Goal: Information Seeking & Learning: Learn about a topic

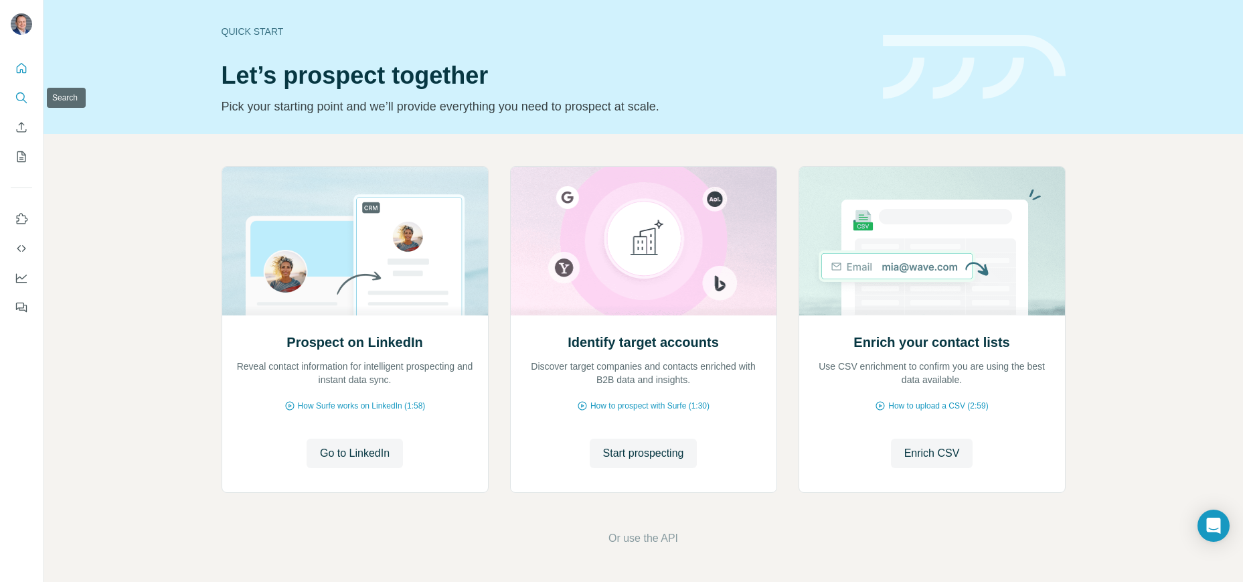
click at [17, 100] on icon "Search" at bounding box center [21, 97] width 13 height 13
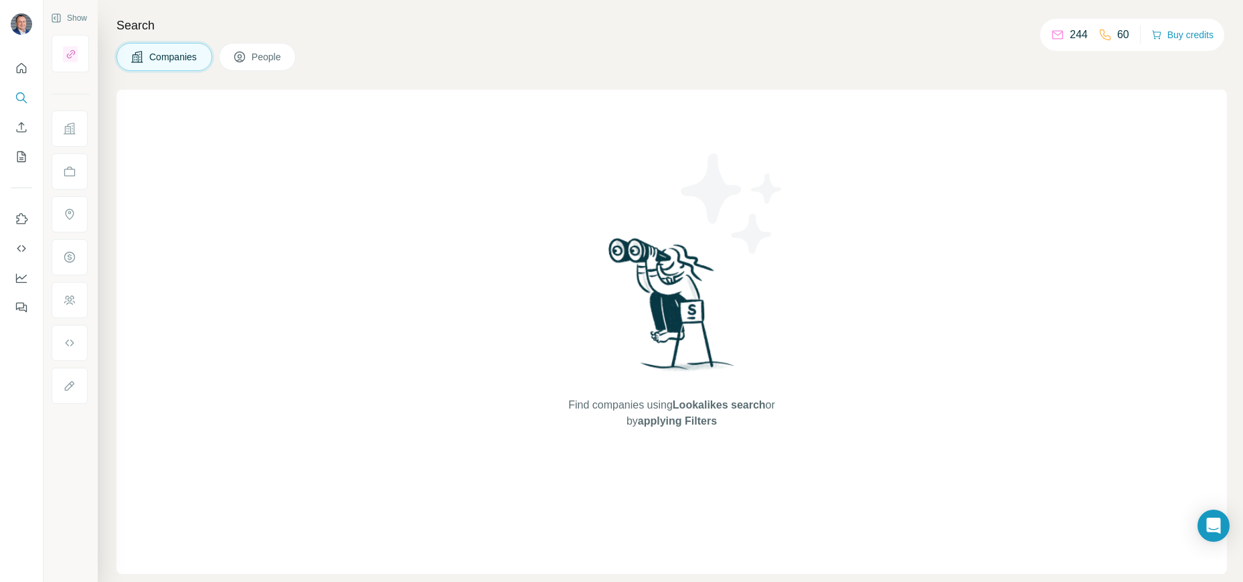
click at [375, 178] on div "Find companies using Lookalikes search or by applying Filters" at bounding box center [671, 332] width 1111 height 484
click at [185, 56] on span "Companies" at bounding box center [173, 56] width 49 height 13
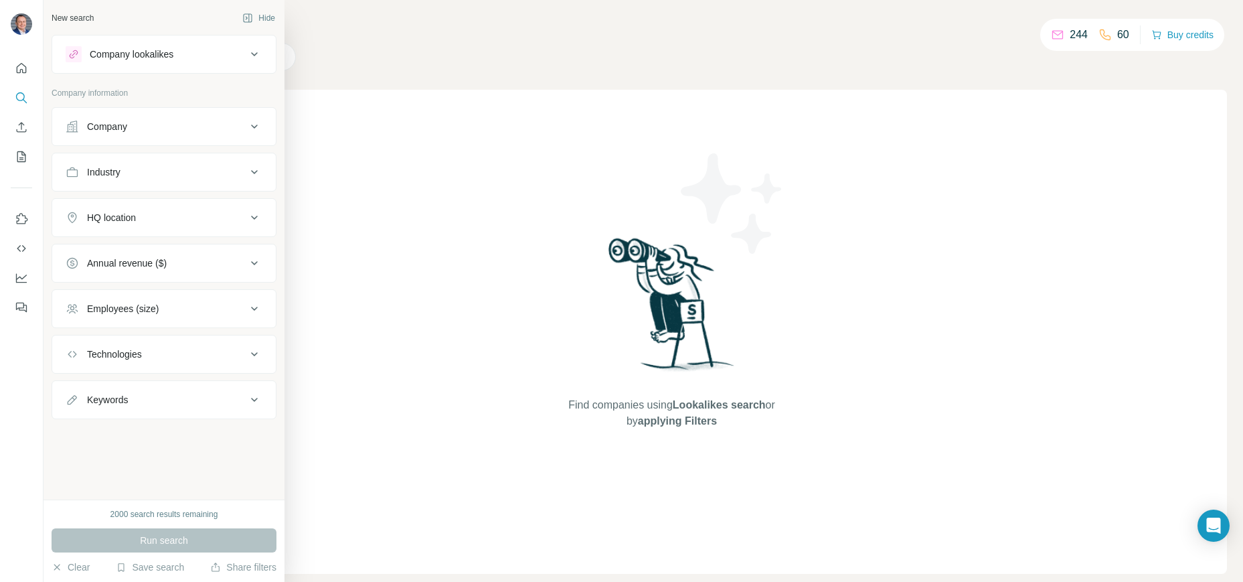
click at [131, 124] on div "Company" at bounding box center [156, 126] width 181 height 13
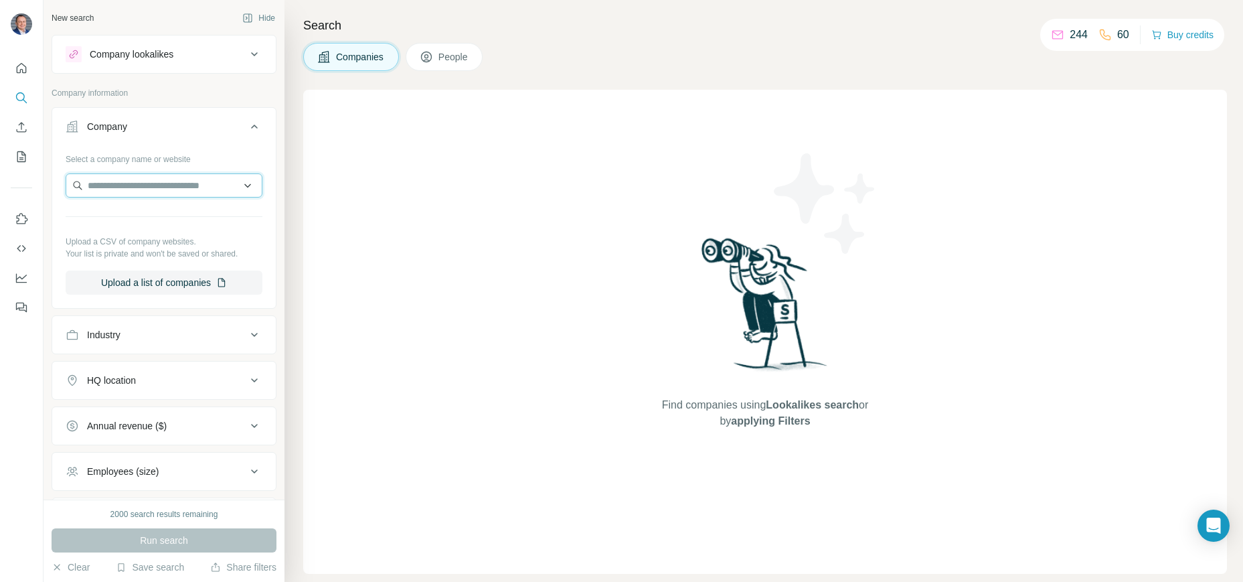
click at [166, 189] on input "text" at bounding box center [164, 185] width 197 height 24
paste input "**********"
type input "**********"
click at [145, 218] on p "Niko D/A/Ch" at bounding box center [169, 215] width 131 height 13
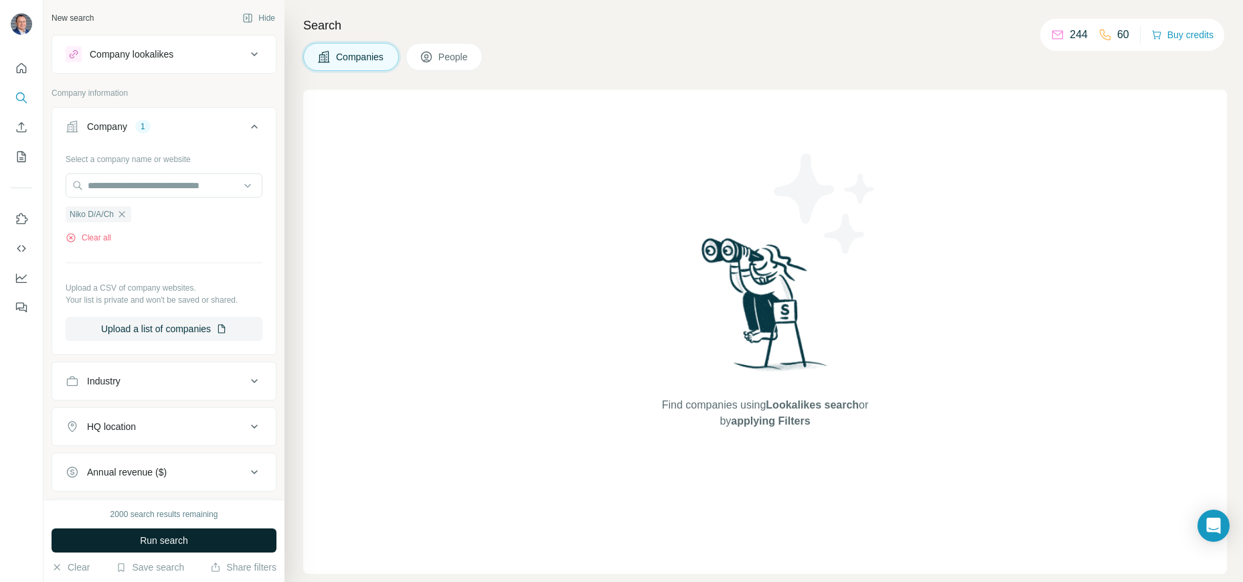
click at [209, 534] on button "Run search" at bounding box center [164, 540] width 225 height 24
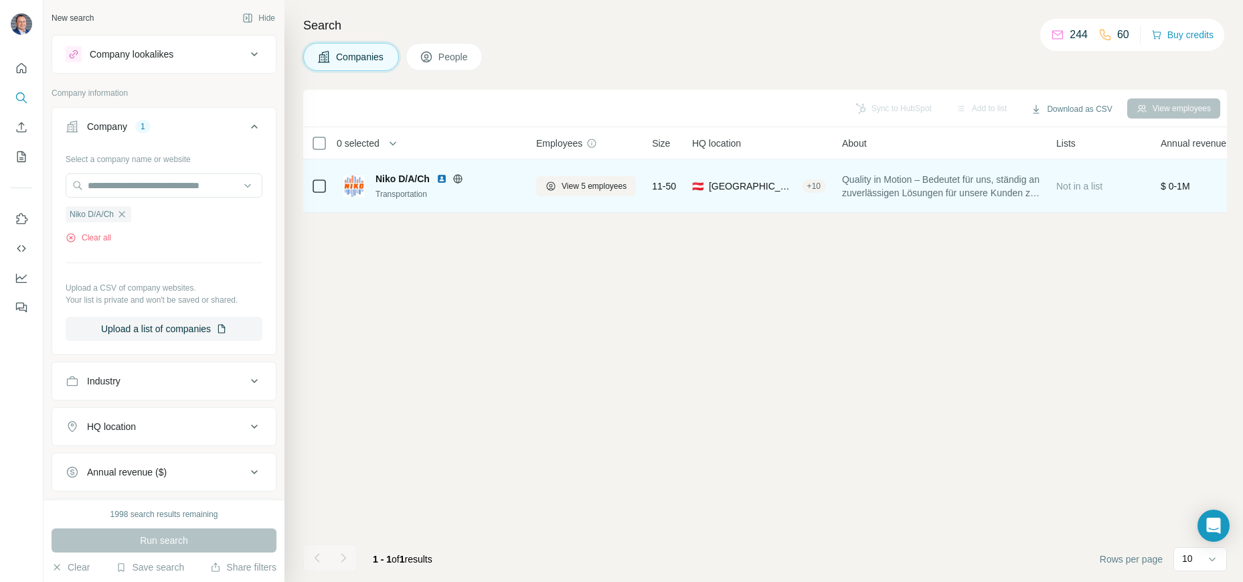
click at [484, 189] on div "Transportation" at bounding box center [448, 194] width 145 height 12
click at [485, 189] on div "Transportation" at bounding box center [448, 194] width 145 height 12
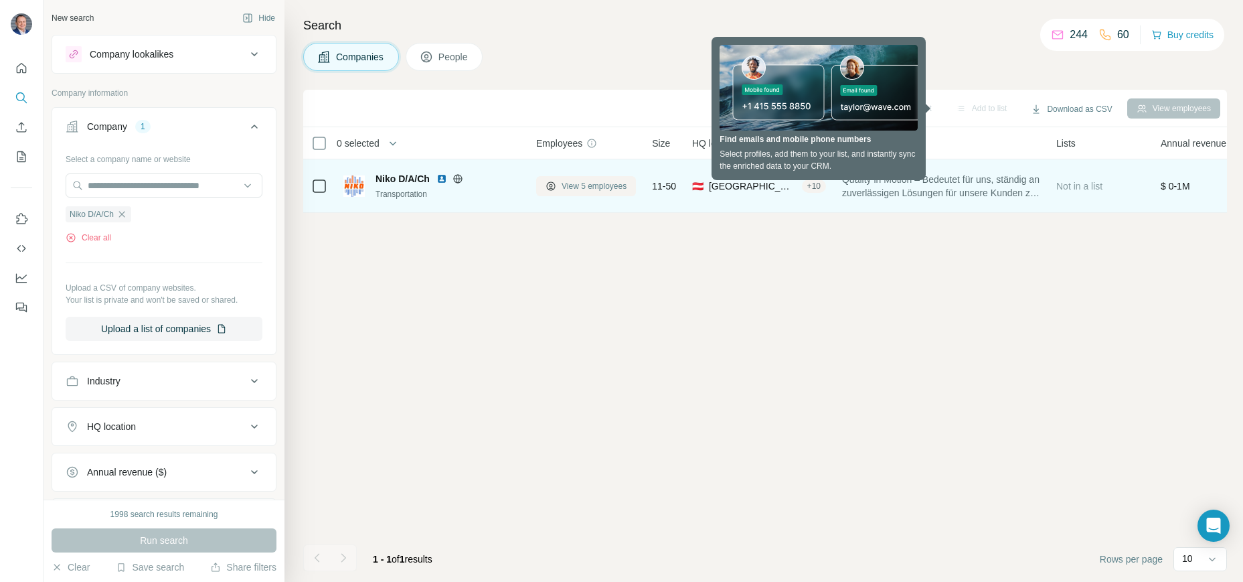
click at [590, 185] on span "View 5 employees" at bounding box center [594, 186] width 65 height 12
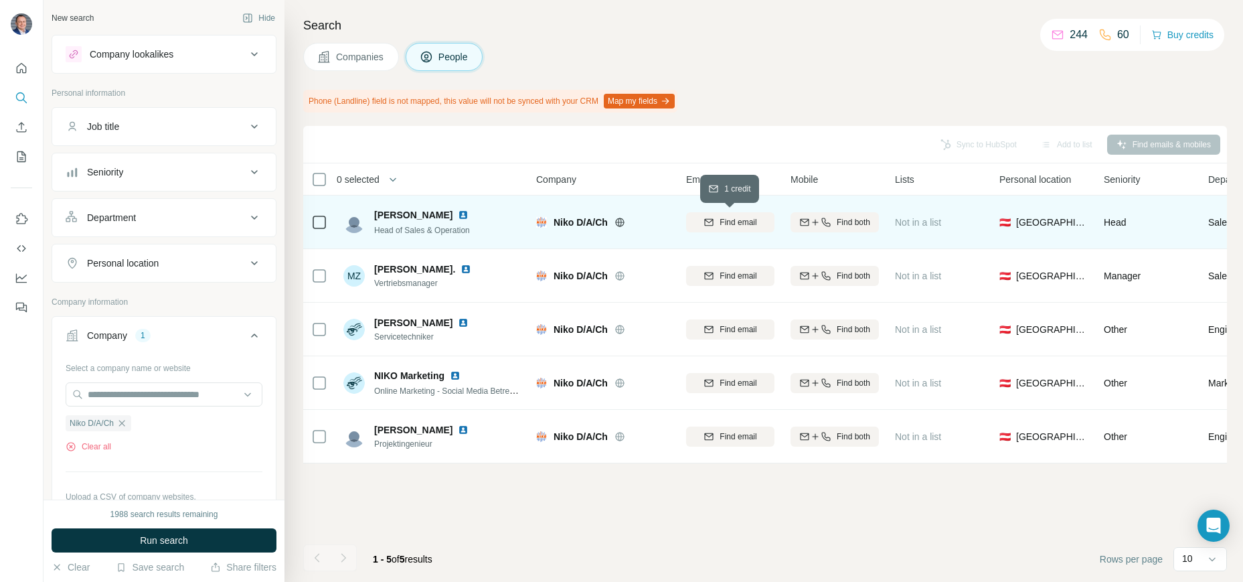
click at [751, 222] on span "Find email" at bounding box center [738, 222] width 37 height 12
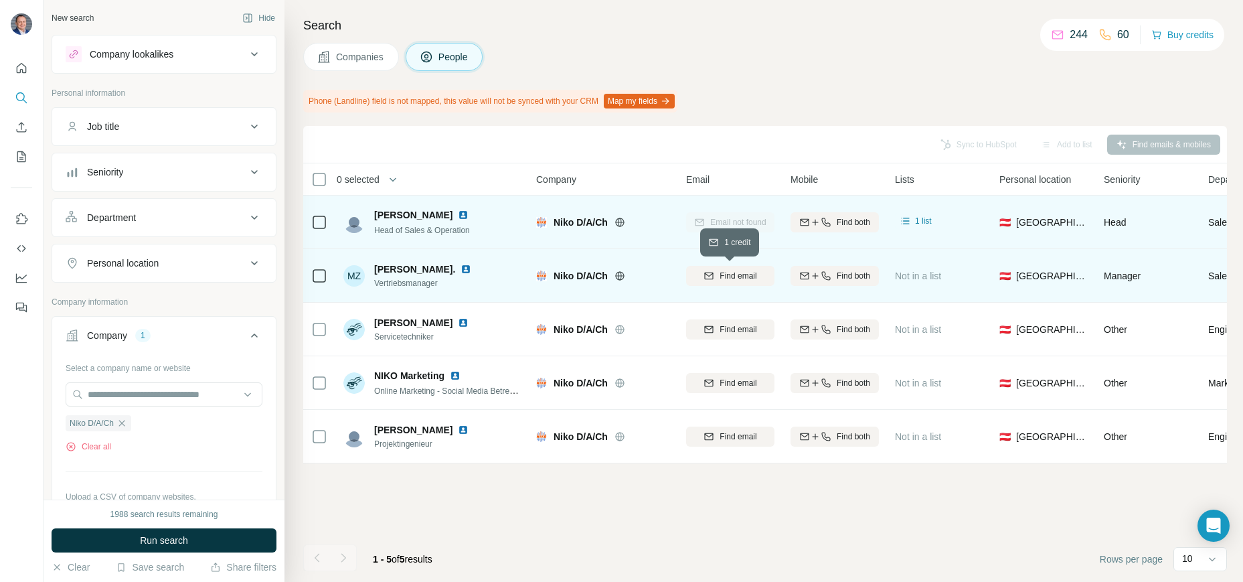
click at [737, 272] on span "Find email" at bounding box center [738, 276] width 37 height 12
click at [732, 222] on div "Email not found" at bounding box center [730, 221] width 88 height 37
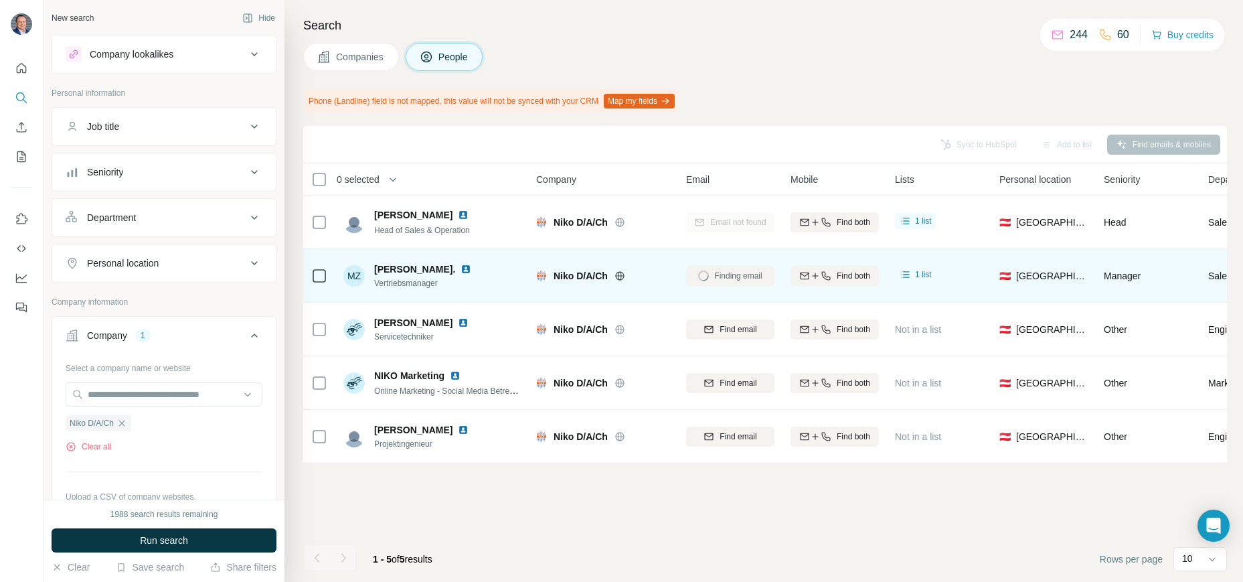
click at [442, 61] on span "People" at bounding box center [453, 56] width 31 height 13
click at [24, 96] on icon "Search" at bounding box center [20, 96] width 9 height 9
click at [254, 57] on icon at bounding box center [254, 54] width 16 height 16
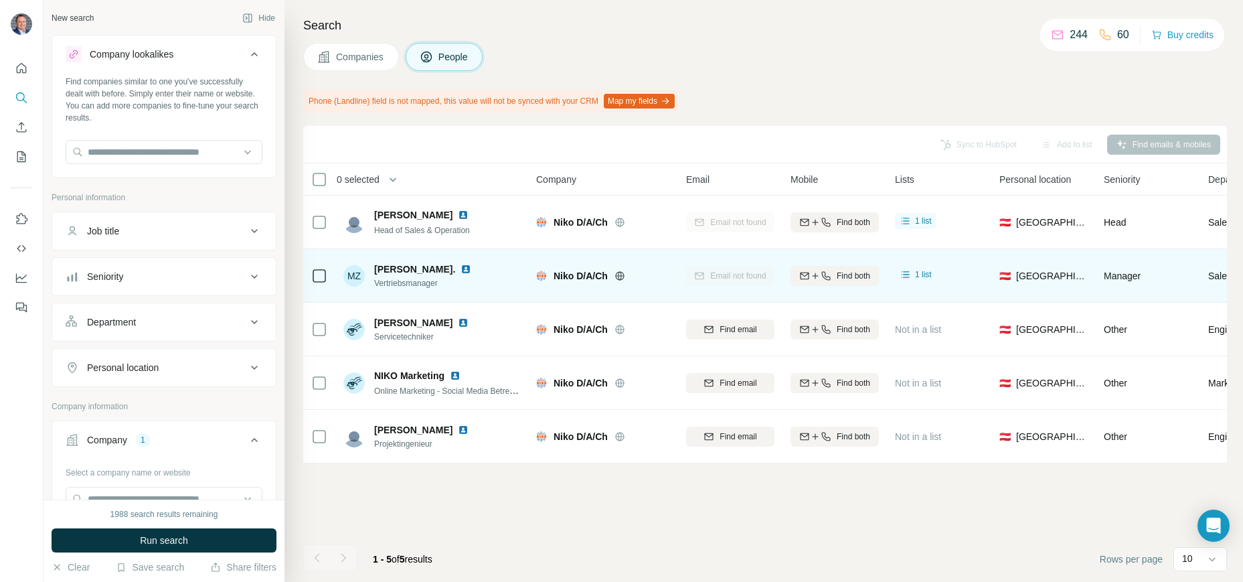
click at [254, 57] on icon at bounding box center [254, 54] width 16 height 16
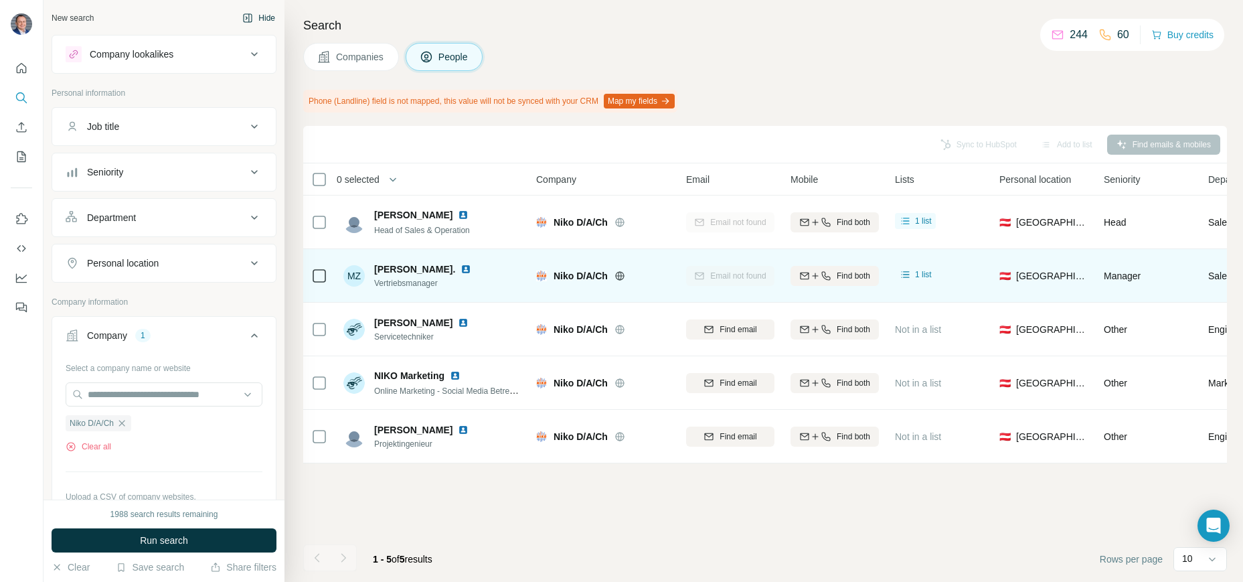
click at [268, 20] on button "Hide" at bounding box center [259, 18] width 52 height 20
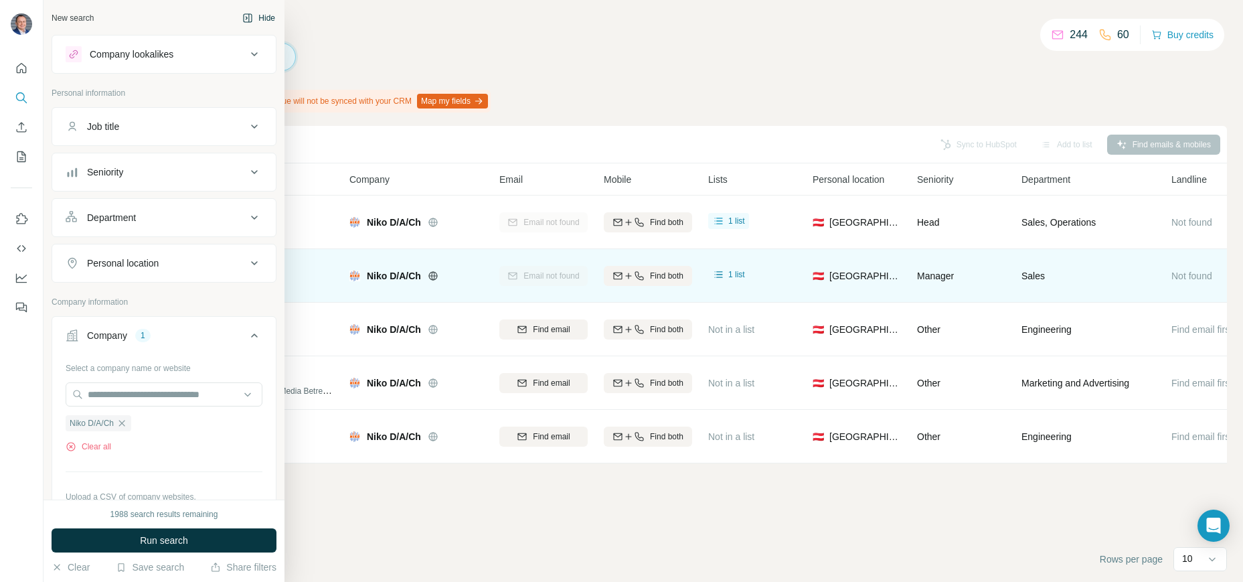
click at [70, 21] on div "New search" at bounding box center [73, 18] width 42 height 12
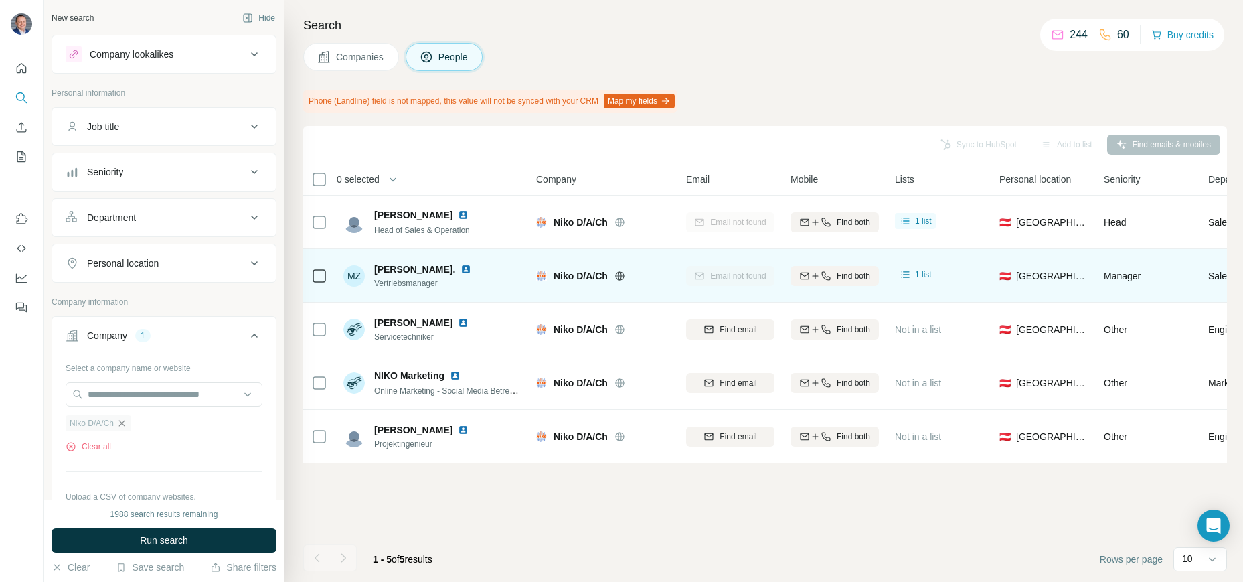
click at [122, 424] on icon "button" at bounding box center [121, 423] width 11 height 11
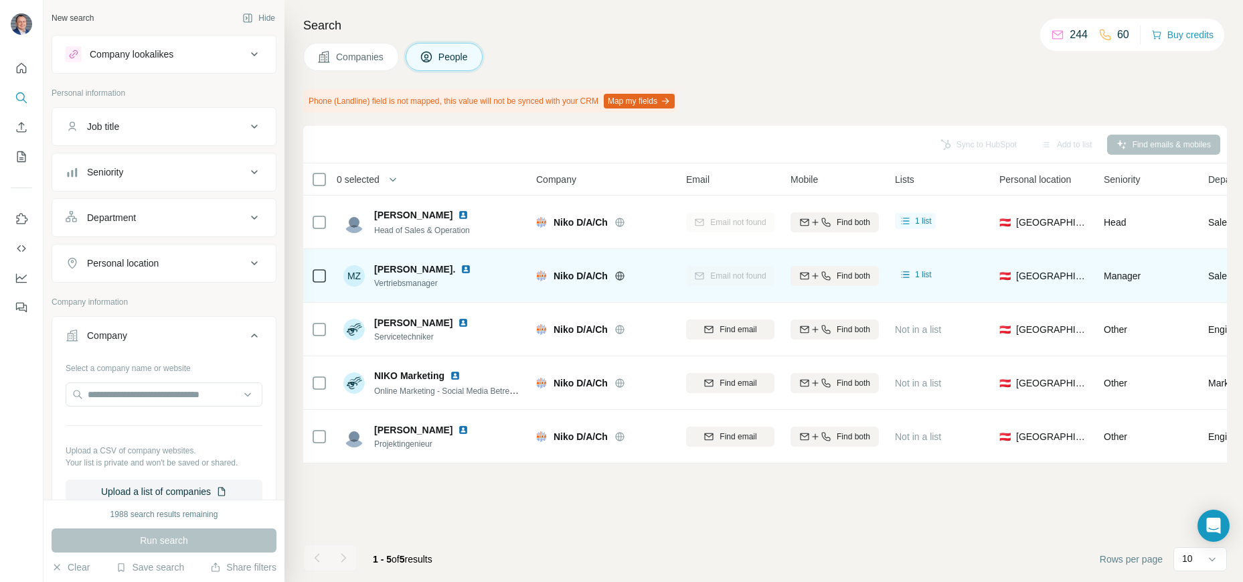
click at [252, 339] on icon at bounding box center [254, 335] width 16 height 16
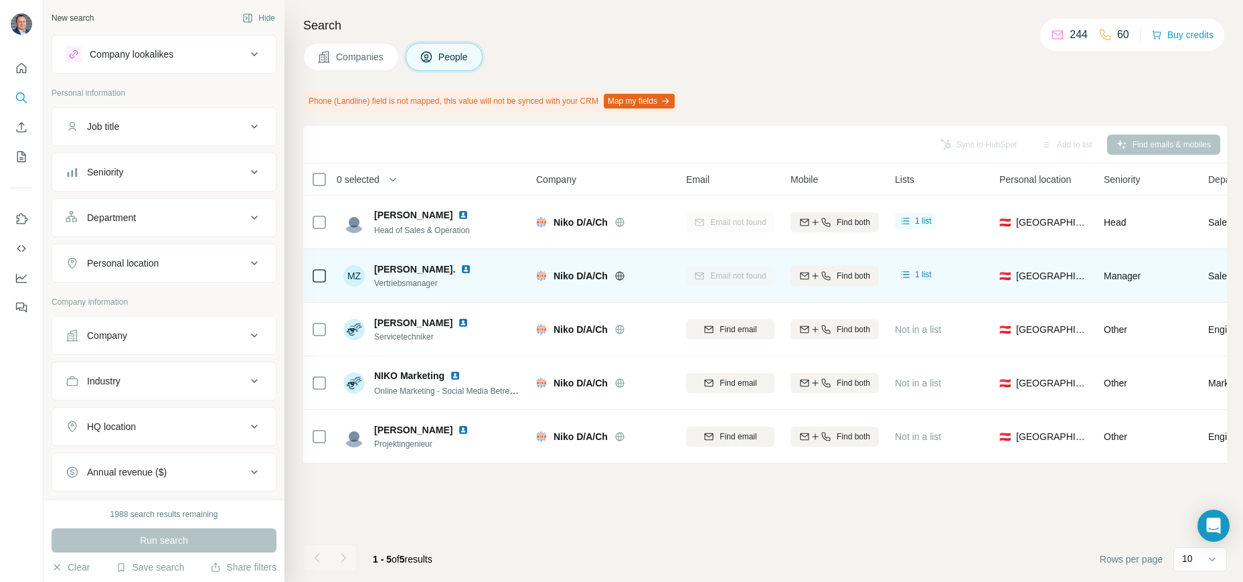
click at [383, 57] on span "Companies" at bounding box center [360, 56] width 49 height 13
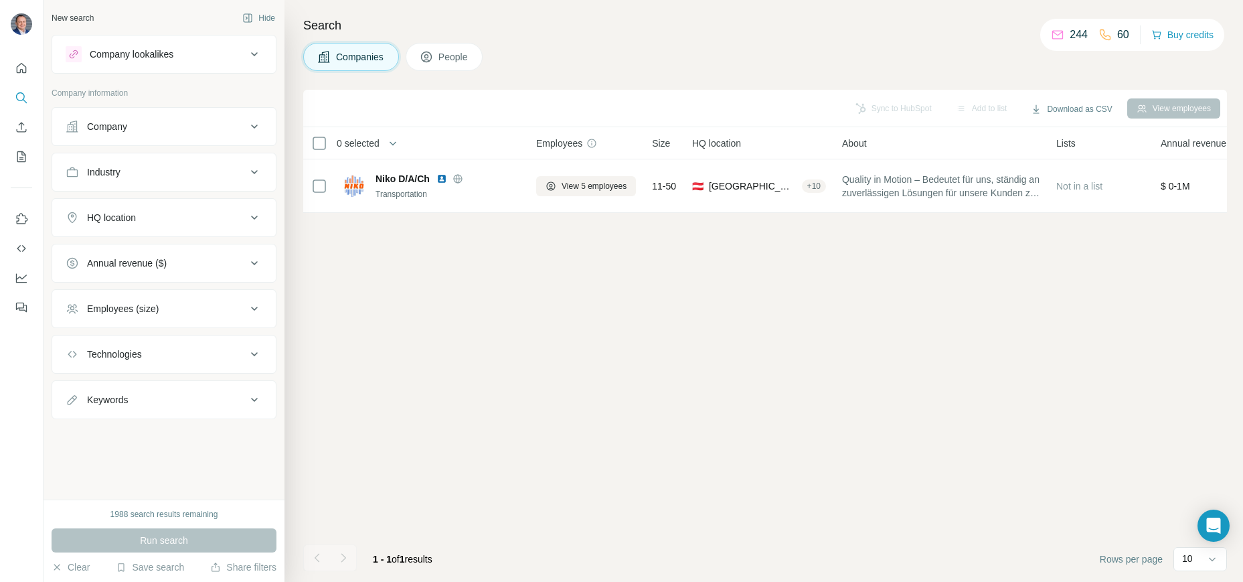
click at [444, 57] on span "People" at bounding box center [453, 56] width 31 height 13
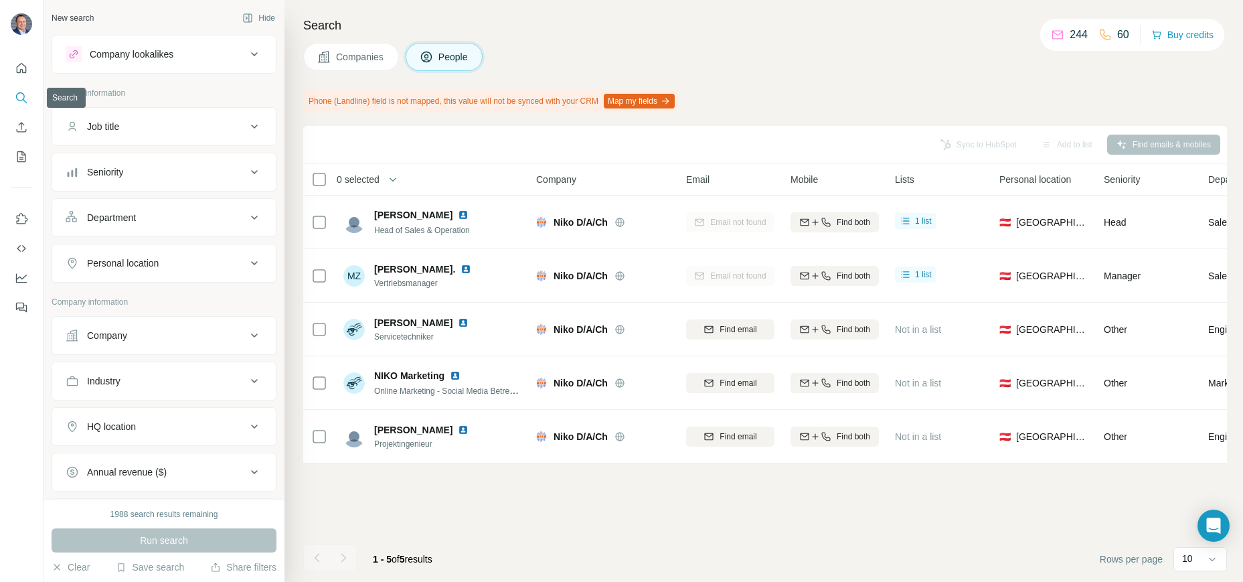
click at [22, 94] on icon "Search" at bounding box center [21, 97] width 13 height 13
click at [238, 59] on div "Company lookalikes" at bounding box center [156, 54] width 181 height 16
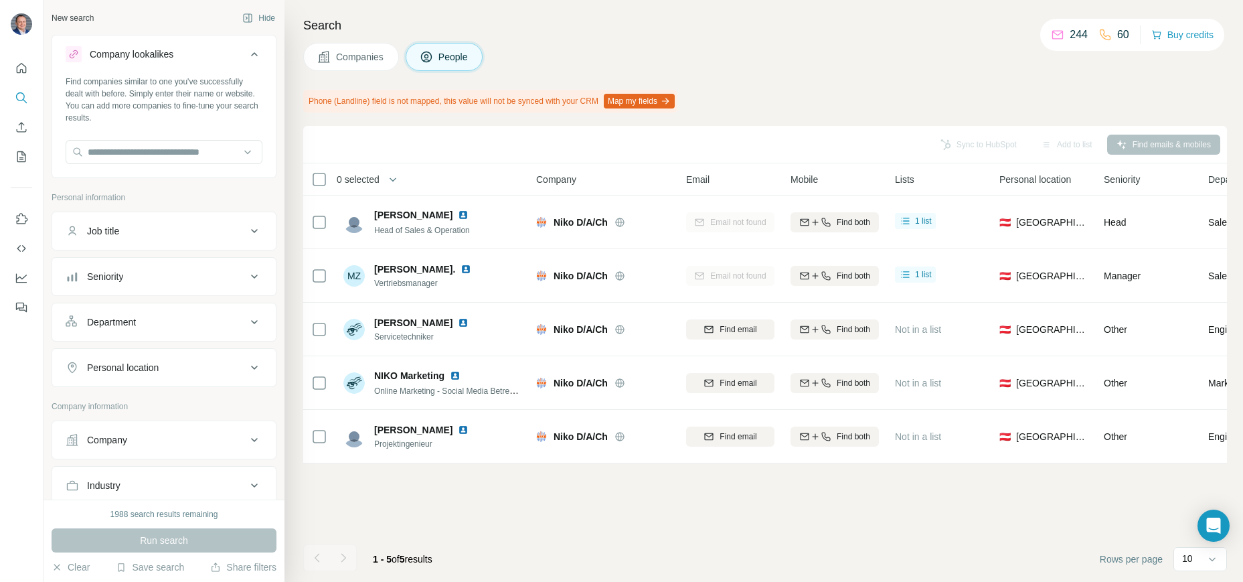
click at [252, 47] on icon at bounding box center [254, 54] width 16 height 16
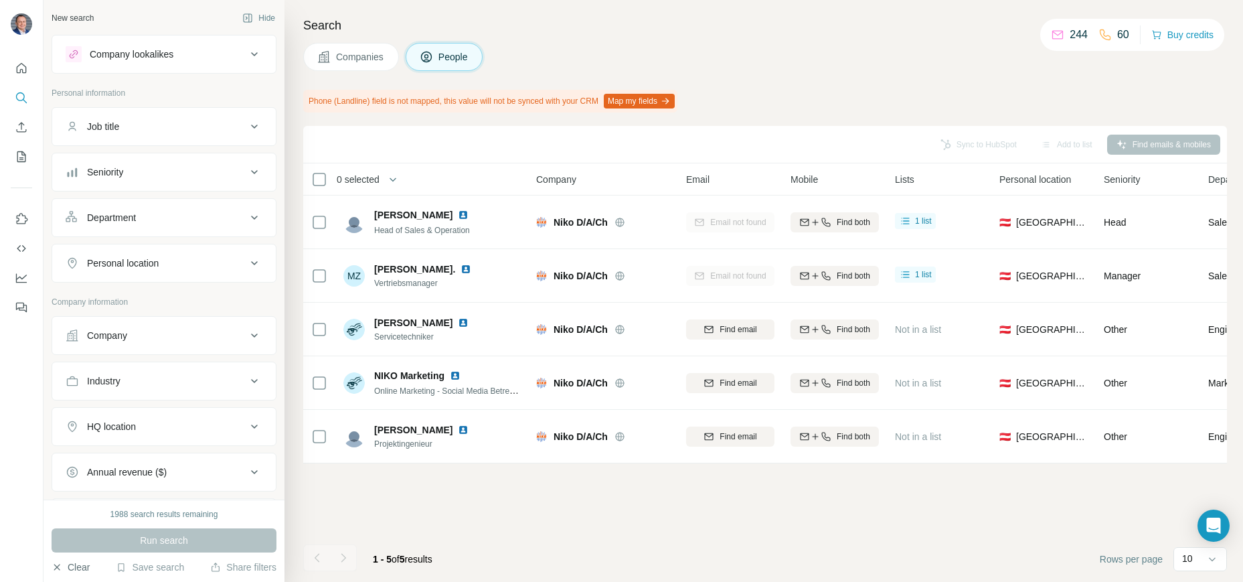
click at [58, 568] on icon "button" at bounding box center [57, 567] width 6 height 6
click at [24, 68] on icon "Quick start" at bounding box center [21, 68] width 13 height 13
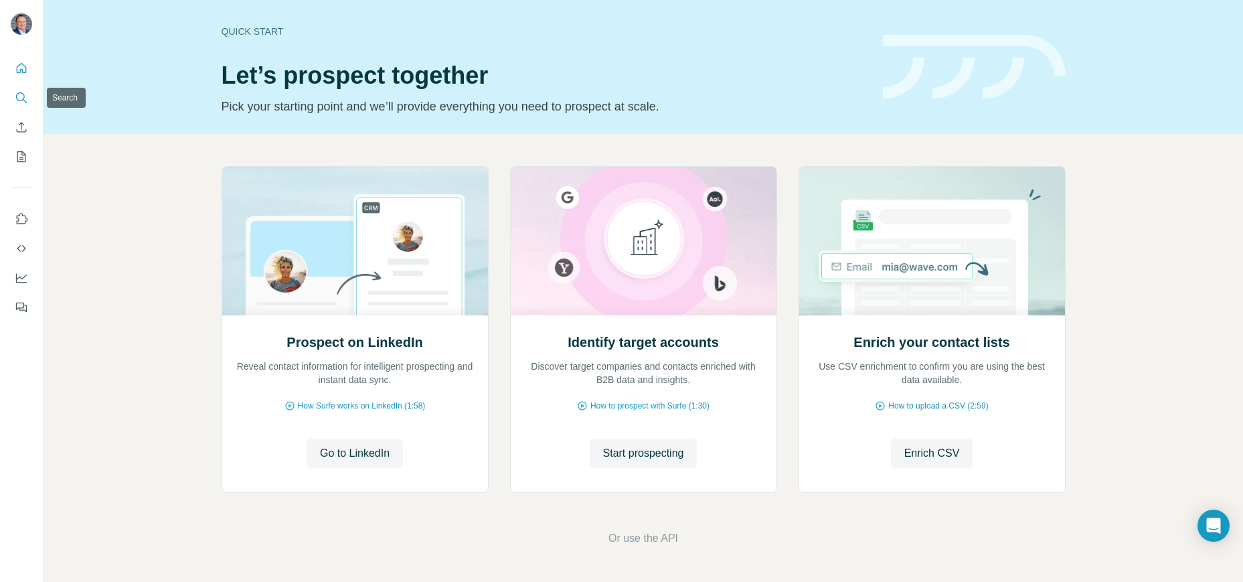
click at [20, 97] on icon "Search" at bounding box center [21, 97] width 13 height 13
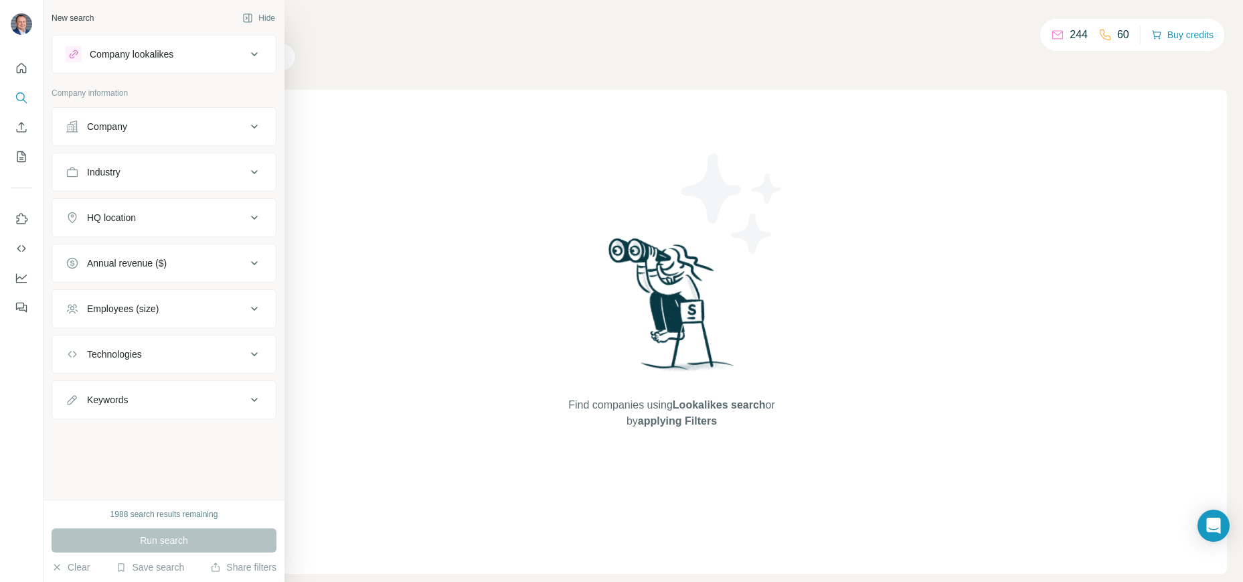
click at [243, 51] on div "Company lookalikes" at bounding box center [156, 54] width 181 height 16
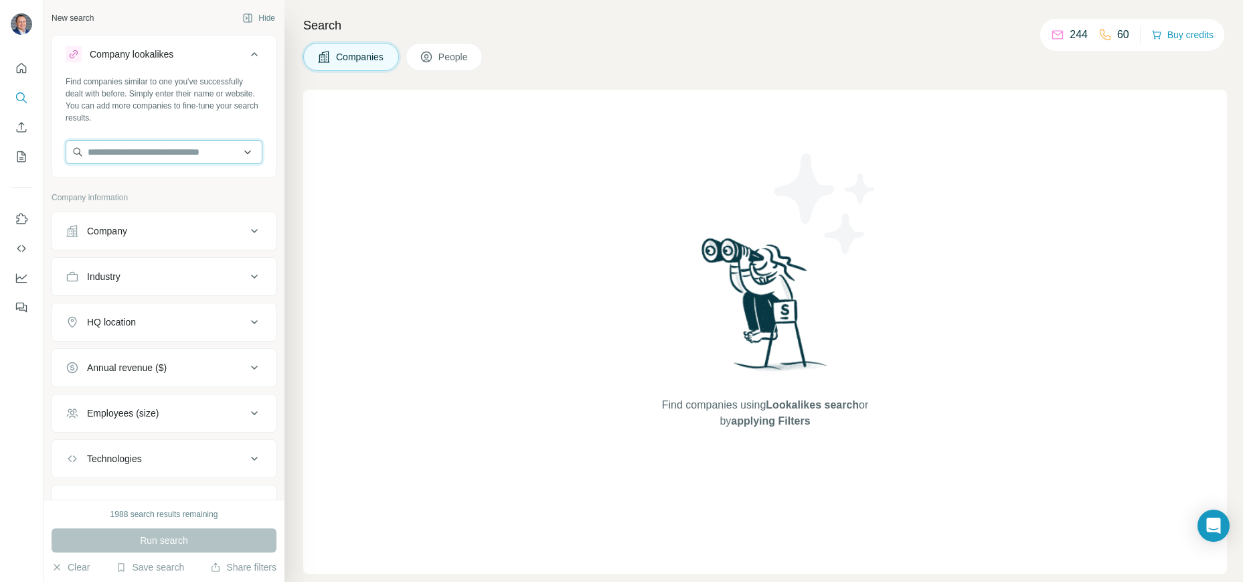
click at [160, 153] on input "text" at bounding box center [164, 152] width 197 height 24
paste input "**********"
type input "**********"
drag, startPoint x: 187, startPoint y: 151, endPoint x: 41, endPoint y: 155, distance: 146.6
click at [41, 155] on div "**********" at bounding box center [621, 291] width 1243 height 582
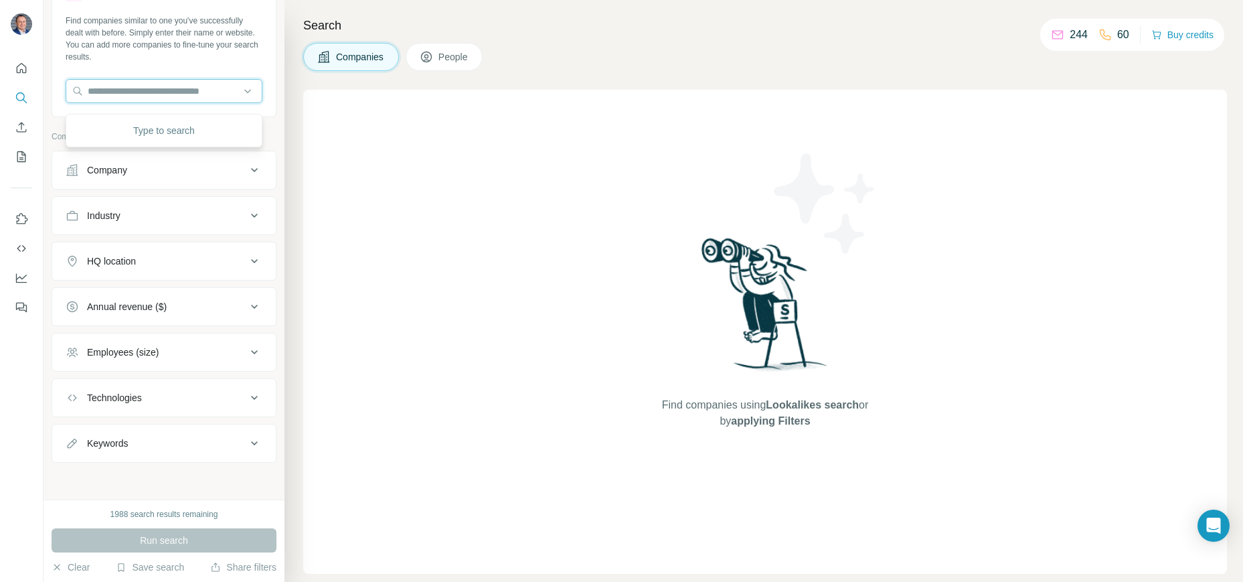
scroll to position [62, 0]
click at [220, 343] on button "Employees (size)" at bounding box center [164, 351] width 224 height 32
click at [220, 343] on button "Employees (size)" at bounding box center [164, 353] width 224 height 37
click at [439, 54] on button "People" at bounding box center [445, 57] width 78 height 28
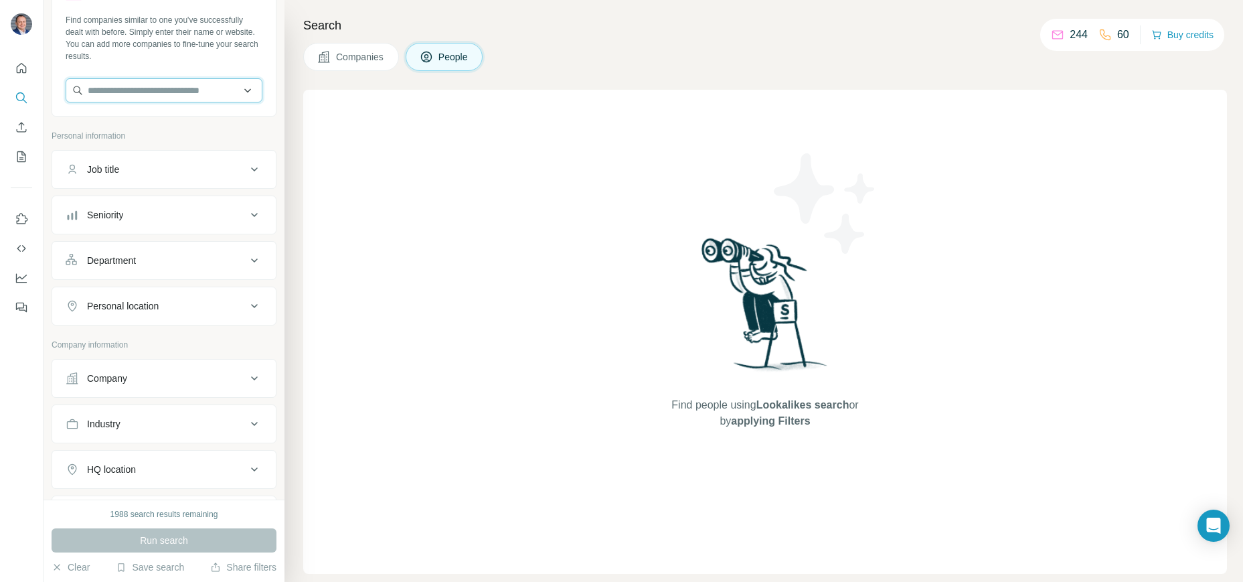
click at [179, 88] on input "text" at bounding box center [164, 90] width 197 height 24
paste input "**********"
drag, startPoint x: 171, startPoint y: 88, endPoint x: 50, endPoint y: 84, distance: 121.2
click at [50, 84] on div "**********" at bounding box center [164, 249] width 241 height 499
type input "**********"
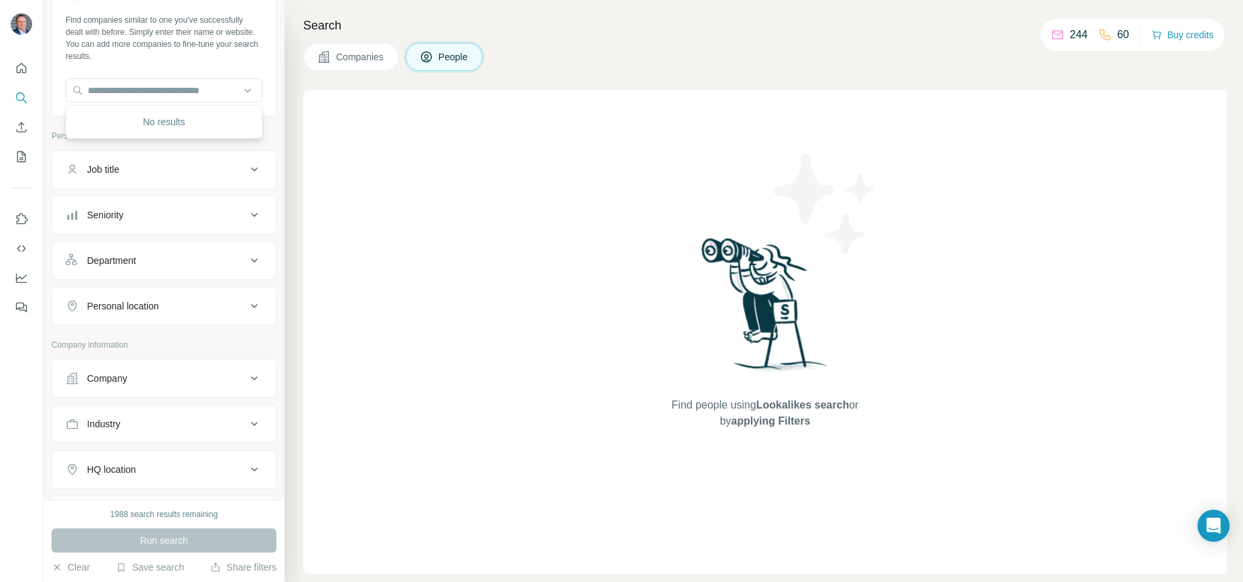
click at [179, 73] on div "Find companies similar to one you've successfully dealt with before. Simply ent…" at bounding box center [164, 63] width 224 height 99
click at [175, 94] on input "text" at bounding box center [164, 90] width 197 height 24
paste input "**********"
type input "**********"
drag, startPoint x: 99, startPoint y: 88, endPoint x: 68, endPoint y: 90, distance: 31.5
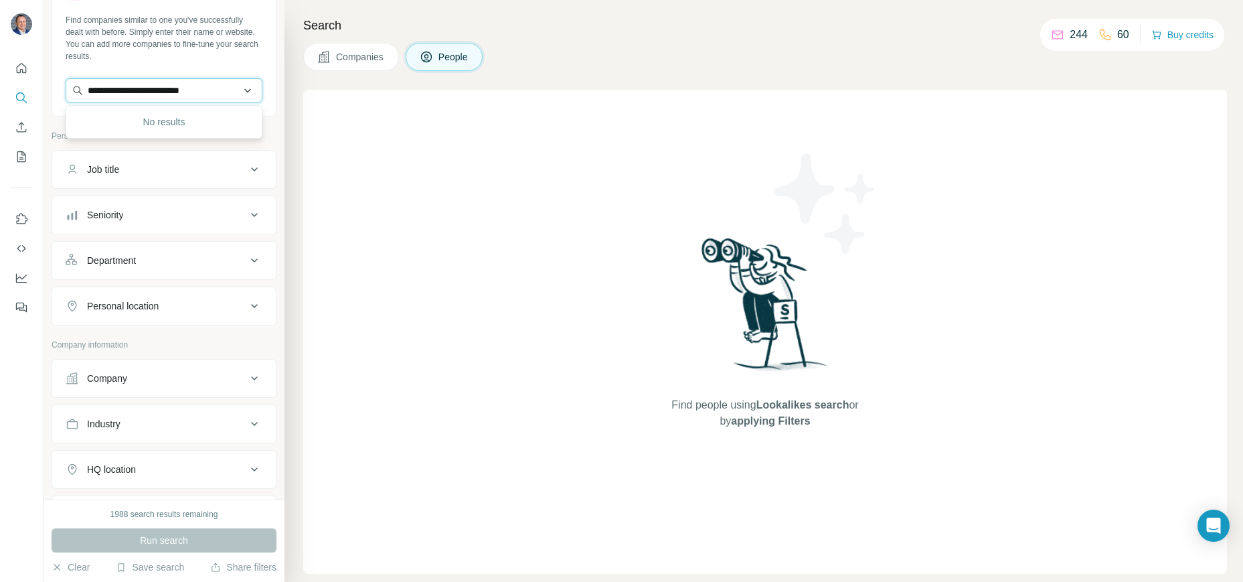
click at [68, 90] on input "**********" at bounding box center [164, 90] width 197 height 24
click at [17, 70] on icon "Quick start" at bounding box center [21, 68] width 13 height 13
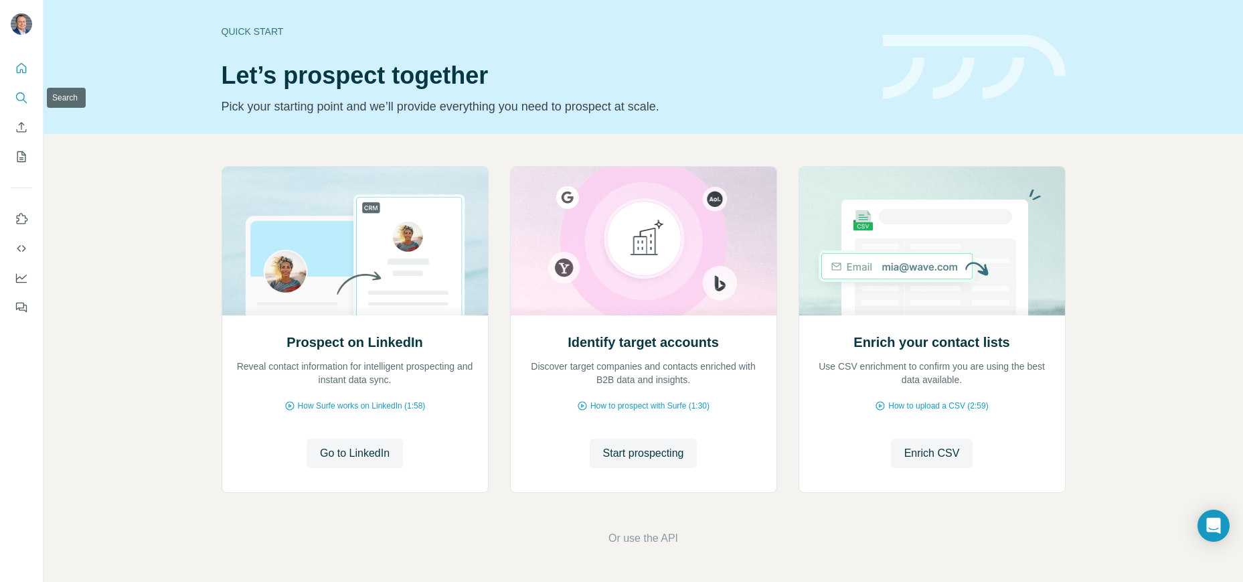
click at [13, 104] on button "Search" at bounding box center [21, 98] width 21 height 24
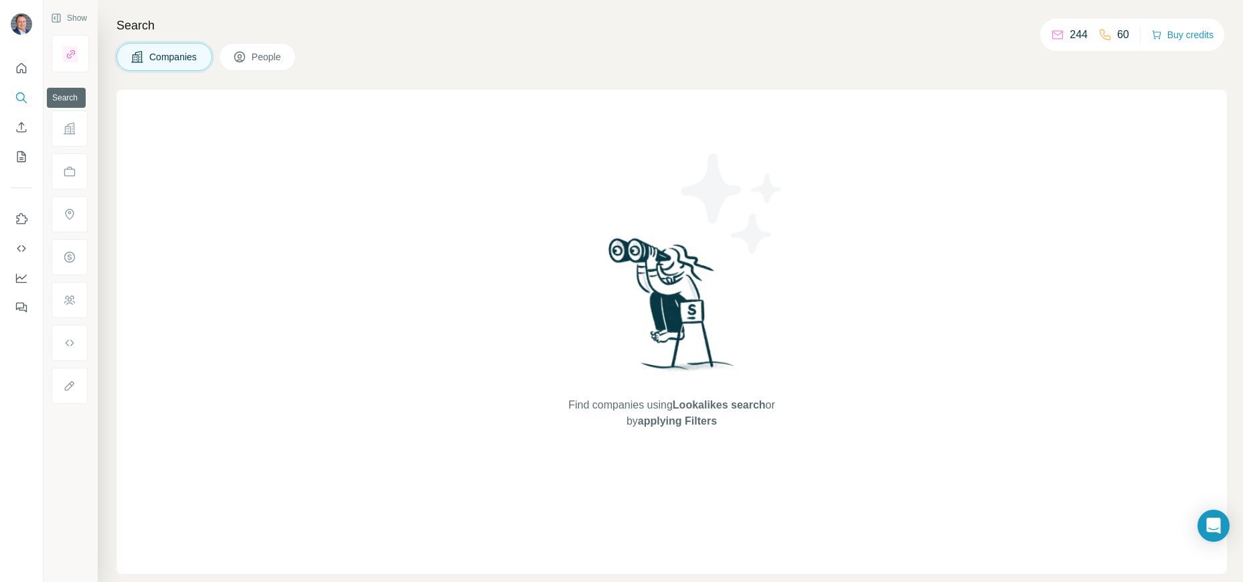
click at [13, 99] on button "Search" at bounding box center [21, 98] width 21 height 24
click at [26, 94] on icon "Search" at bounding box center [21, 97] width 13 height 13
click at [22, 96] on icon "Search" at bounding box center [21, 97] width 13 height 13
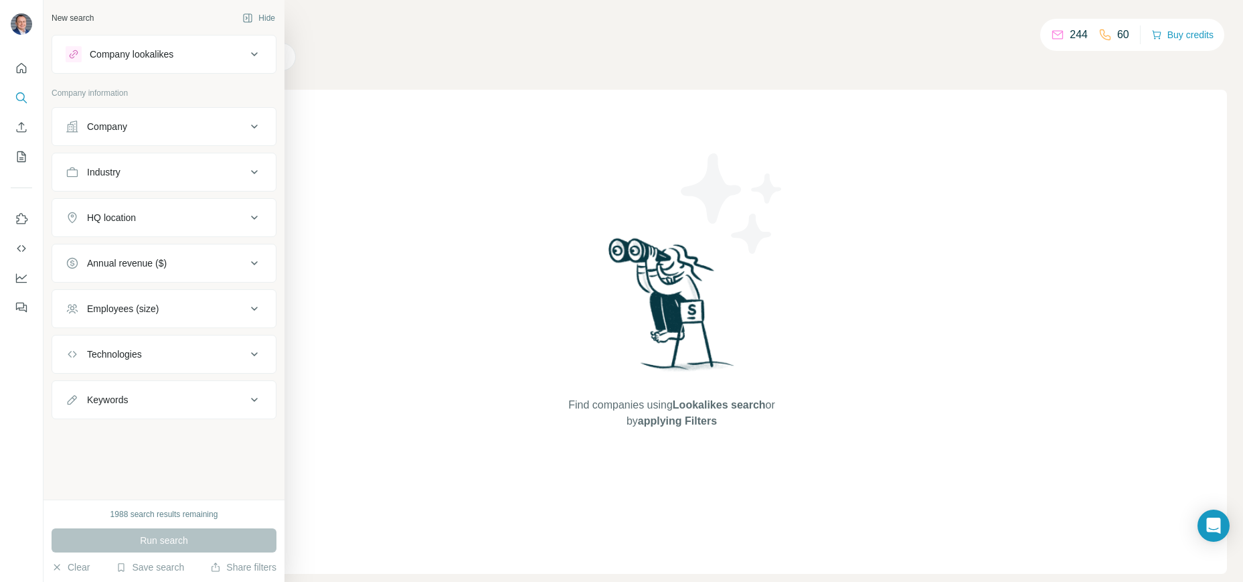
click at [78, 16] on div "New search" at bounding box center [73, 18] width 42 height 12
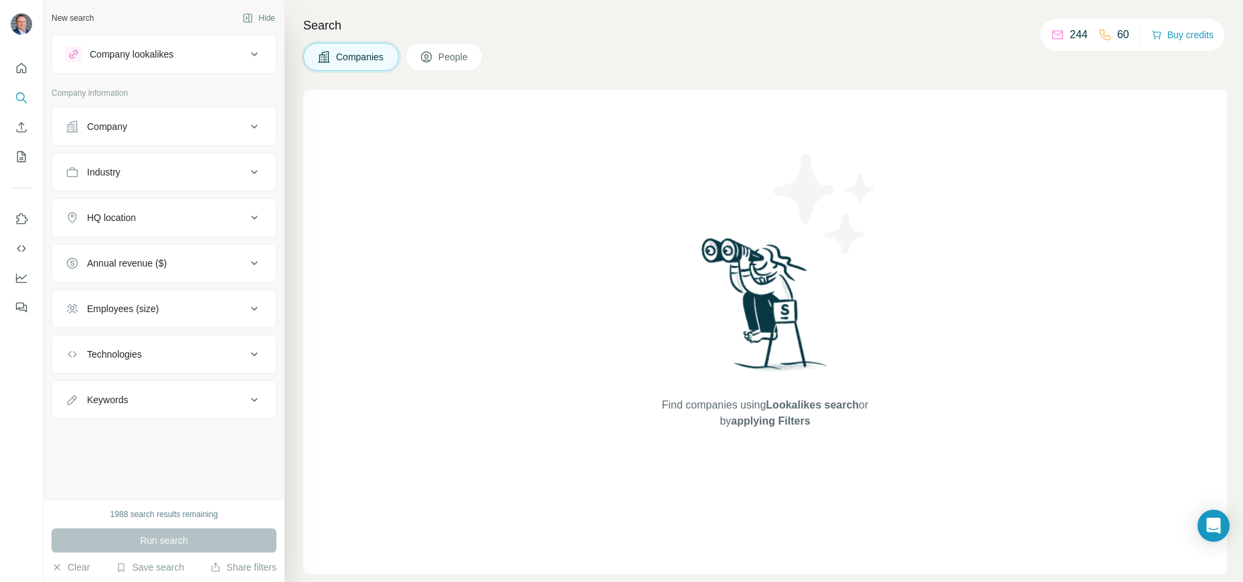
click at [243, 311] on div "Employees (size)" at bounding box center [156, 308] width 181 height 13
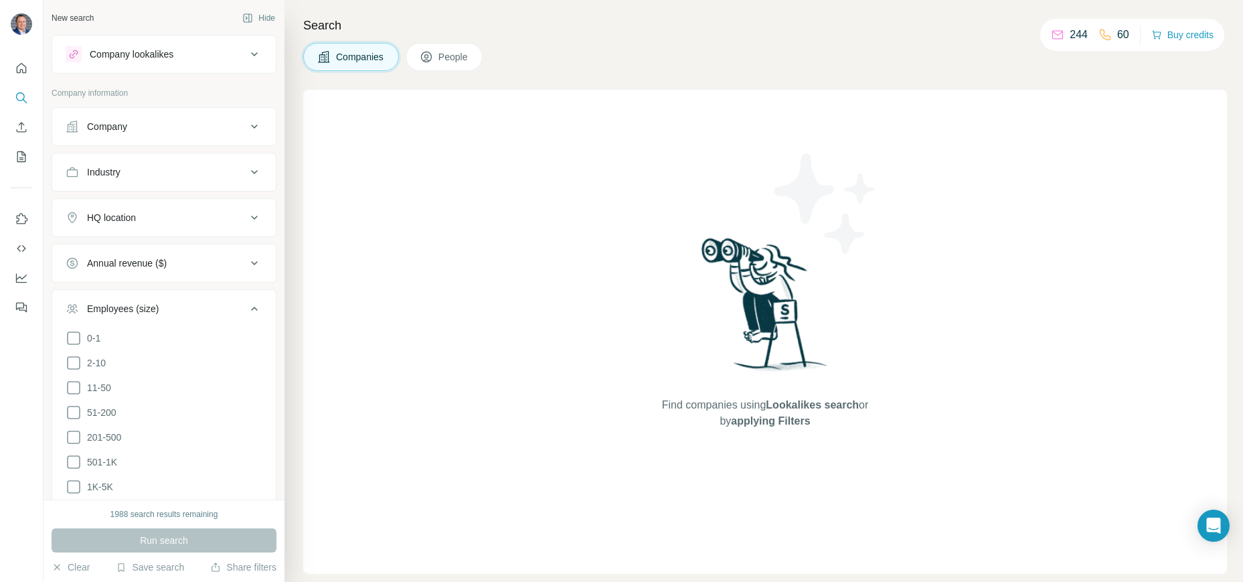
click at [252, 315] on icon at bounding box center [254, 309] width 16 height 16
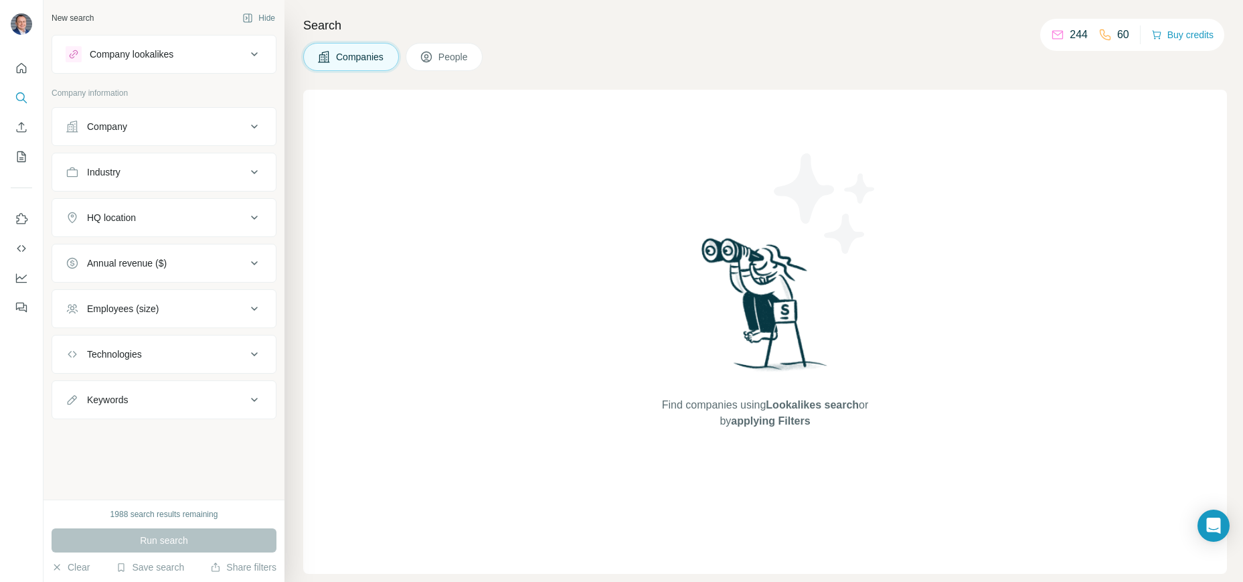
click at [228, 135] on button "Company" at bounding box center [164, 126] width 224 height 32
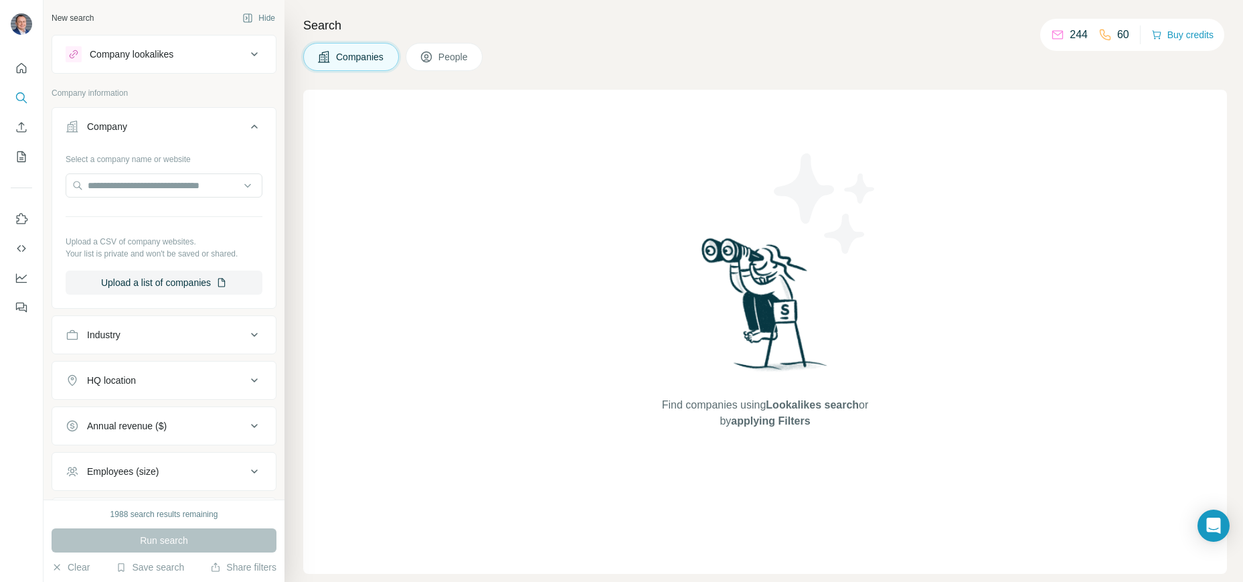
click at [408, 144] on div "Find companies using Lookalikes search or by applying Filters" at bounding box center [765, 332] width 924 height 484
click at [145, 188] on input "text" at bounding box center [164, 185] width 197 height 24
paste input "**********"
type input "**********"
click at [162, 216] on p "[PERSON_NAME] Hellas S.A." at bounding box center [167, 215] width 126 height 13
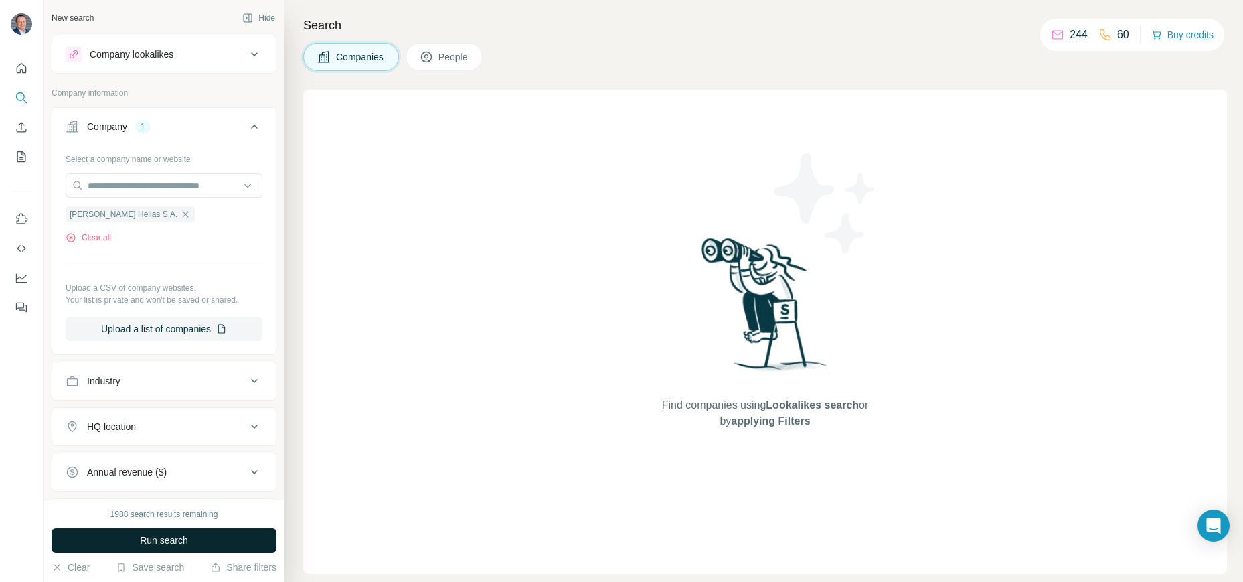
click at [173, 545] on span "Run search" at bounding box center [164, 539] width 48 height 13
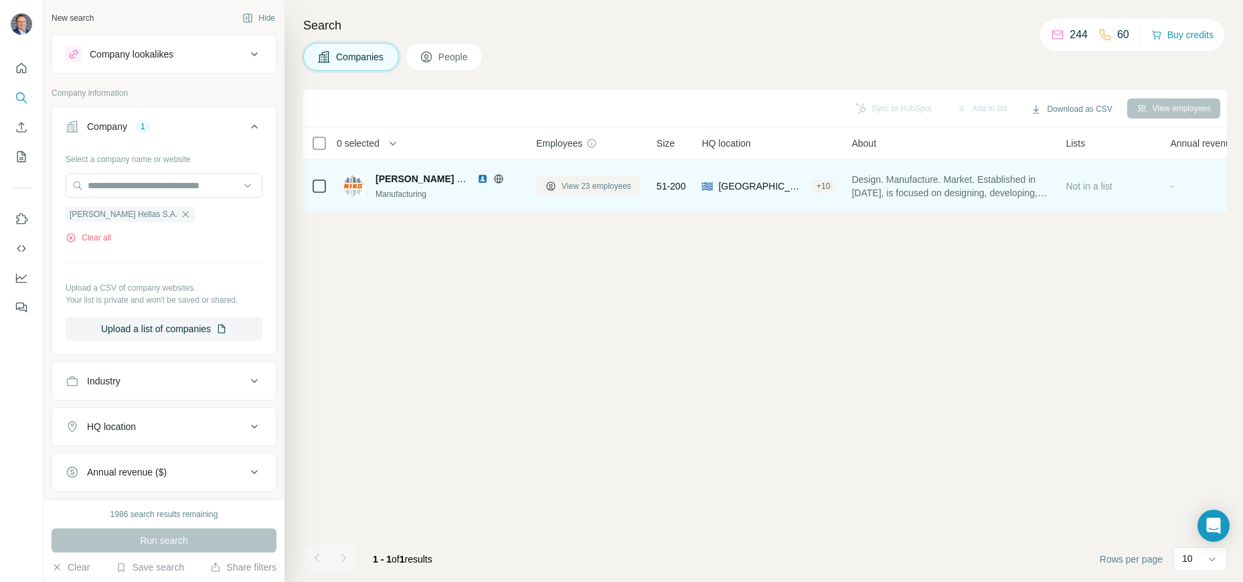
click at [606, 191] on span "View 23 employees" at bounding box center [597, 186] width 70 height 12
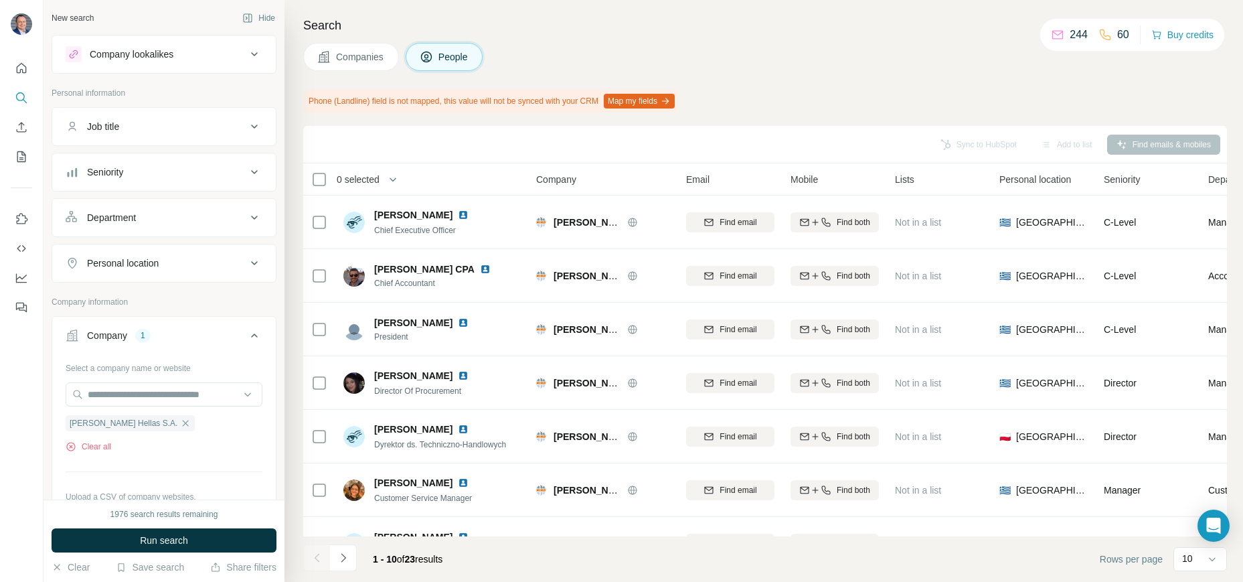
click at [251, 58] on icon at bounding box center [254, 54] width 16 height 16
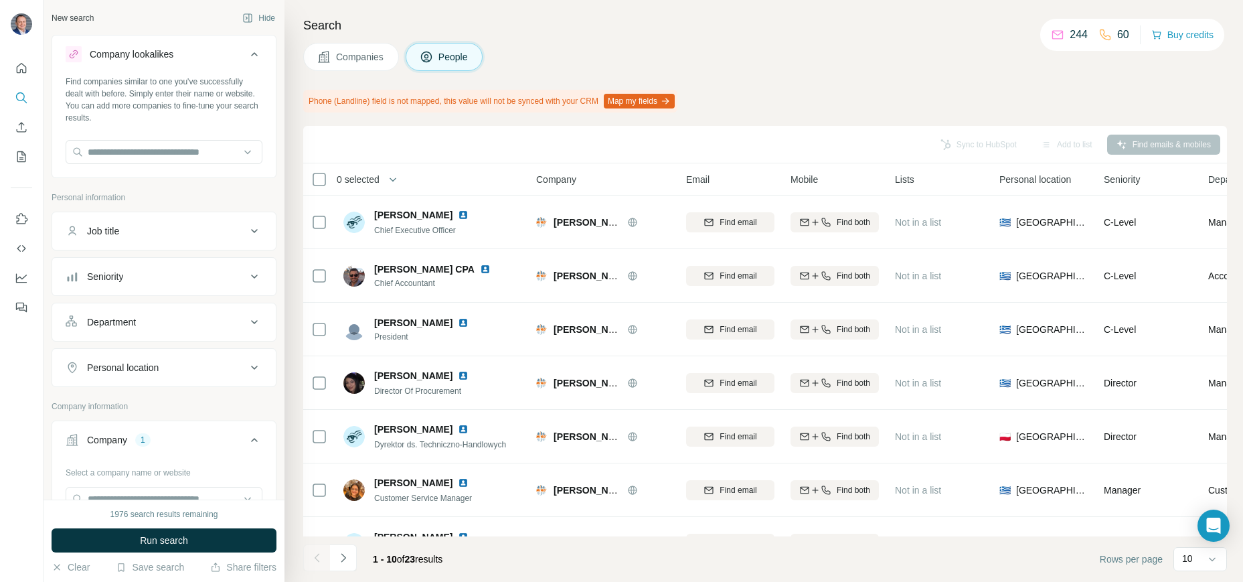
click at [251, 58] on icon at bounding box center [254, 54] width 16 height 16
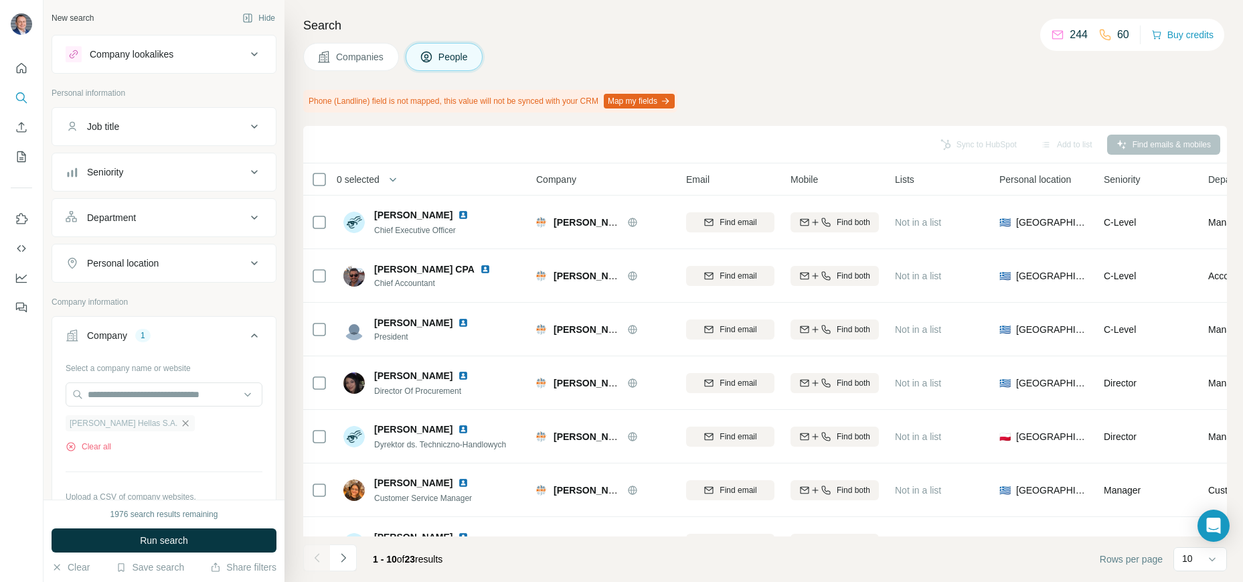
click at [180, 420] on icon "button" at bounding box center [185, 423] width 11 height 11
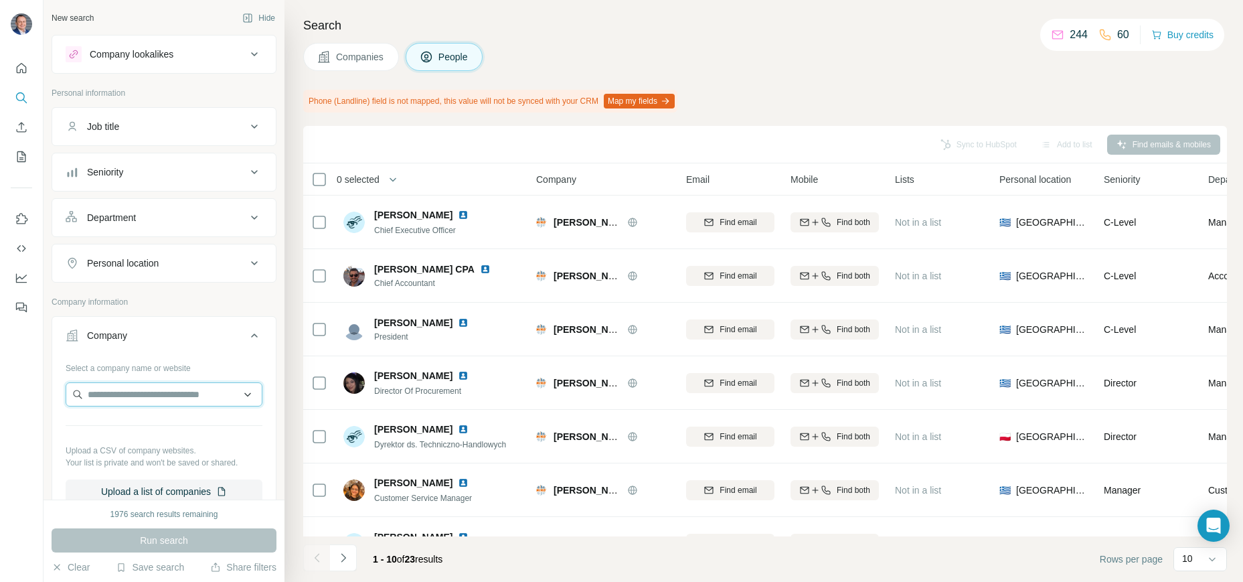
click at [185, 392] on input "text" at bounding box center [164, 394] width 197 height 24
paste input "**********"
type input "**********"
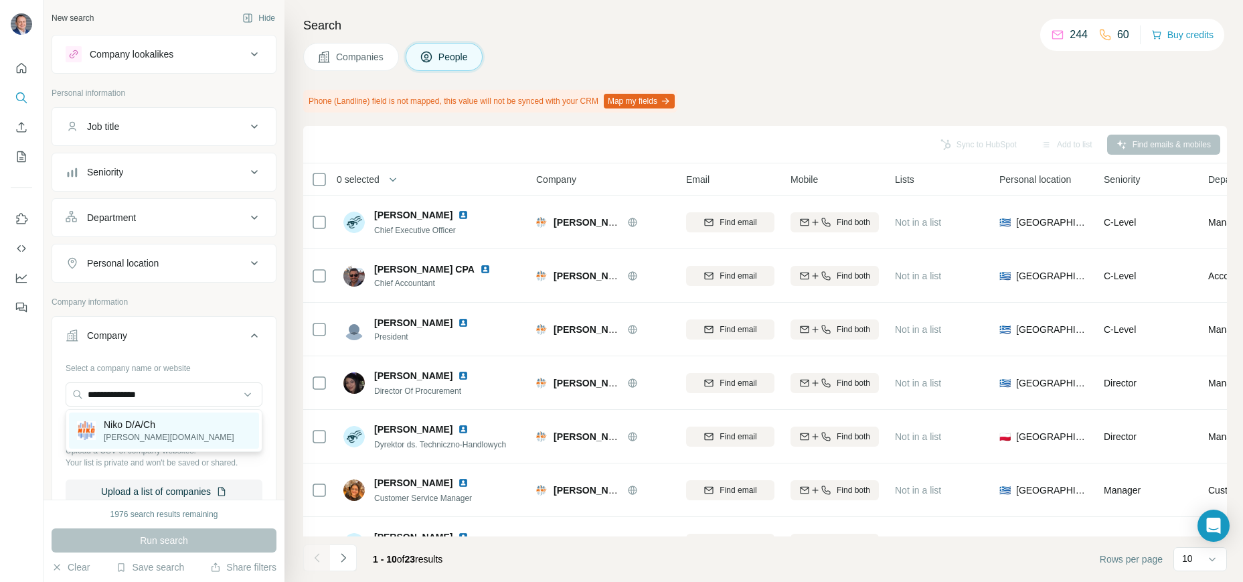
click at [169, 432] on div "[PERSON_NAME]/A/Ch [PERSON_NAME][DOMAIN_NAME]" at bounding box center [164, 430] width 190 height 36
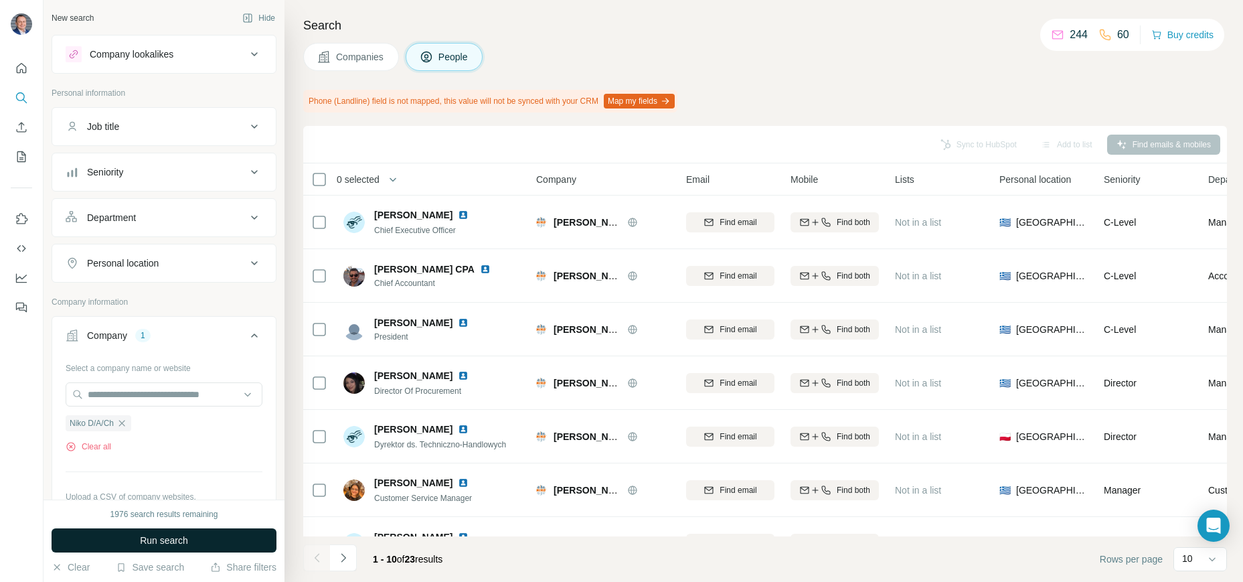
click at [240, 544] on button "Run search" at bounding box center [164, 540] width 225 height 24
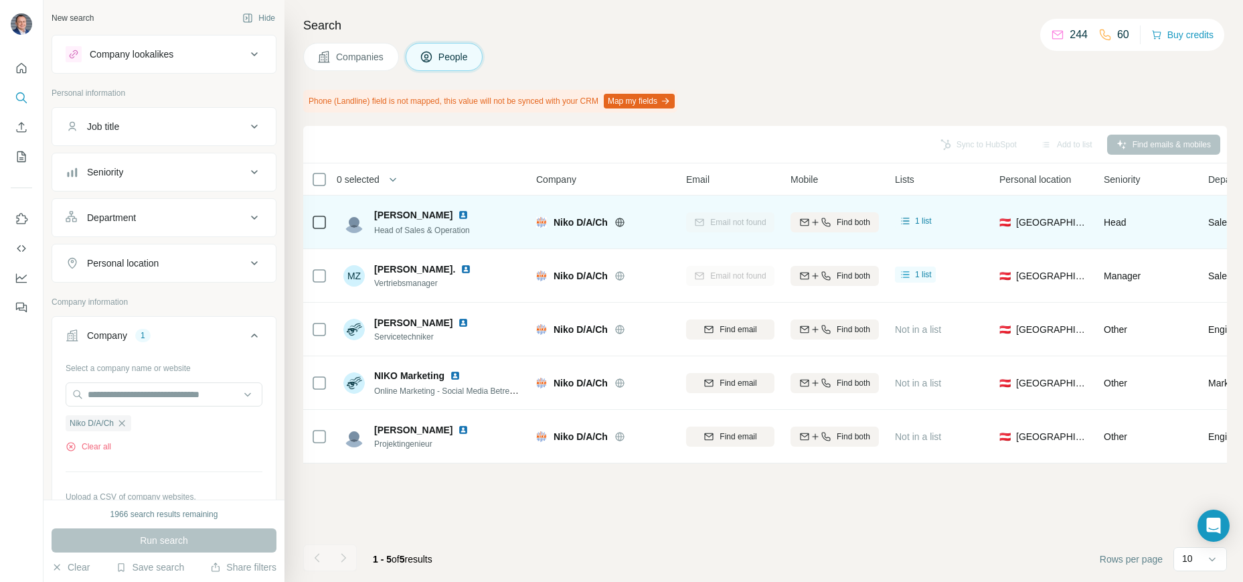
click at [720, 224] on div "Email not found" at bounding box center [730, 221] width 88 height 37
drag, startPoint x: 466, startPoint y: 216, endPoint x: 387, endPoint y: 220, distance: 79.1
click at [387, 220] on div "[PERSON_NAME]" at bounding box center [429, 214] width 110 height 13
drag, startPoint x: 377, startPoint y: 216, endPoint x: 461, endPoint y: 213, distance: 84.4
click at [453, 213] on span "[PERSON_NAME]" at bounding box center [413, 214] width 78 height 13
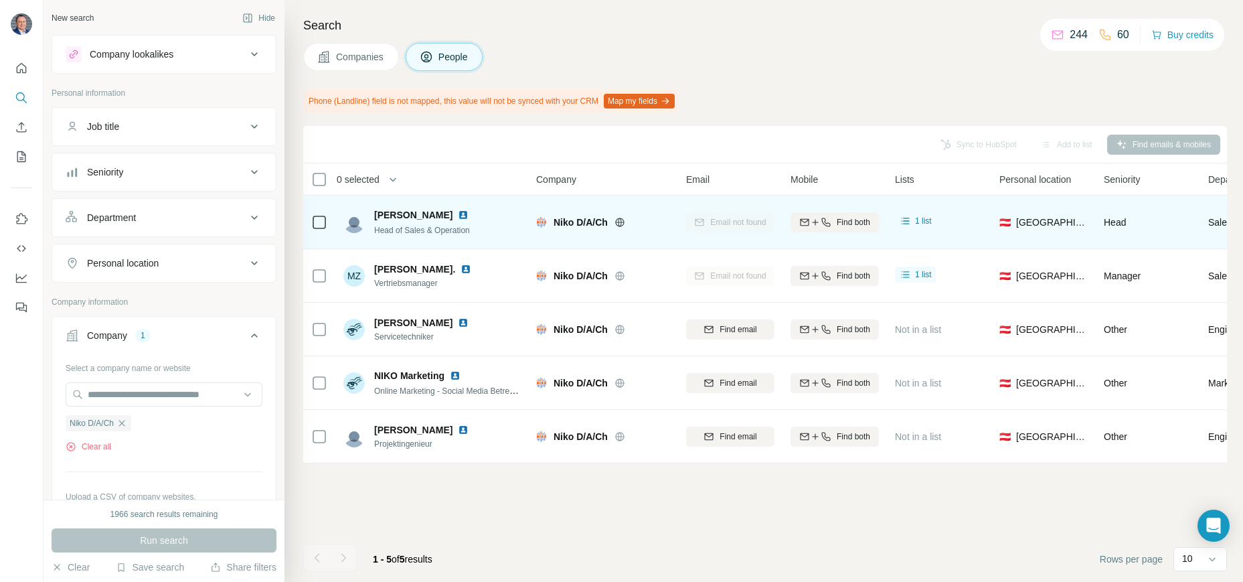
drag, startPoint x: 460, startPoint y: 213, endPoint x: 395, endPoint y: 216, distance: 65.0
click at [380, 214] on span "[PERSON_NAME]" at bounding box center [413, 214] width 78 height 13
click at [410, 217] on span "[PERSON_NAME]" at bounding box center [413, 214] width 78 height 13
drag, startPoint x: 461, startPoint y: 213, endPoint x: 376, endPoint y: 214, distance: 85.7
click at [376, 214] on span "[PERSON_NAME]" at bounding box center [413, 214] width 78 height 13
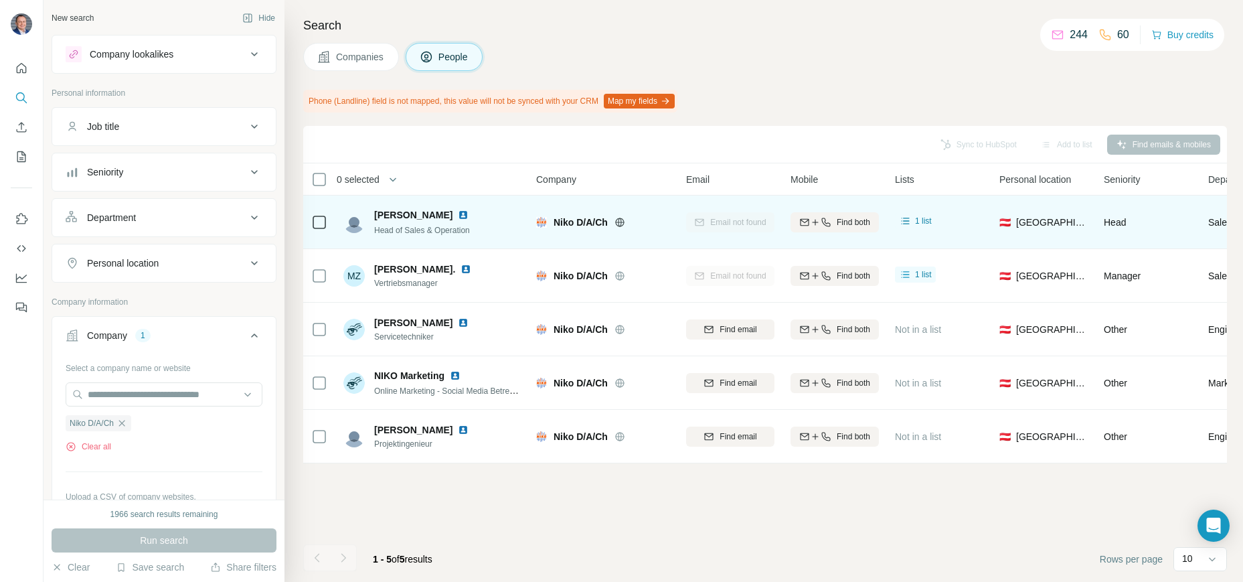
copy span "[PERSON_NAME]"
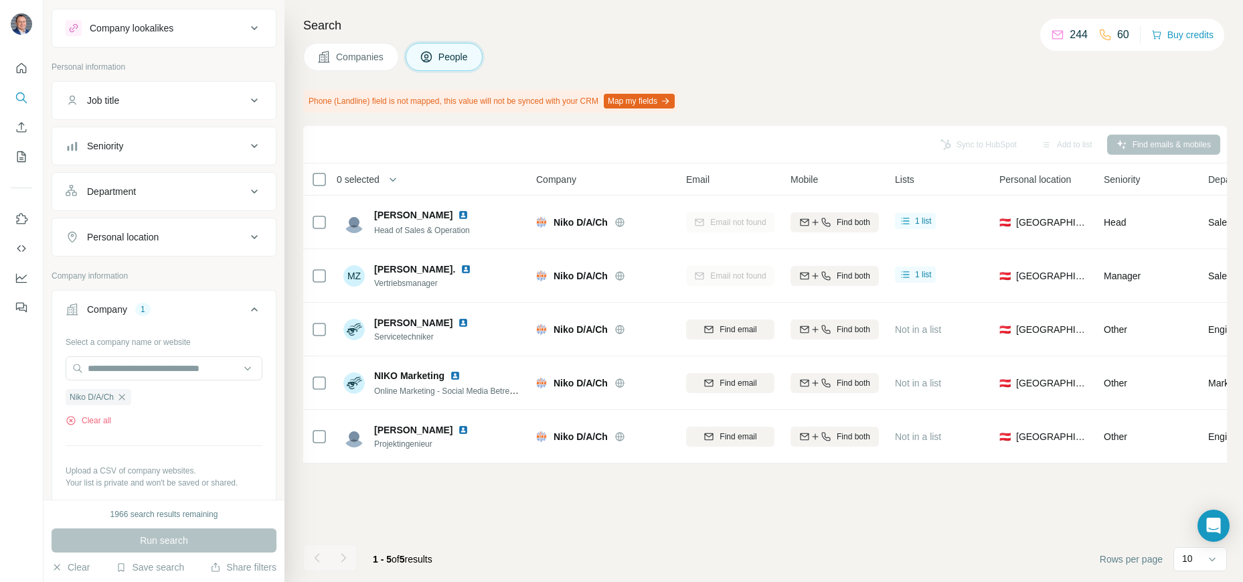
scroll to position [166, 0]
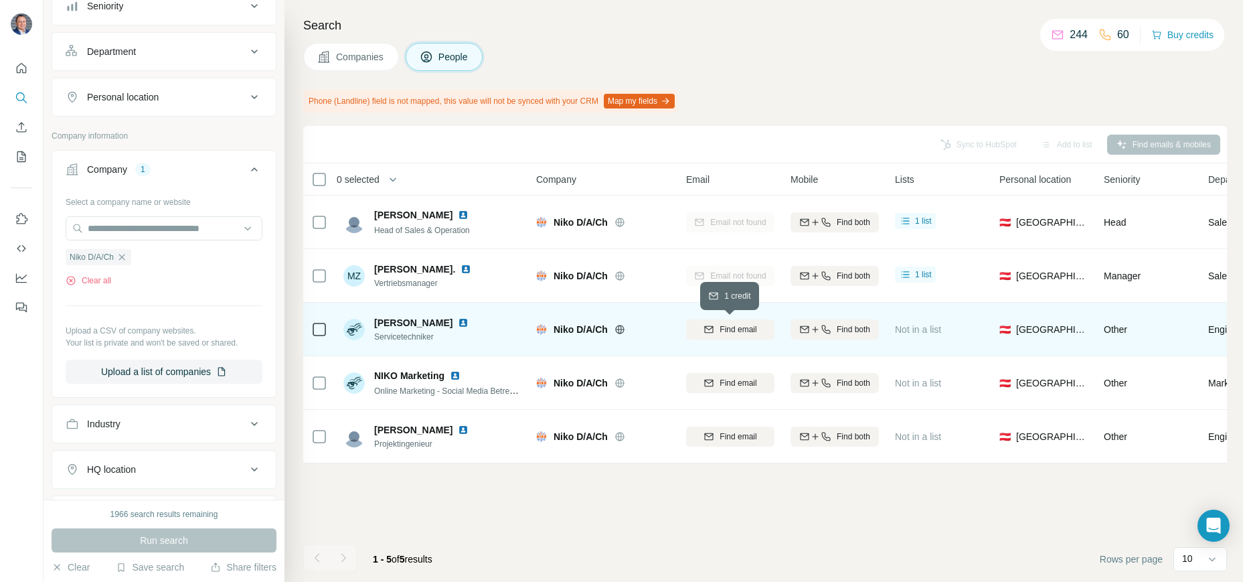
click at [729, 327] on span "Find email" at bounding box center [738, 329] width 37 height 12
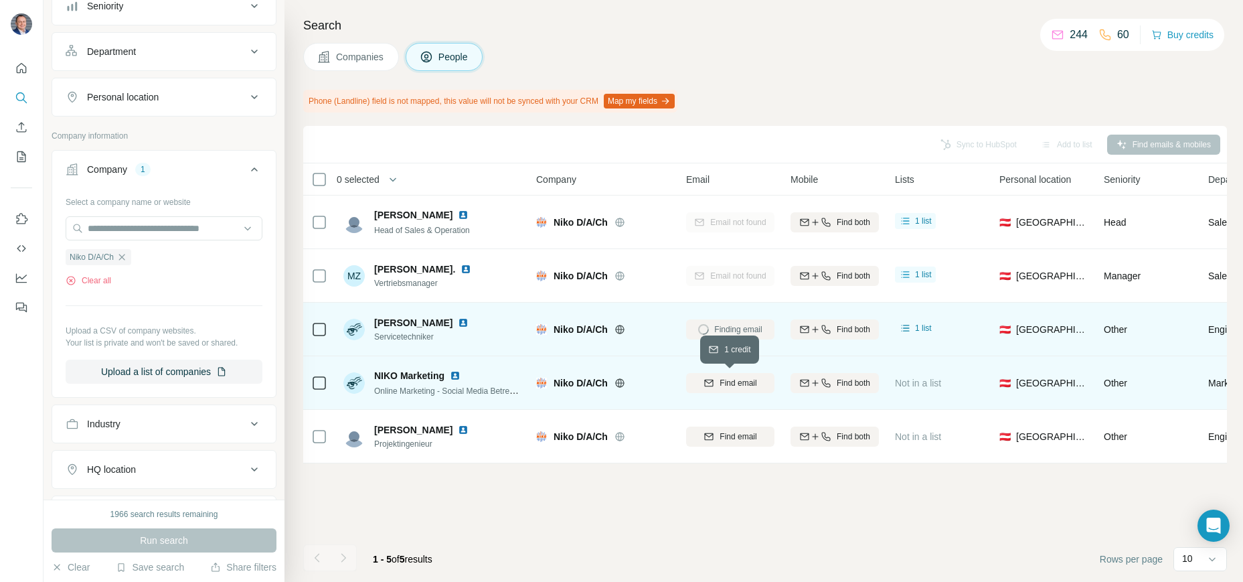
click at [739, 381] on span "Find email" at bounding box center [738, 383] width 37 height 12
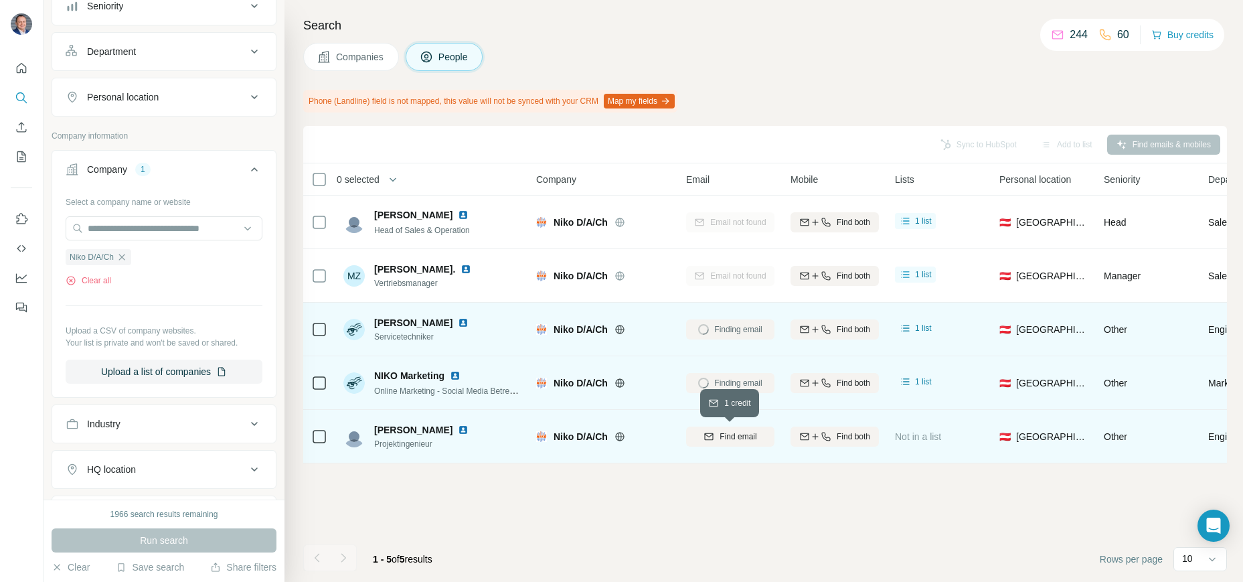
click at [739, 440] on span "Find email" at bounding box center [738, 436] width 37 height 12
click at [76, 189] on button "Company 1" at bounding box center [164, 171] width 224 height 37
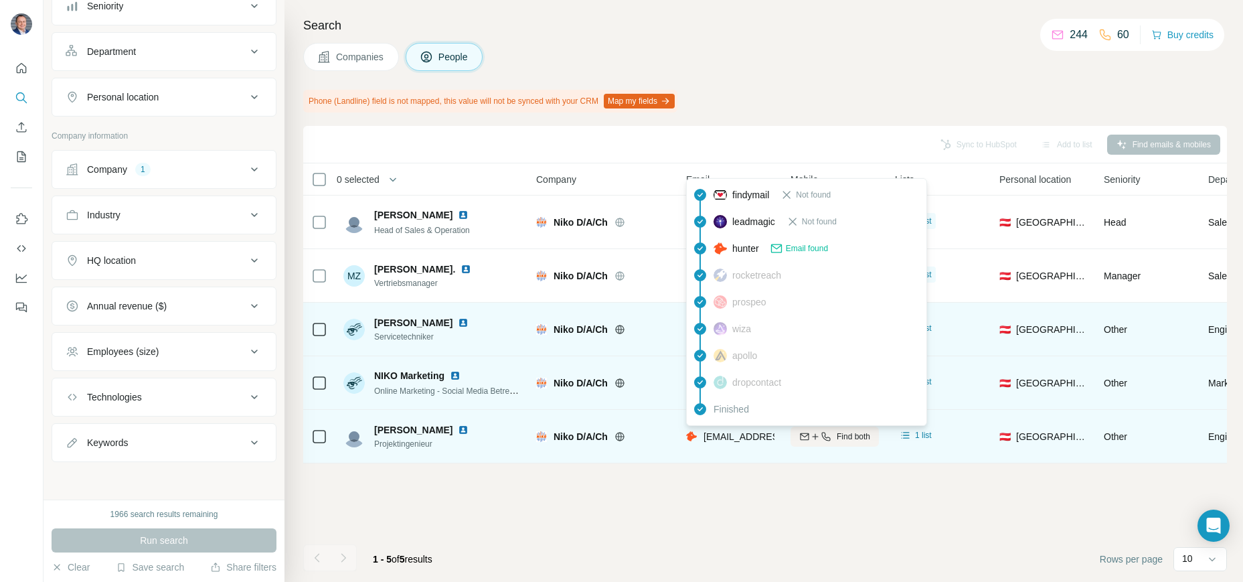
click at [742, 438] on span "[EMAIL_ADDRESS][DOMAIN_NAME]" at bounding box center [783, 436] width 159 height 11
copy span "turan"
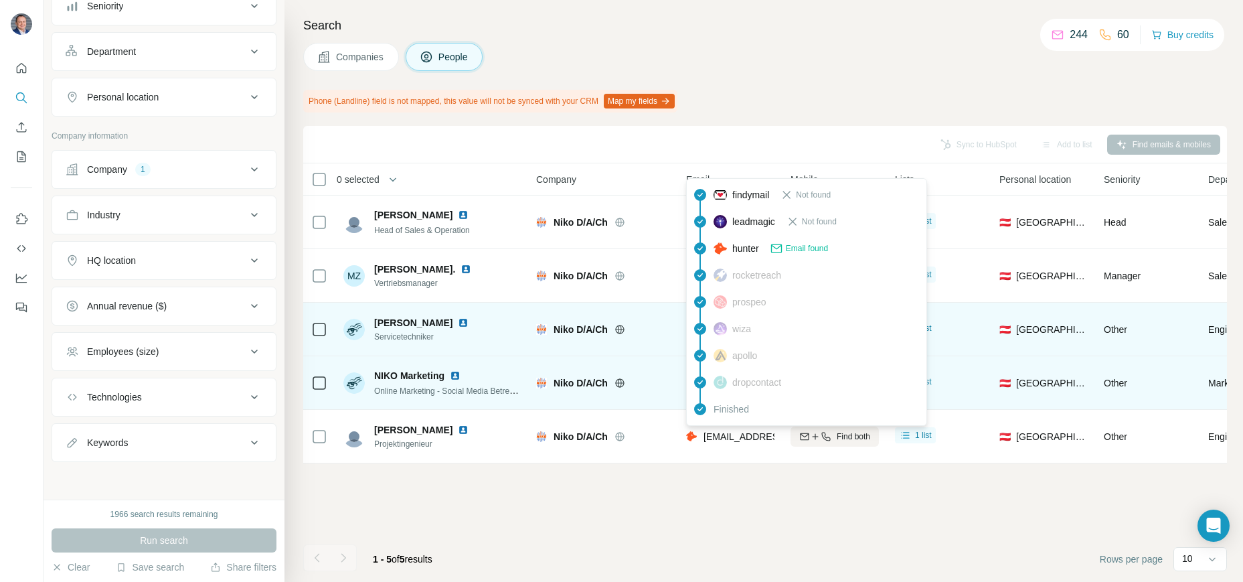
click at [856, 511] on div "Sync to HubSpot Add to list Find emails & mobiles 0 selected People Company Ema…" at bounding box center [765, 354] width 924 height 456
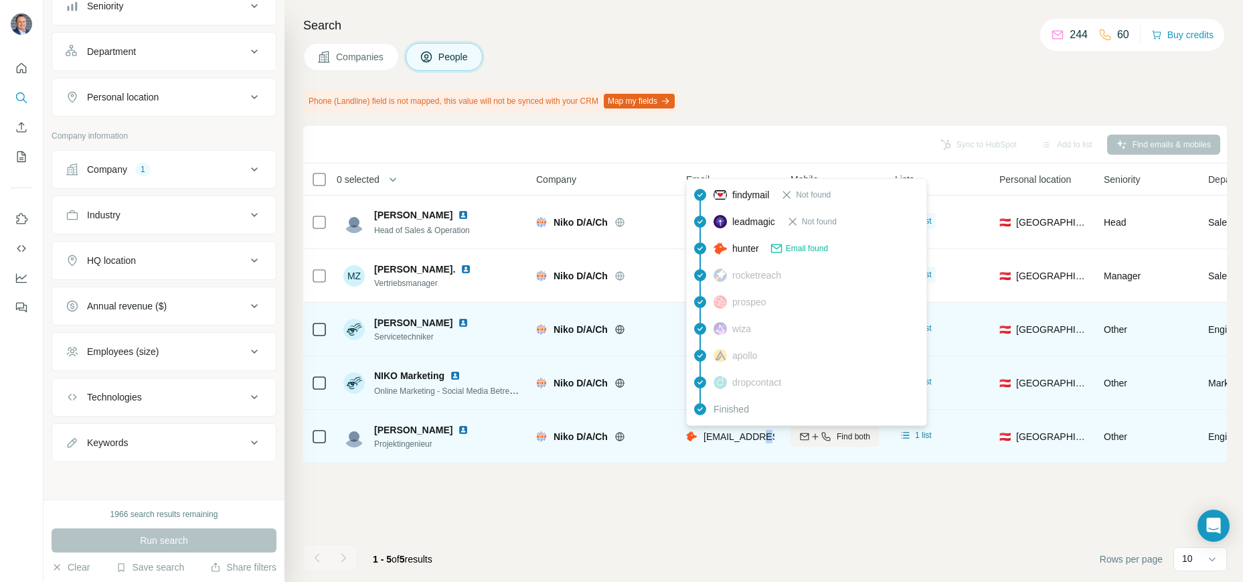
click at [774, 503] on div "Sync to HubSpot Add to list Find emails & mobiles 0 selected People Company Ema…" at bounding box center [765, 354] width 924 height 456
click at [693, 437] on img at bounding box center [691, 436] width 11 height 13
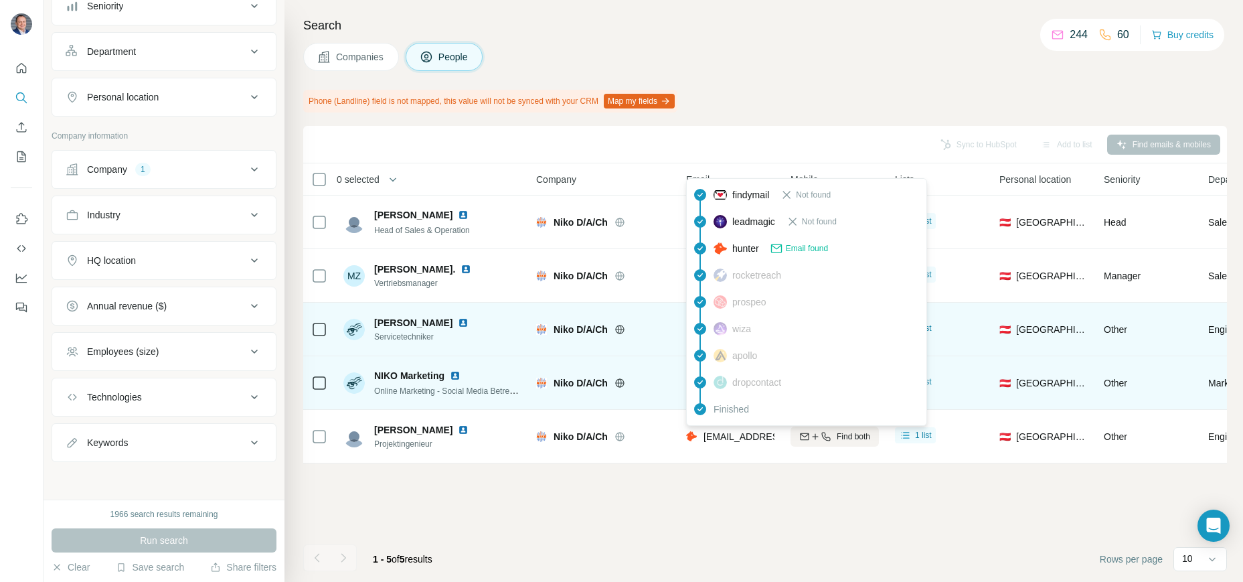
click at [814, 250] on span "Email found" at bounding box center [807, 248] width 42 height 12
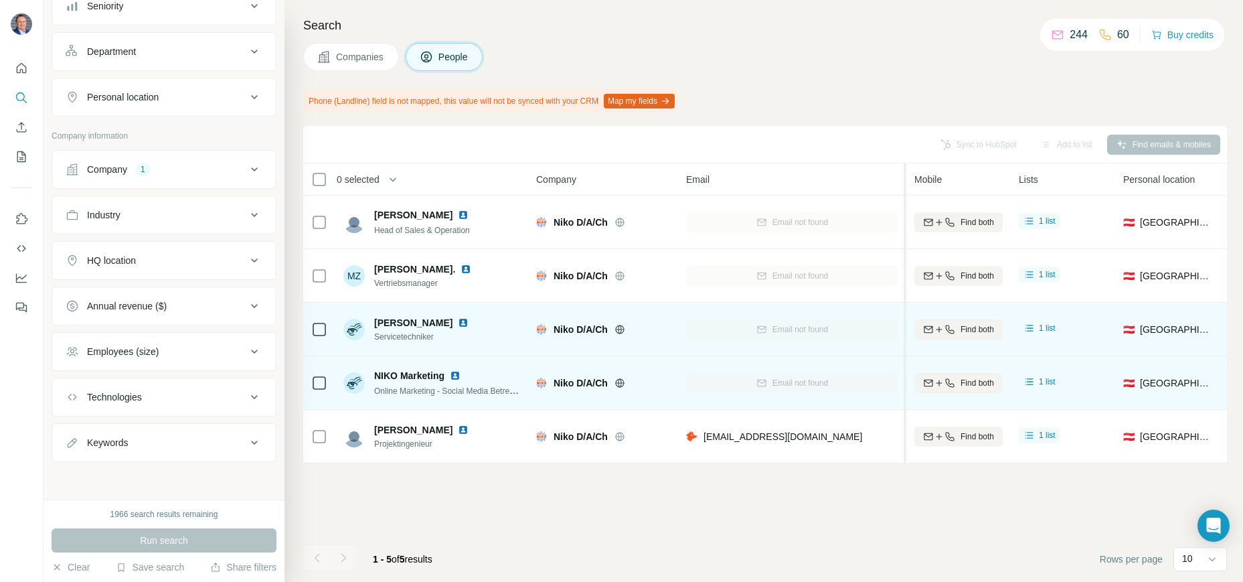
drag, startPoint x: 778, startPoint y: 177, endPoint x: 908, endPoint y: 191, distance: 130.7
click at [0, 0] on tr "0 selected People Company Email Mobile Lists Personal location Seniority Depart…" at bounding box center [0, 0] width 0 height 0
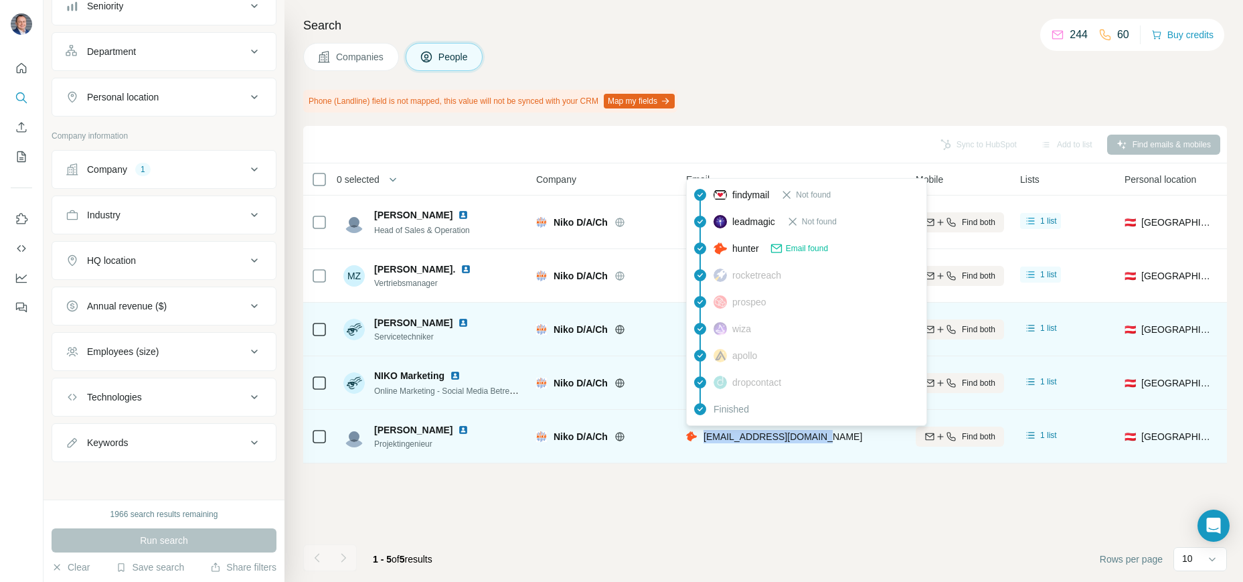
drag, startPoint x: 792, startPoint y: 433, endPoint x: 704, endPoint y: 432, distance: 87.7
click at [704, 432] on div "[EMAIL_ADDRESS][DOMAIN_NAME]" at bounding box center [793, 436] width 214 height 37
copy span "[EMAIL_ADDRESS][DOMAIN_NAME]"
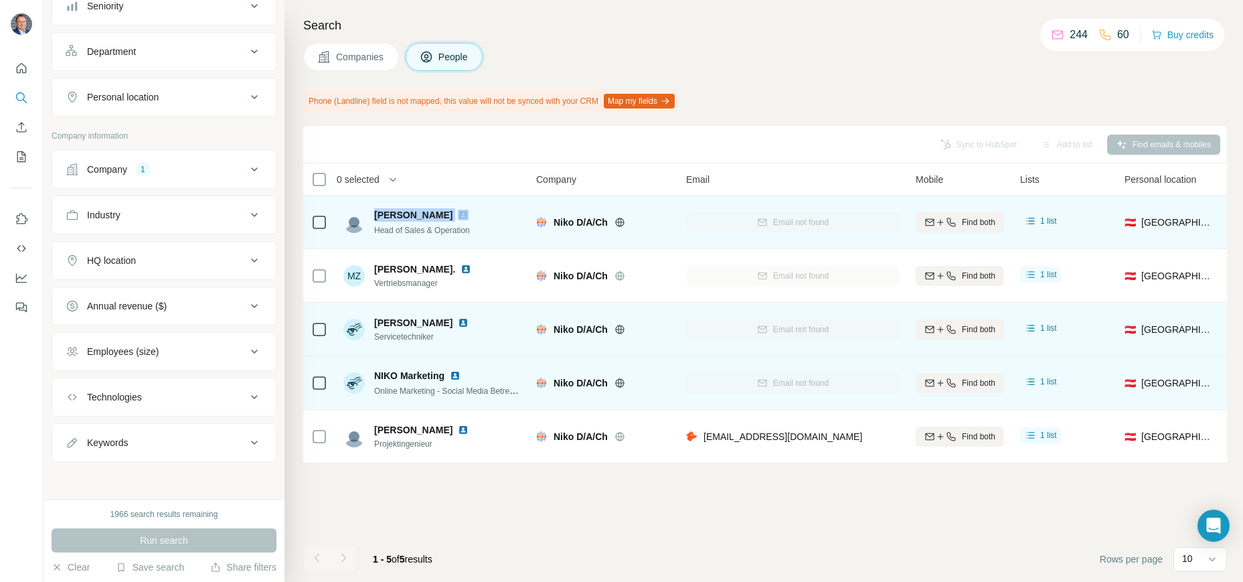
drag, startPoint x: 376, startPoint y: 214, endPoint x: 467, endPoint y: 215, distance: 91.7
click at [467, 215] on div "[PERSON_NAME]" at bounding box center [429, 214] width 110 height 13
copy span "[PERSON_NAME]"
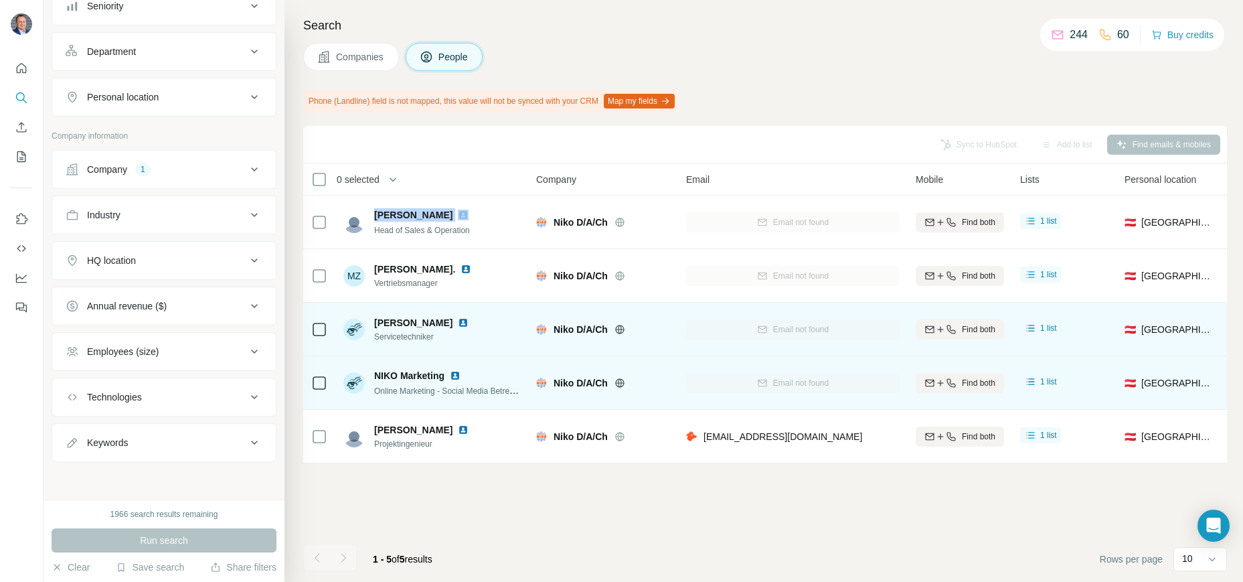
click at [248, 165] on icon at bounding box center [254, 169] width 16 height 16
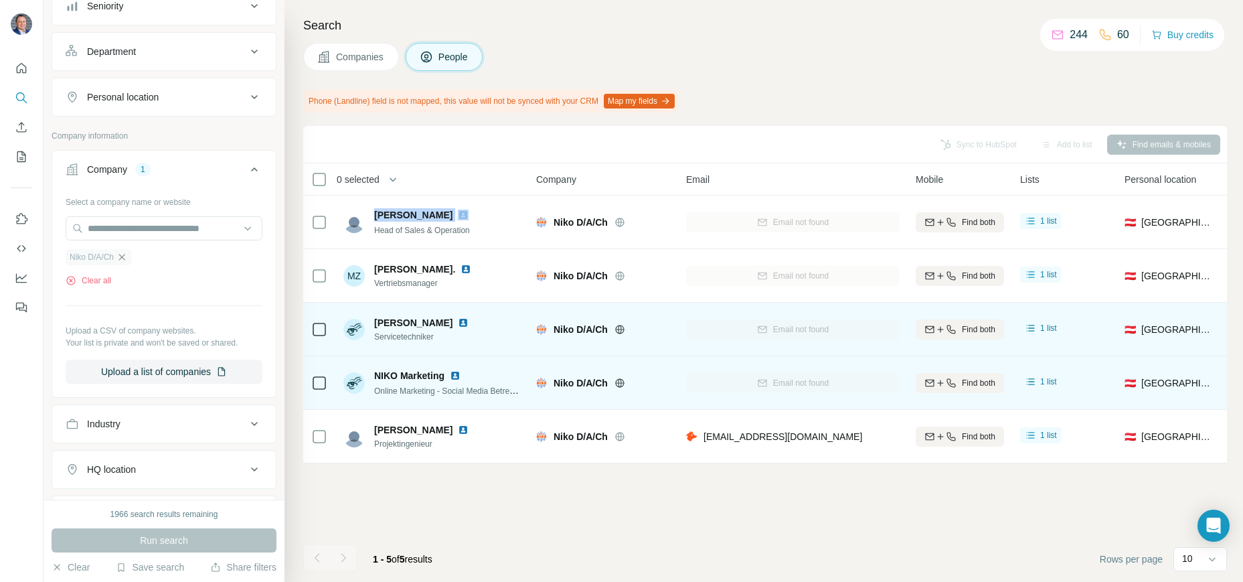
click at [125, 258] on icon "button" at bounding box center [121, 257] width 11 height 11
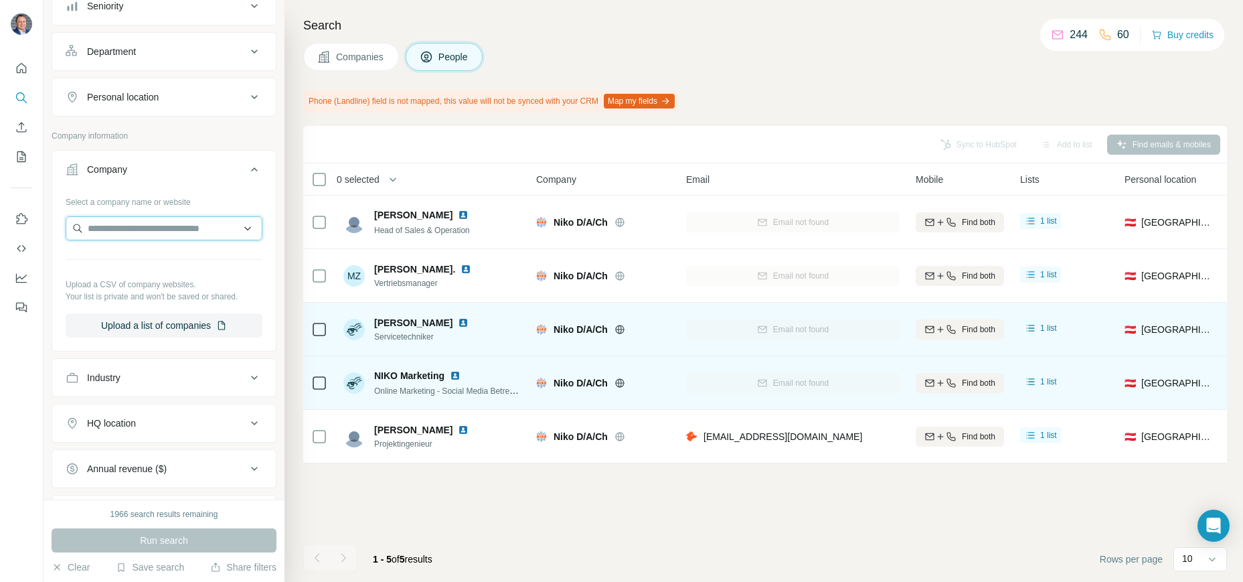
click at [125, 228] on input "text" at bounding box center [164, 228] width 197 height 24
type input "**********"
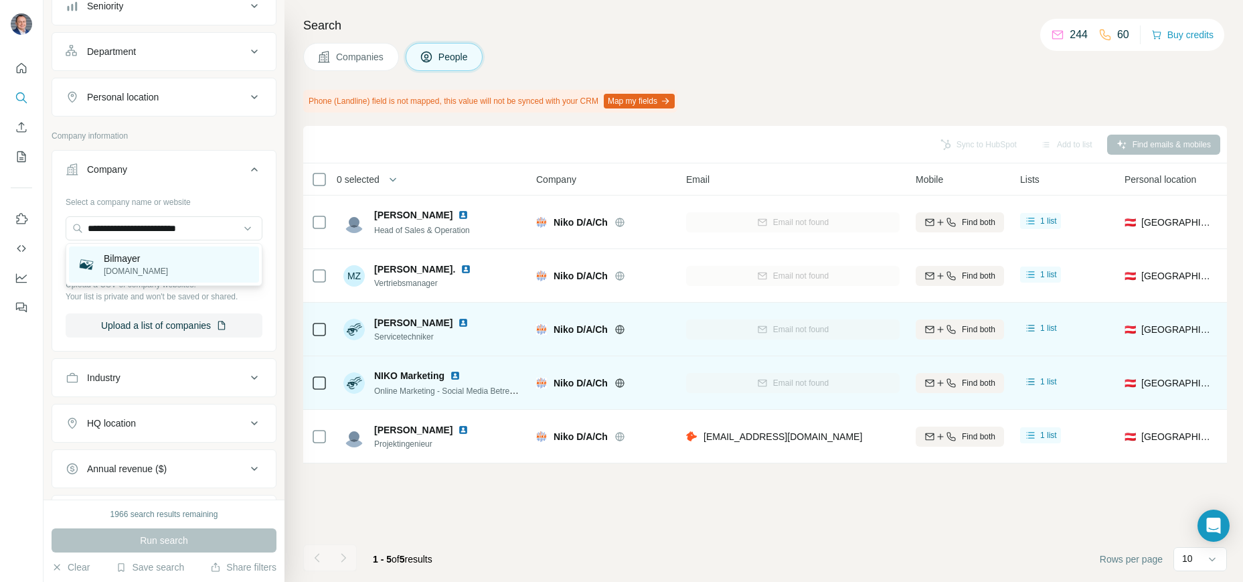
click at [124, 271] on p "[DOMAIN_NAME]" at bounding box center [136, 271] width 64 height 12
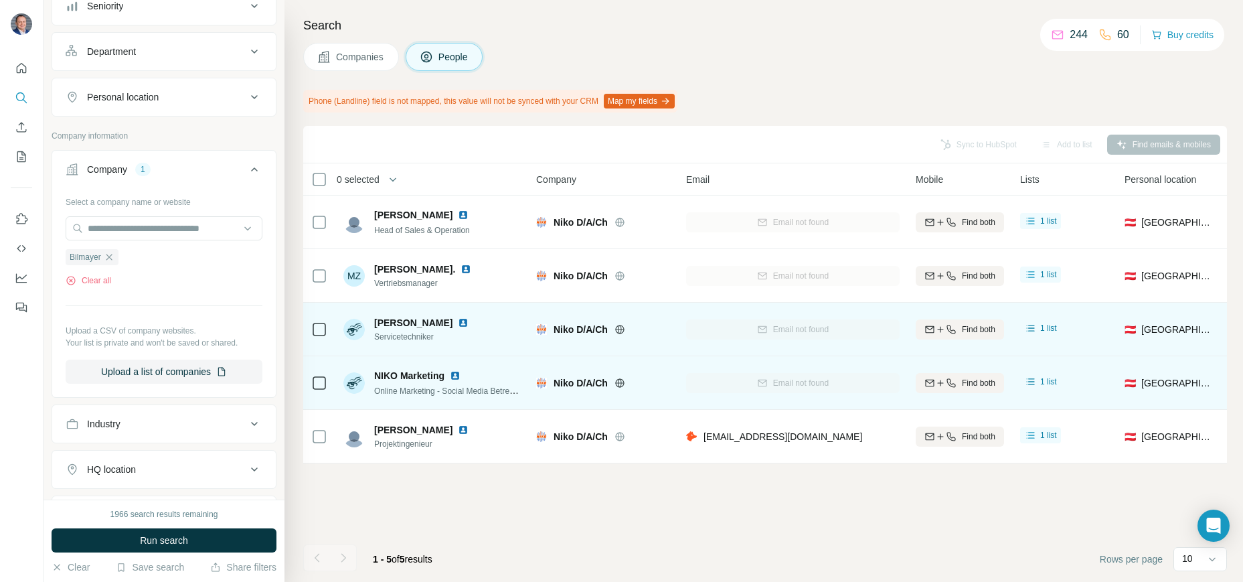
click at [191, 540] on button "Run search" at bounding box center [164, 540] width 225 height 24
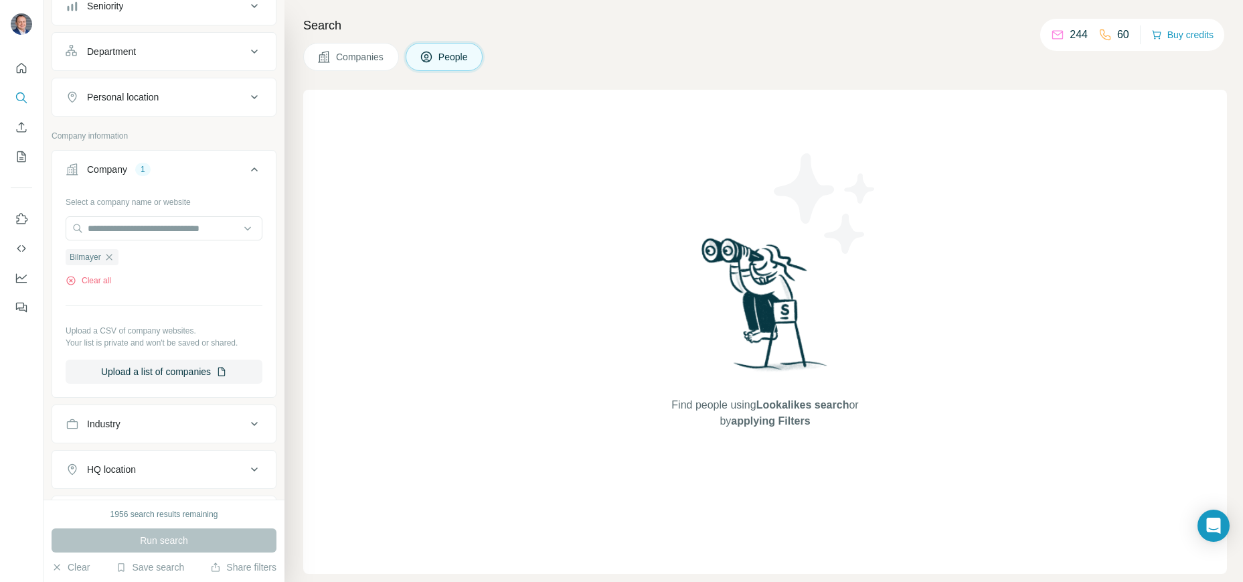
click at [355, 58] on span "Companies" at bounding box center [360, 56] width 49 height 13
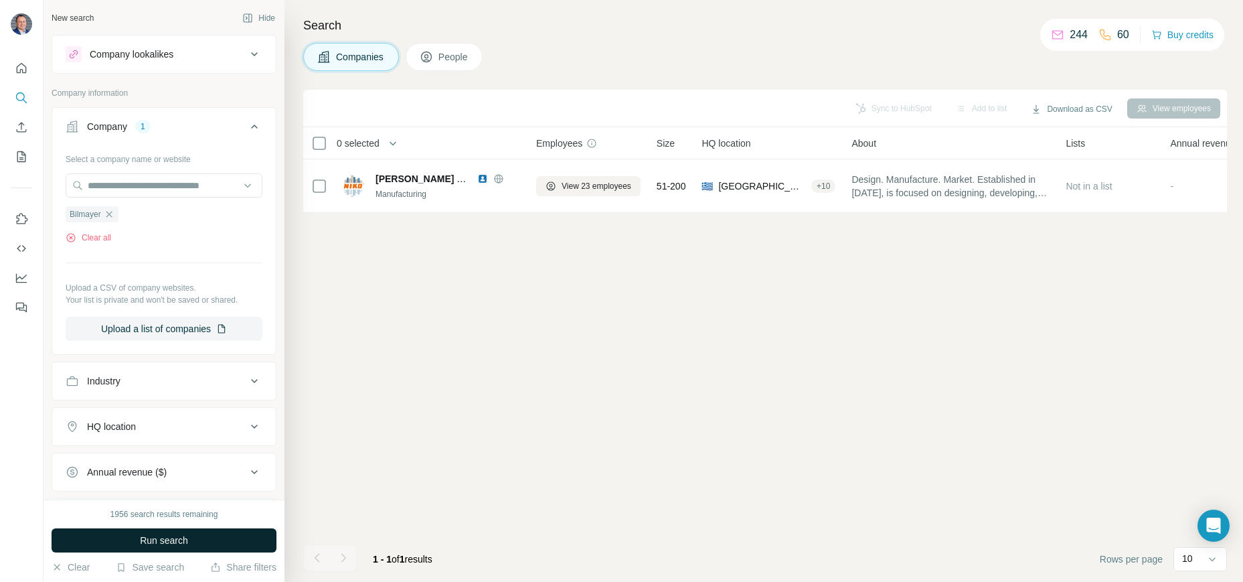
click at [172, 538] on span "Run search" at bounding box center [164, 539] width 48 height 13
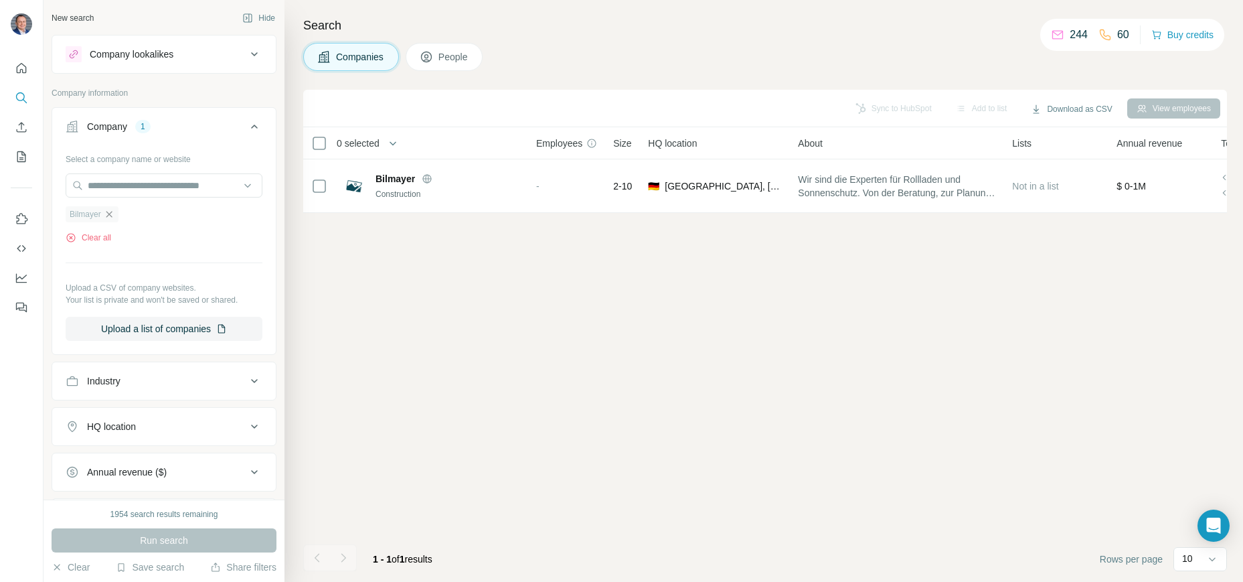
click at [108, 214] on icon "button" at bounding box center [109, 214] width 11 height 11
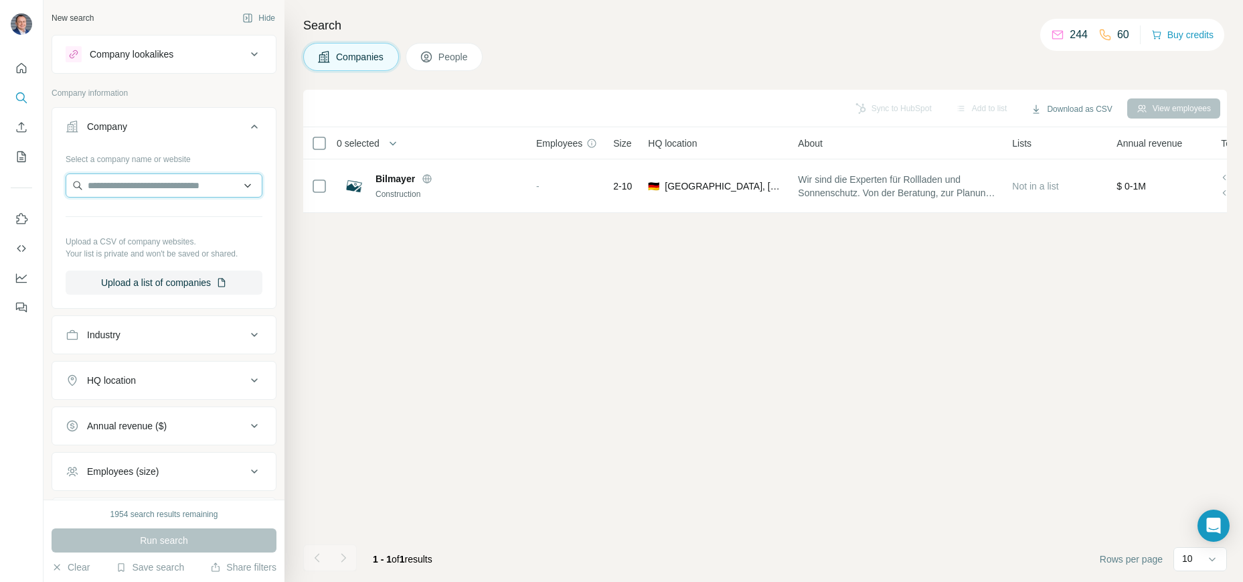
click at [114, 189] on input "text" at bounding box center [164, 185] width 197 height 24
paste input "**********"
type input "**********"
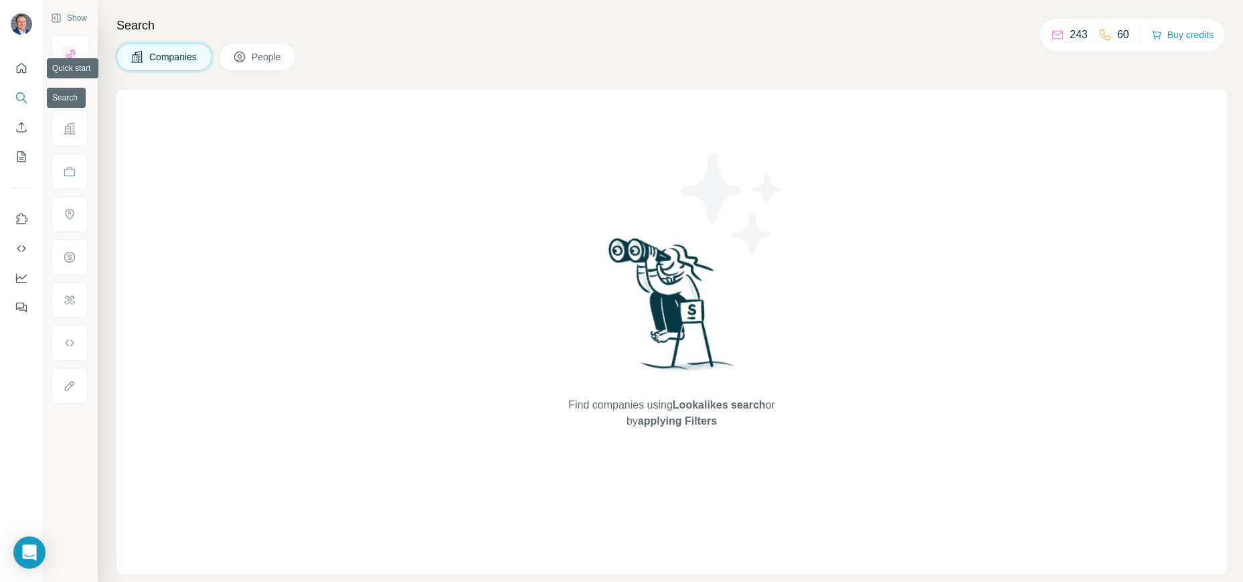
click at [17, 102] on icon "Search" at bounding box center [21, 97] width 13 height 13
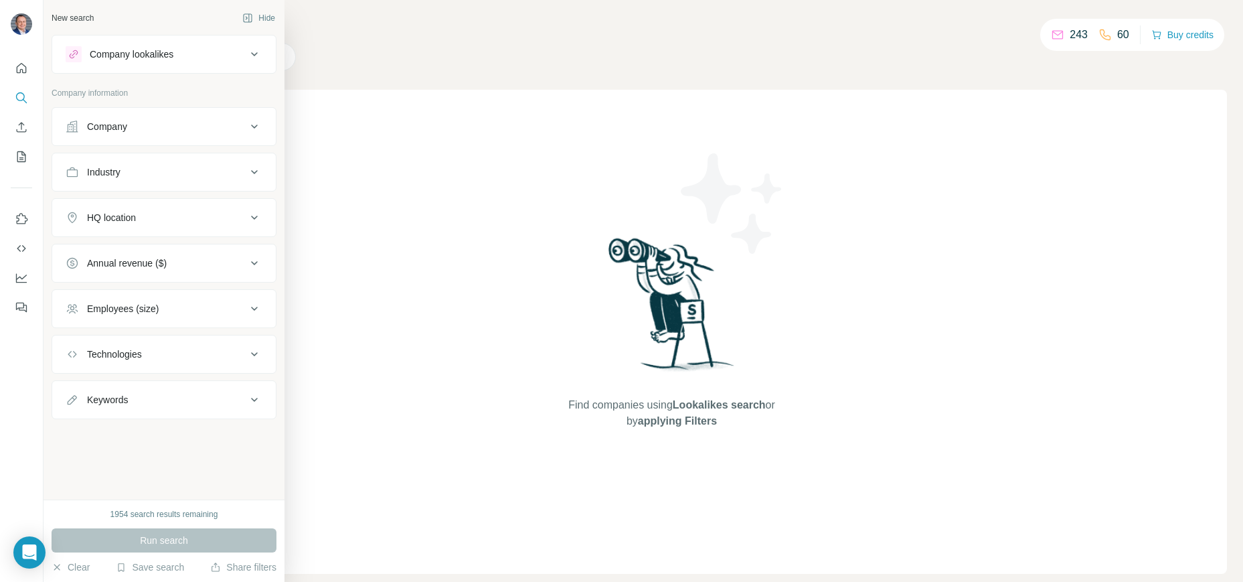
click at [189, 125] on div "Company" at bounding box center [156, 126] width 181 height 13
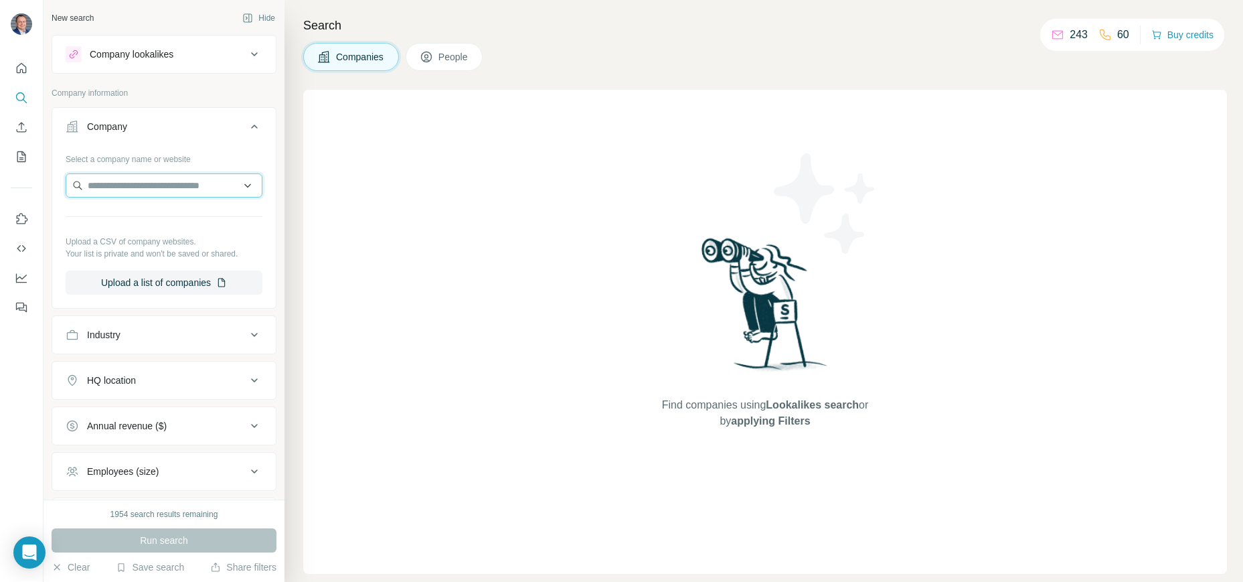
click at [169, 185] on input "text" at bounding box center [164, 185] width 197 height 24
paste input "**********"
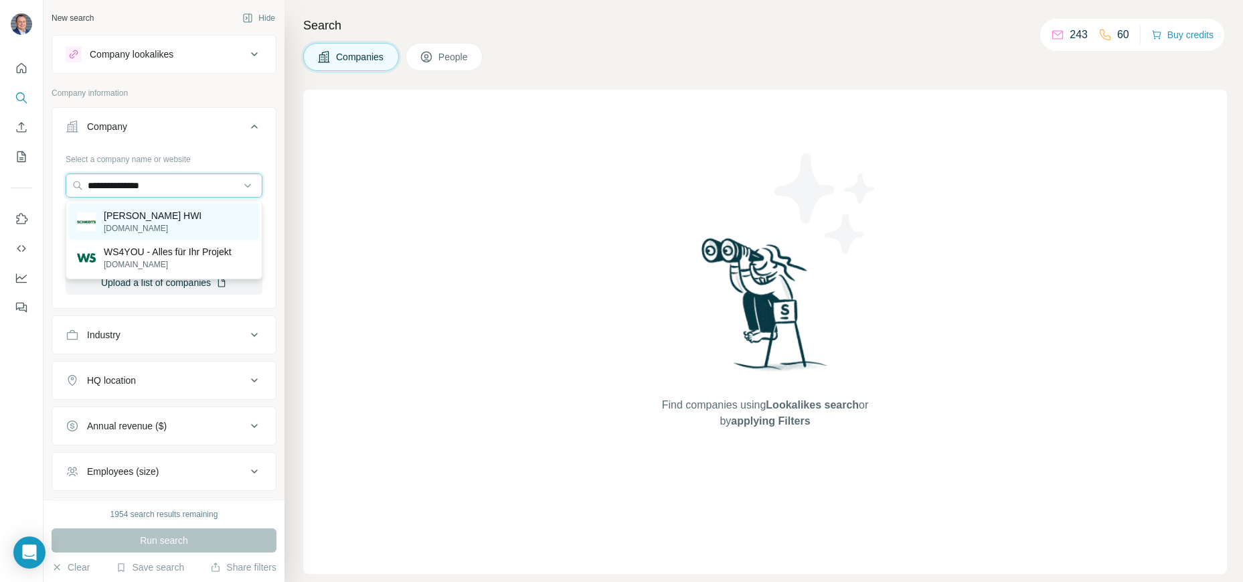
type input "**********"
click at [154, 220] on p "Weyland Steiner HWI" at bounding box center [153, 215] width 98 height 13
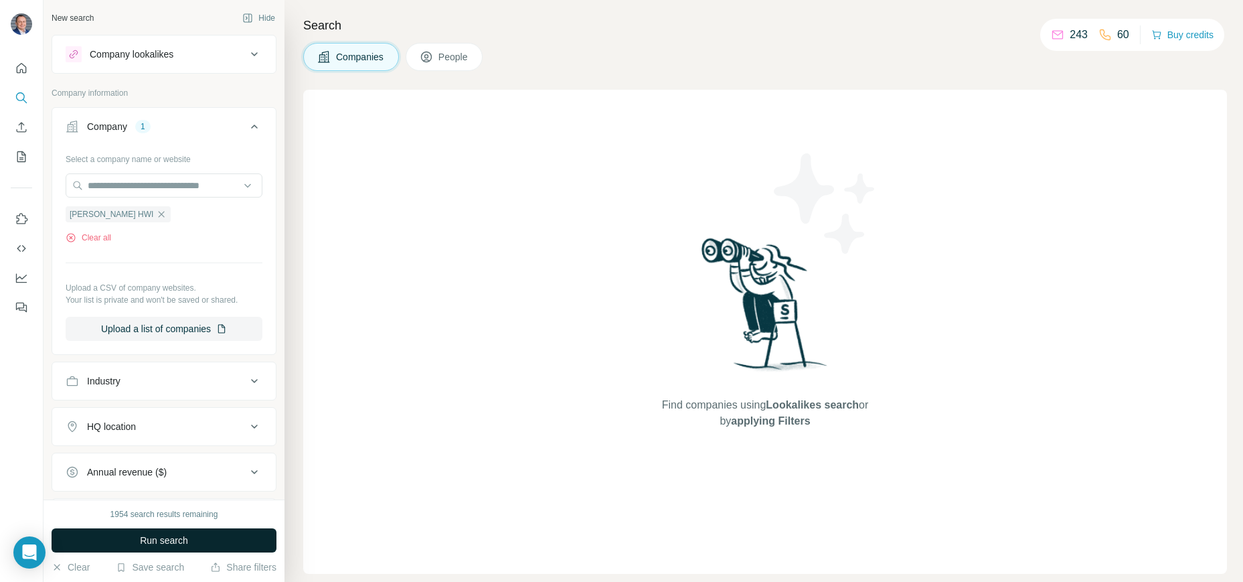
click at [187, 542] on span "Run search" at bounding box center [164, 539] width 48 height 13
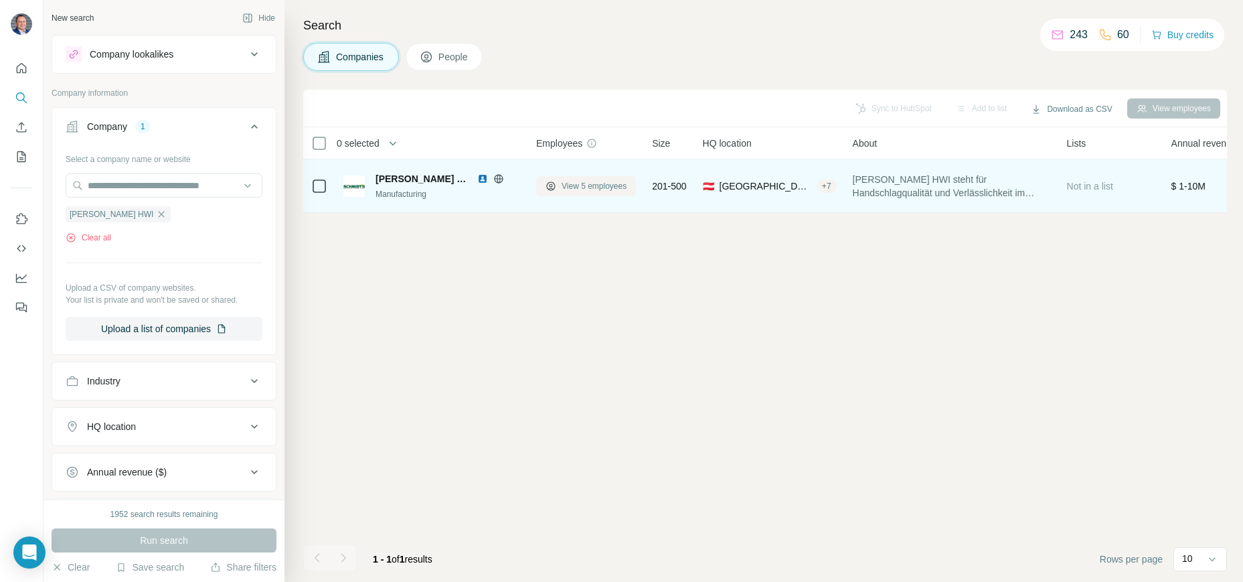
click at [593, 187] on span "View 5 employees" at bounding box center [594, 186] width 65 height 12
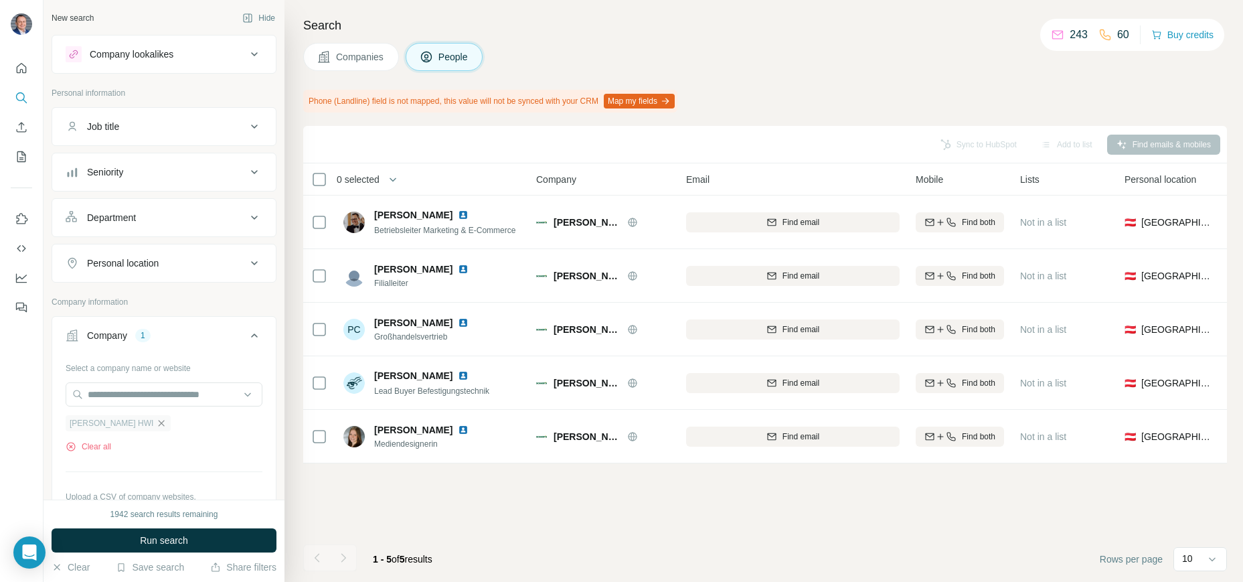
click at [159, 424] on icon "button" at bounding box center [161, 423] width 11 height 11
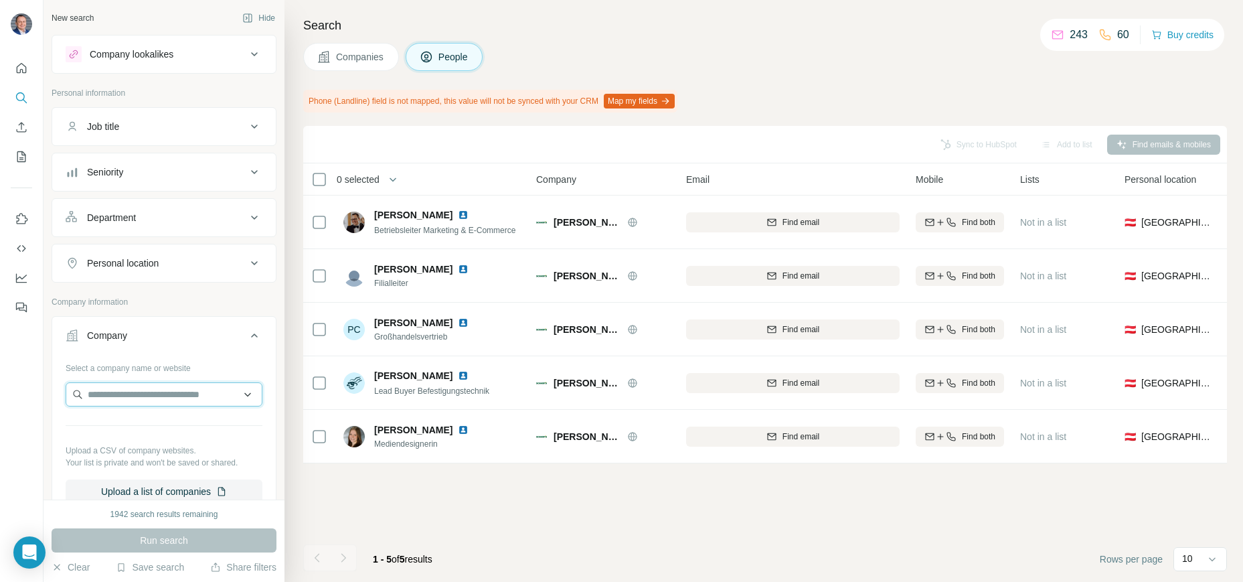
click at [141, 392] on input "text" at bounding box center [164, 394] width 197 height 24
click at [141, 391] on input "text" at bounding box center [164, 394] width 197 height 24
type input "**********"
click at [247, 391] on input "**********" at bounding box center [164, 394] width 197 height 24
click at [247, 394] on input "**********" at bounding box center [164, 394] width 197 height 24
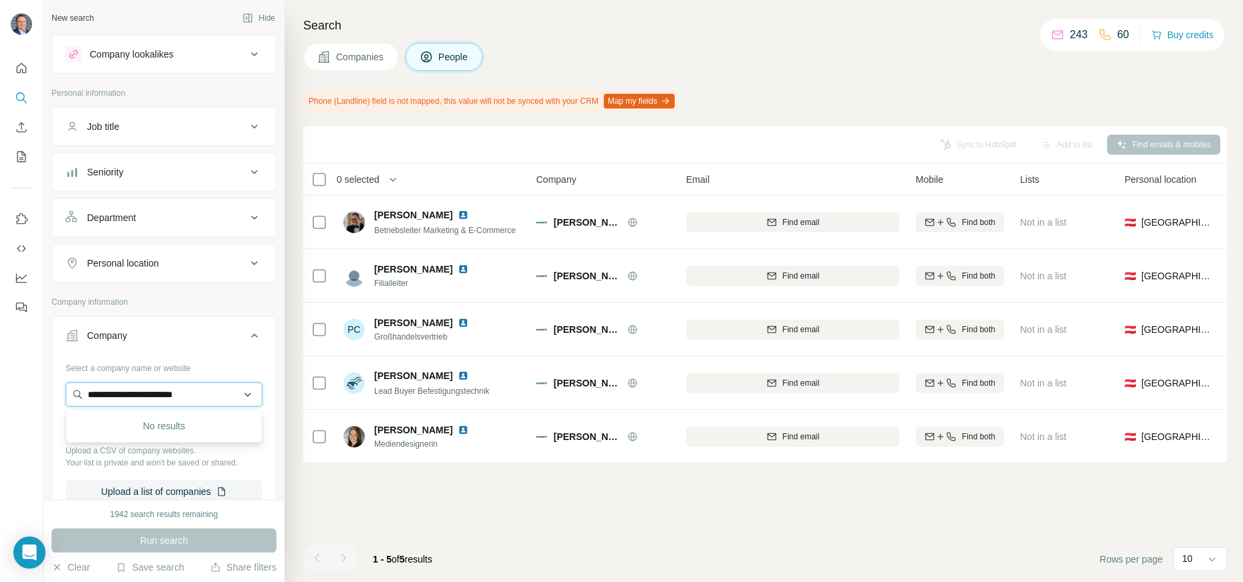
click at [248, 395] on input "**********" at bounding box center [164, 394] width 197 height 24
click at [141, 58] on div "Company lookalikes" at bounding box center [132, 54] width 84 height 13
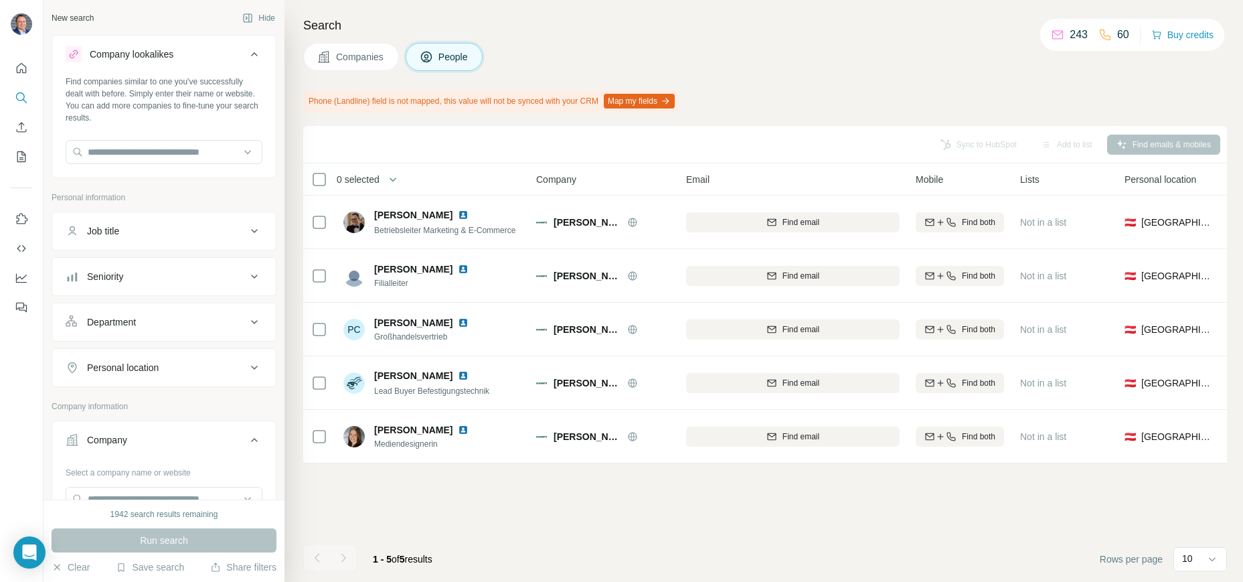
click at [353, 62] on span "Companies" at bounding box center [360, 56] width 49 height 13
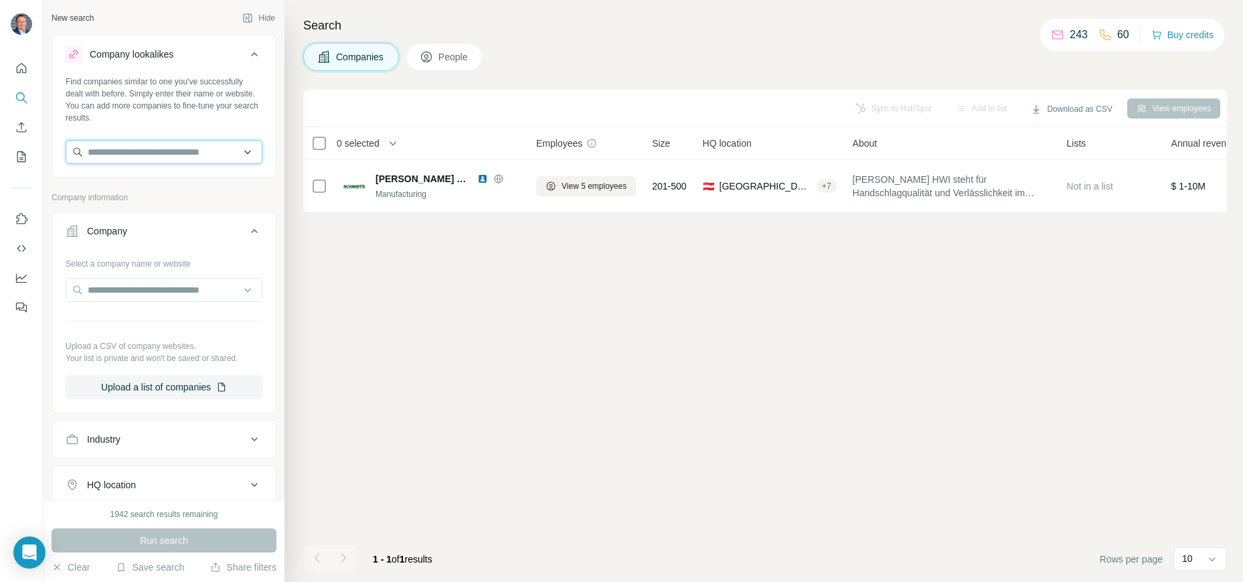
click at [141, 155] on input "text" at bounding box center [164, 152] width 197 height 24
paste input "**********"
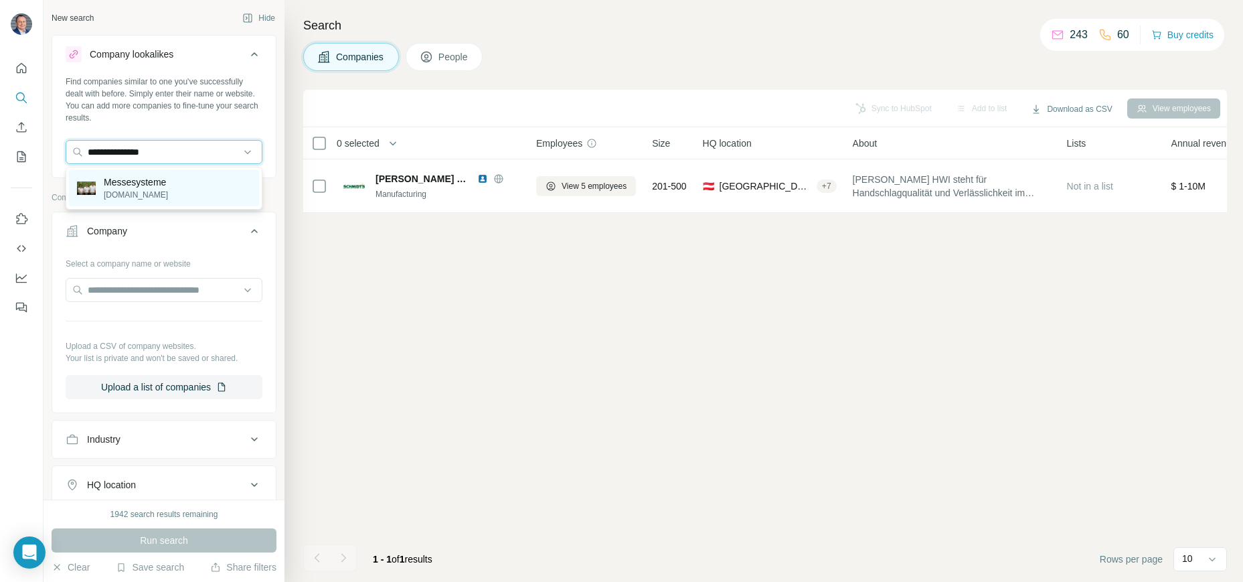
type input "**********"
click at [137, 193] on p "messesysteme.de" at bounding box center [136, 195] width 64 height 12
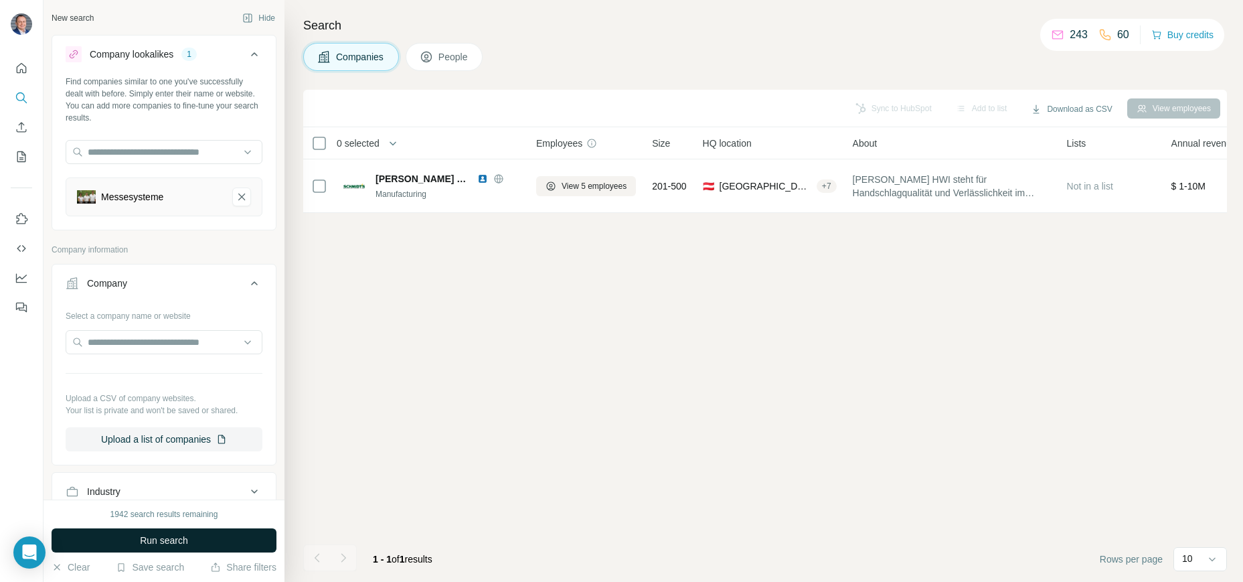
click at [155, 539] on span "Run search" at bounding box center [164, 539] width 48 height 13
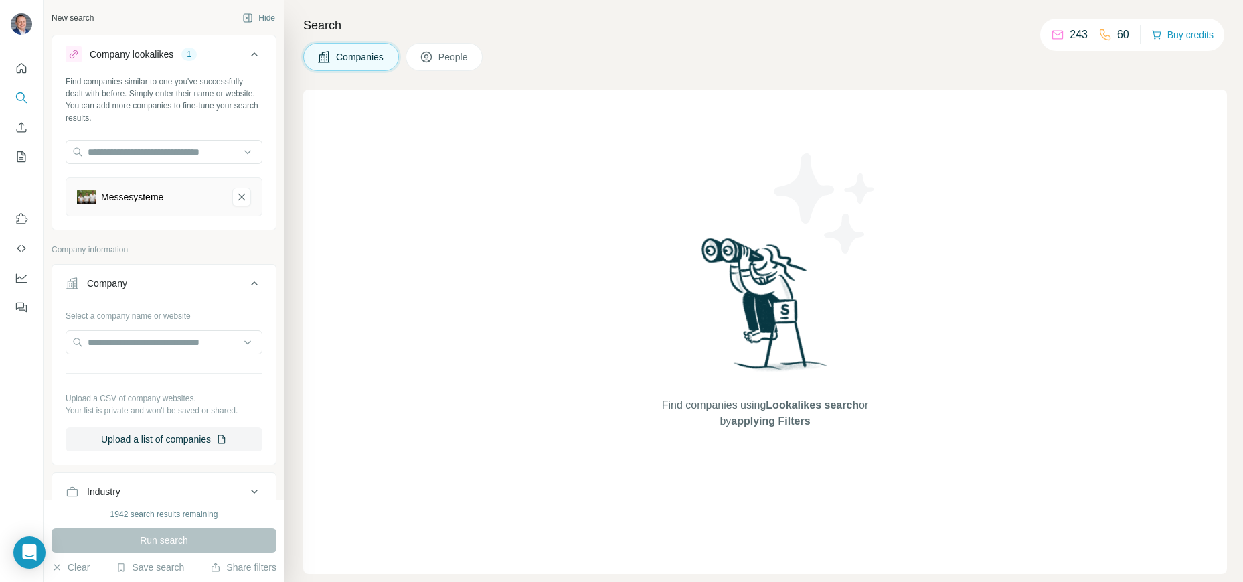
click at [251, 276] on icon at bounding box center [254, 283] width 16 height 16
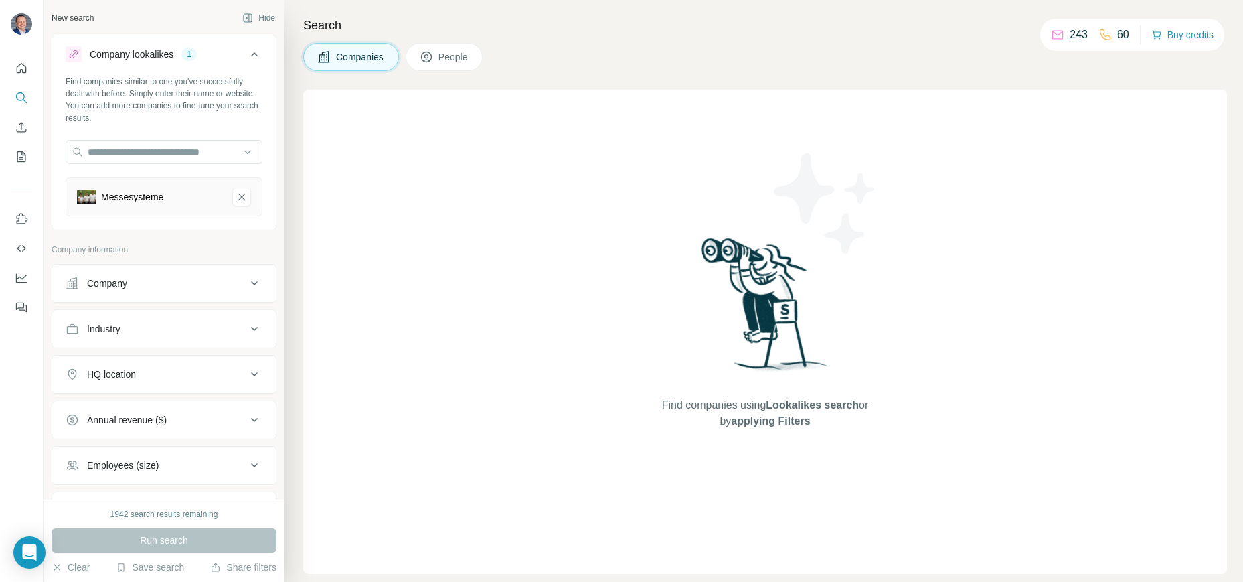
scroll to position [114, 0]
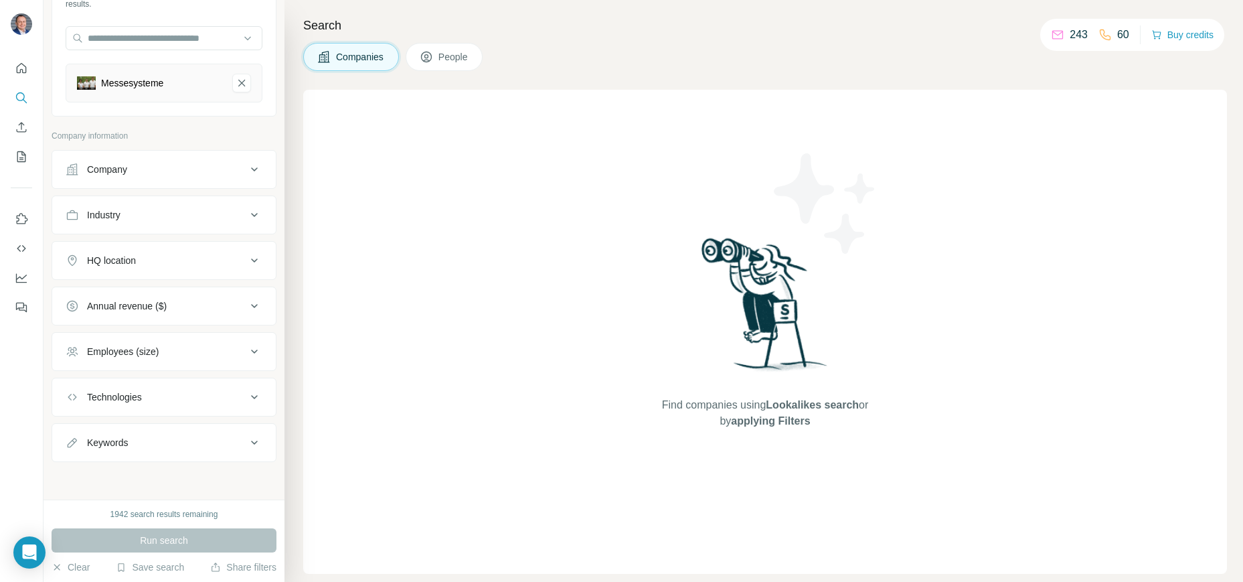
click at [255, 448] on icon at bounding box center [254, 442] width 16 height 16
click at [172, 479] on input "text" at bounding box center [151, 476] width 170 height 24
paste input "**********"
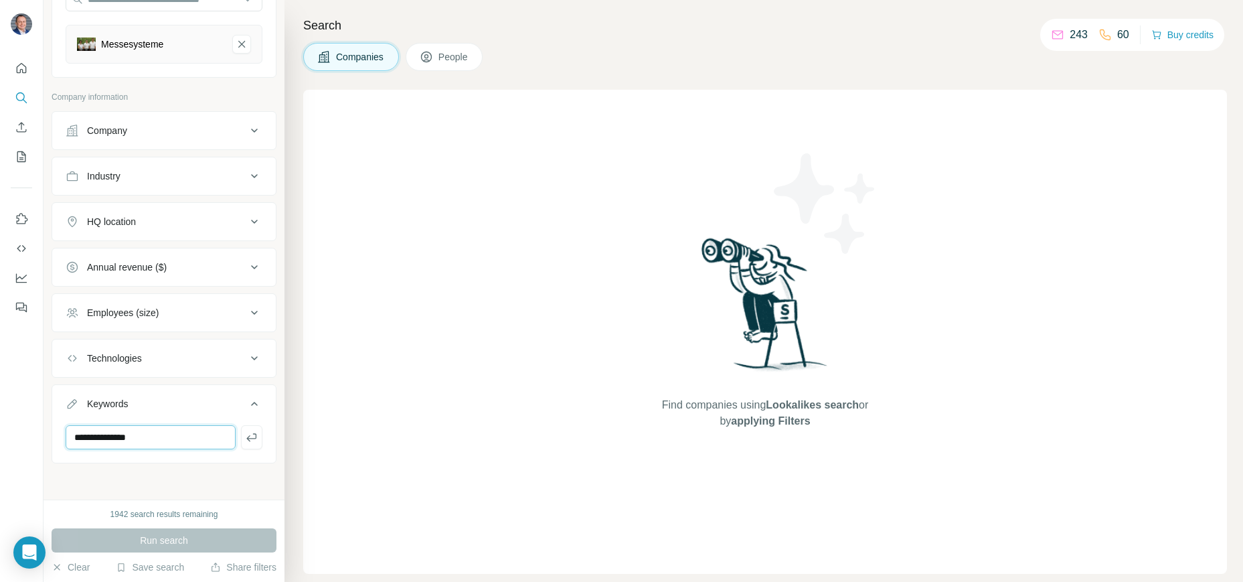
scroll to position [154, 0]
type input "**********"
click at [255, 436] on icon "button" at bounding box center [251, 436] width 10 height 8
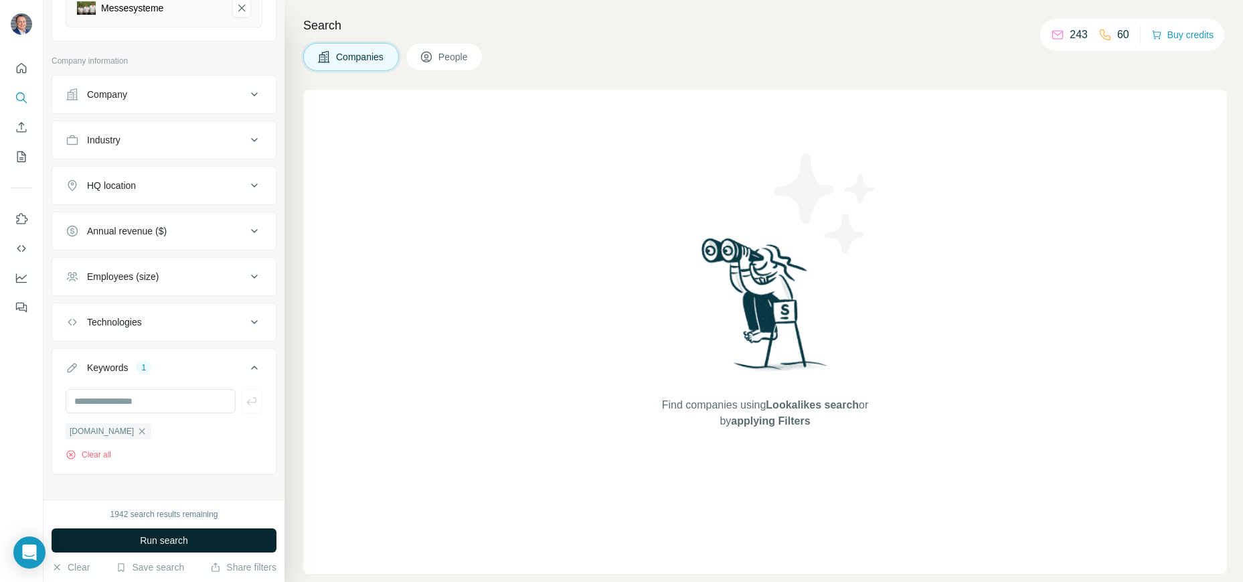
scroll to position [202, 0]
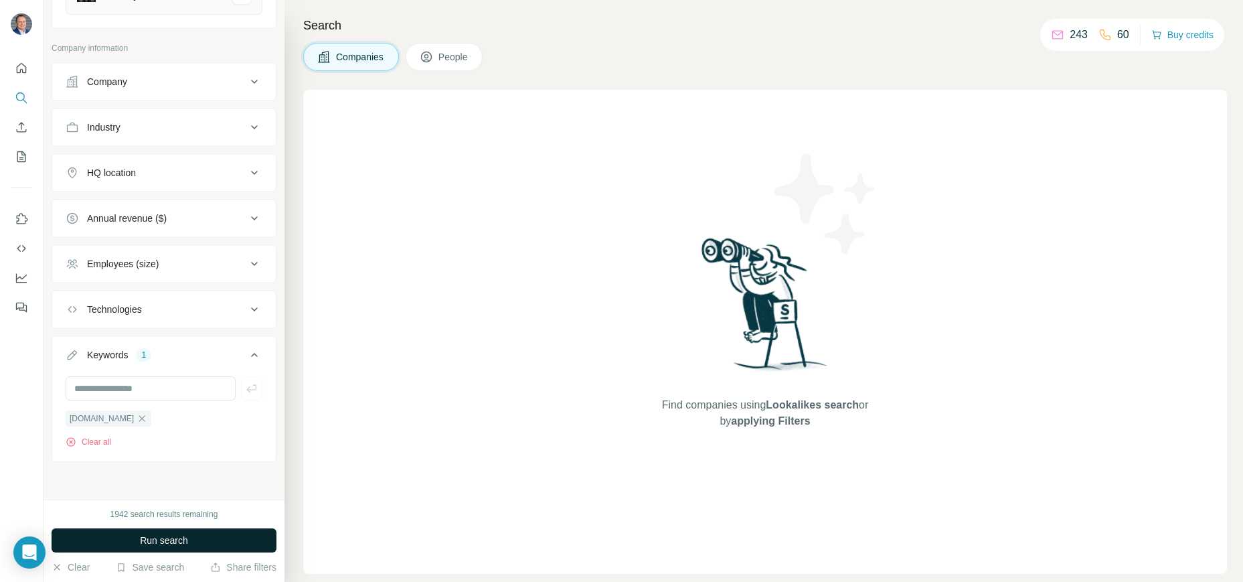
click at [180, 546] on span "Run search" at bounding box center [164, 539] width 48 height 13
click at [450, 57] on span "People" at bounding box center [453, 56] width 31 height 13
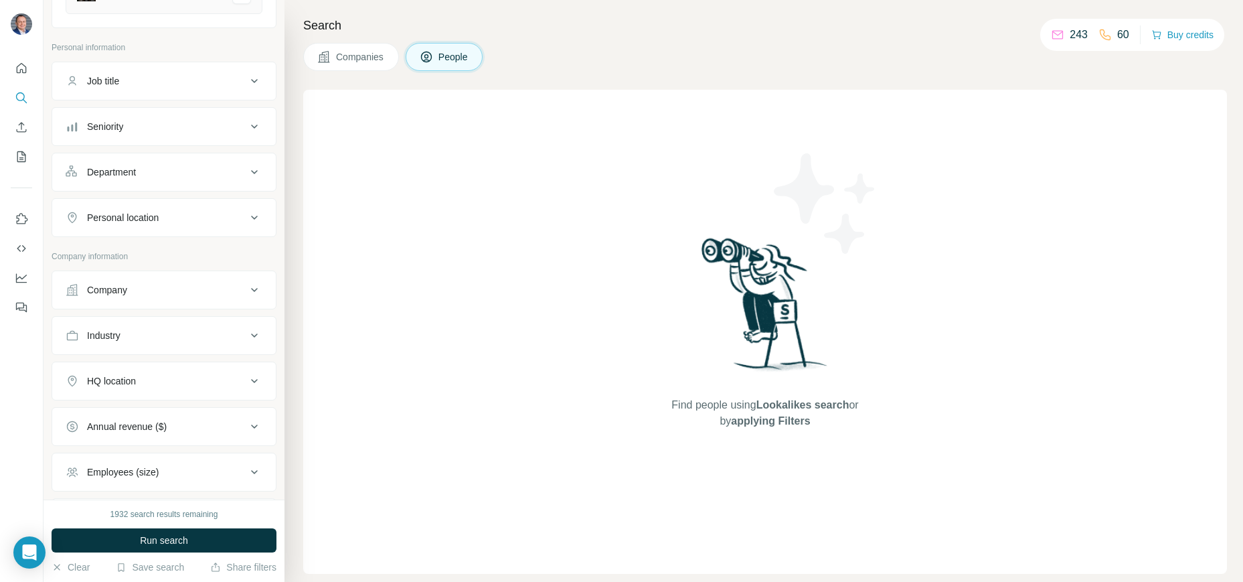
click at [363, 62] on span "Companies" at bounding box center [360, 56] width 49 height 13
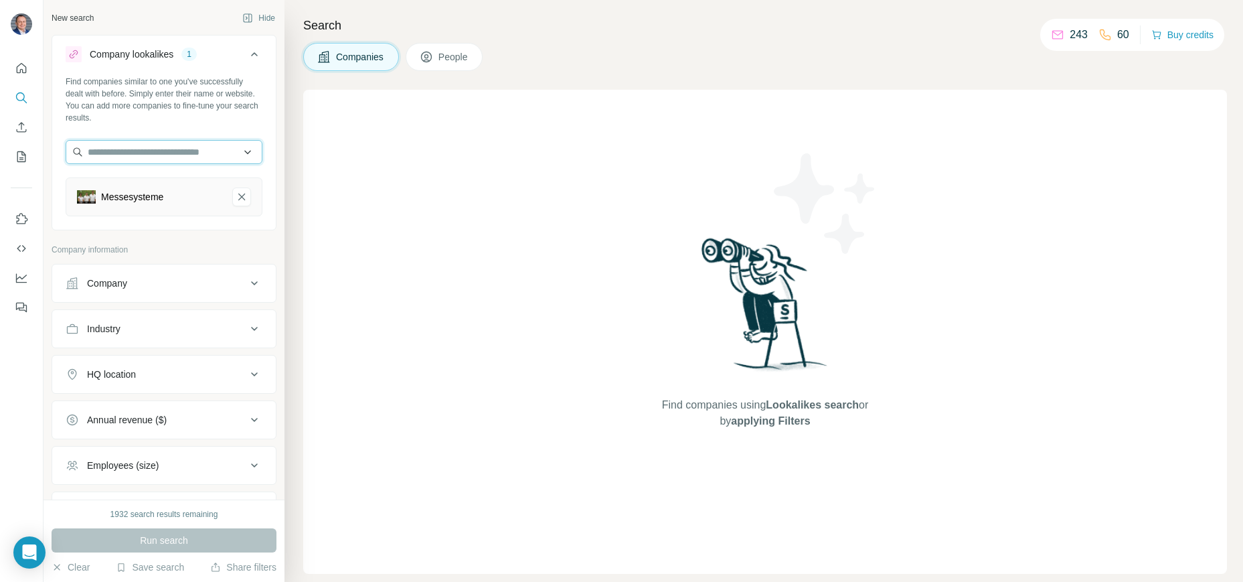
click at [125, 149] on input "text" at bounding box center [164, 152] width 197 height 24
paste input "**********"
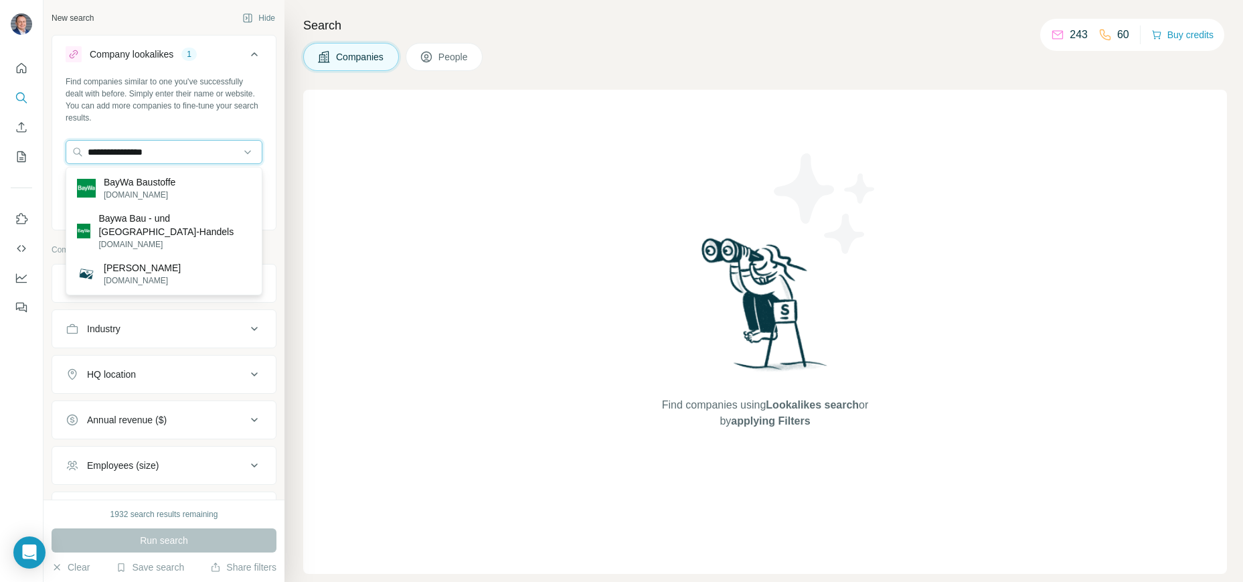
type input "**********"
click at [137, 190] on p "baywa-baustoffe.de" at bounding box center [140, 195] width 72 height 12
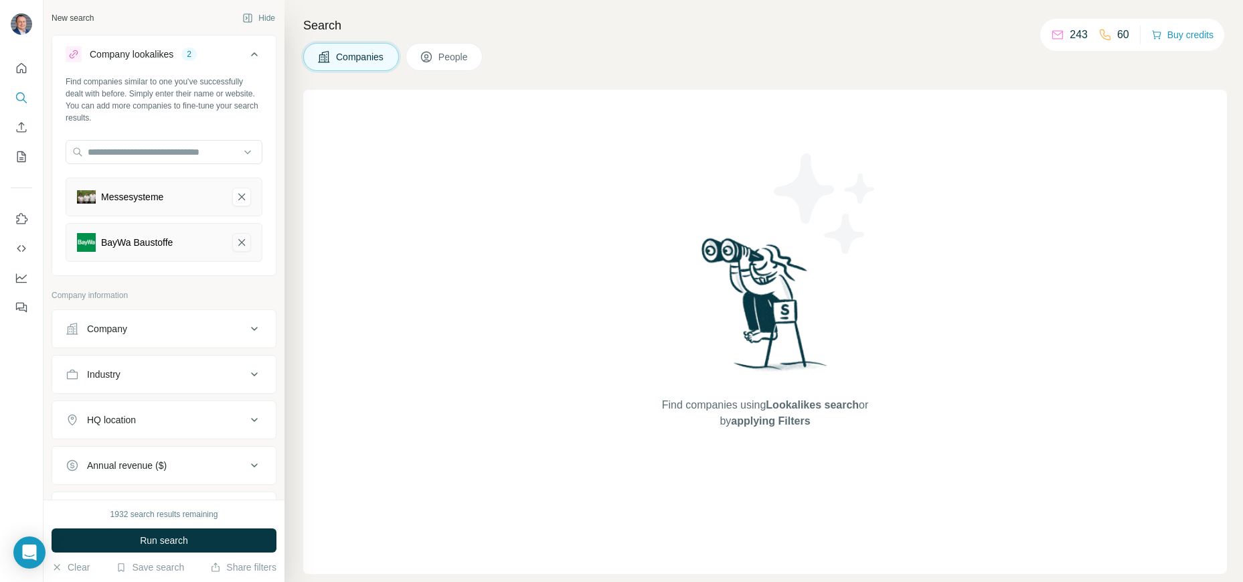
click at [246, 198] on icon "Messesysteme-remove-button" at bounding box center [242, 196] width 12 height 13
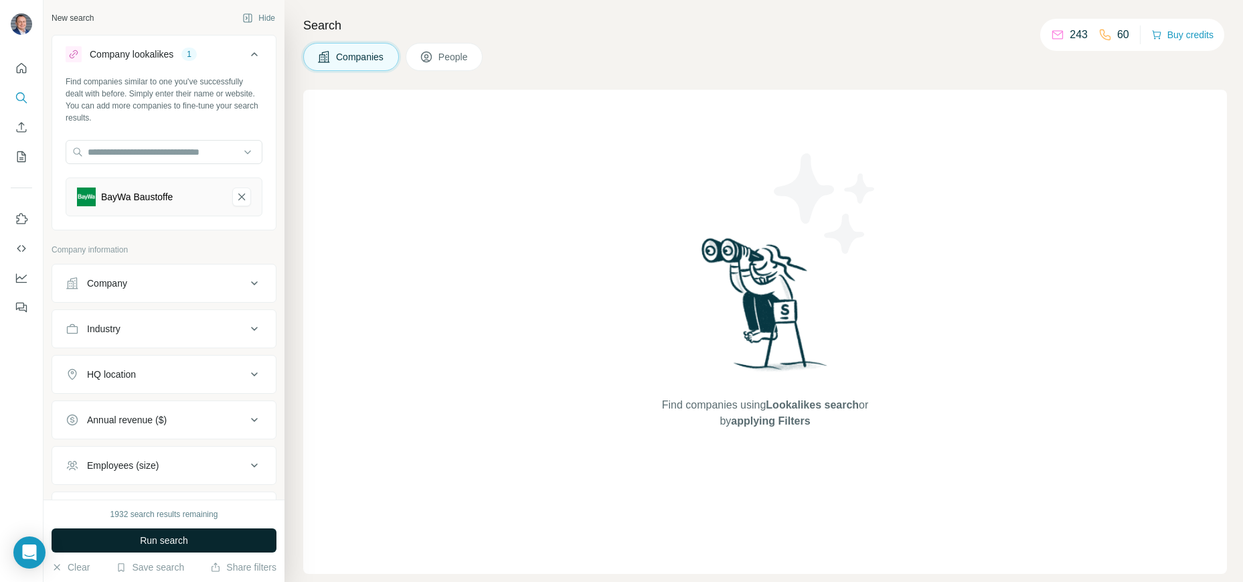
click at [158, 536] on span "Run search" at bounding box center [164, 539] width 48 height 13
click at [450, 59] on span "People" at bounding box center [453, 56] width 31 height 13
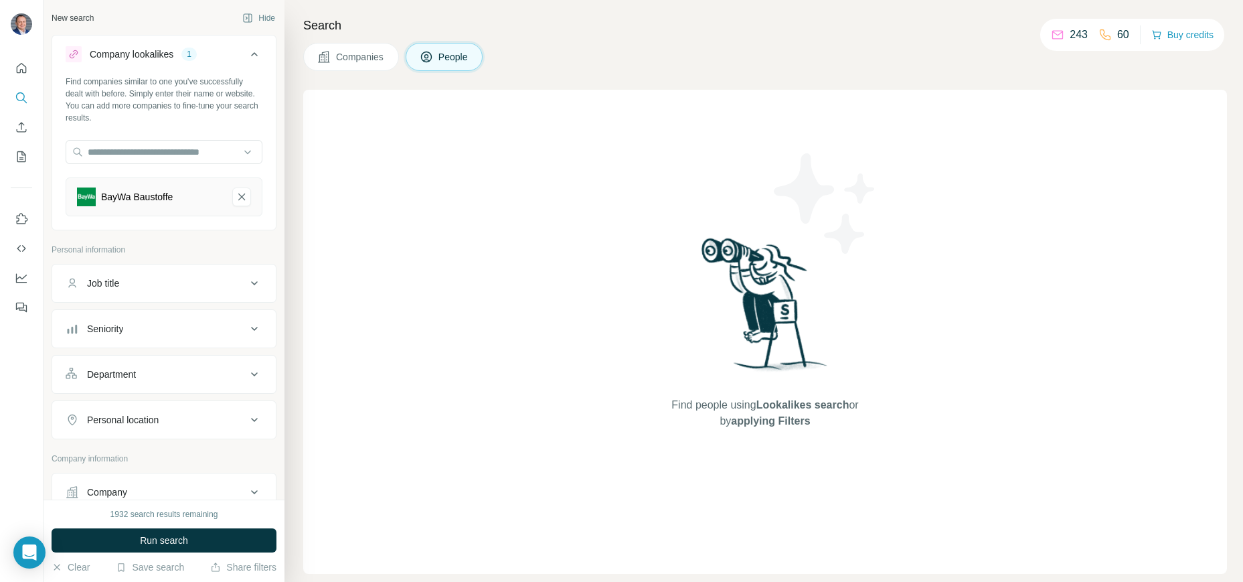
click at [356, 58] on span "Companies" at bounding box center [360, 56] width 49 height 13
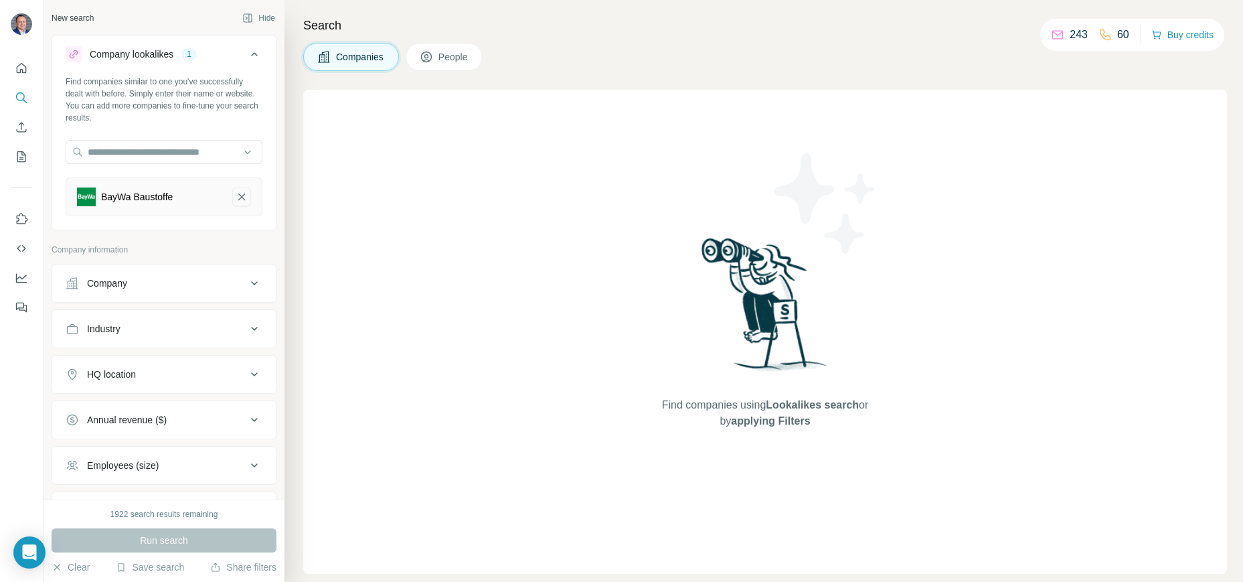
click at [241, 193] on icon "BayWa Baustoffe-remove-button" at bounding box center [242, 196] width 12 height 13
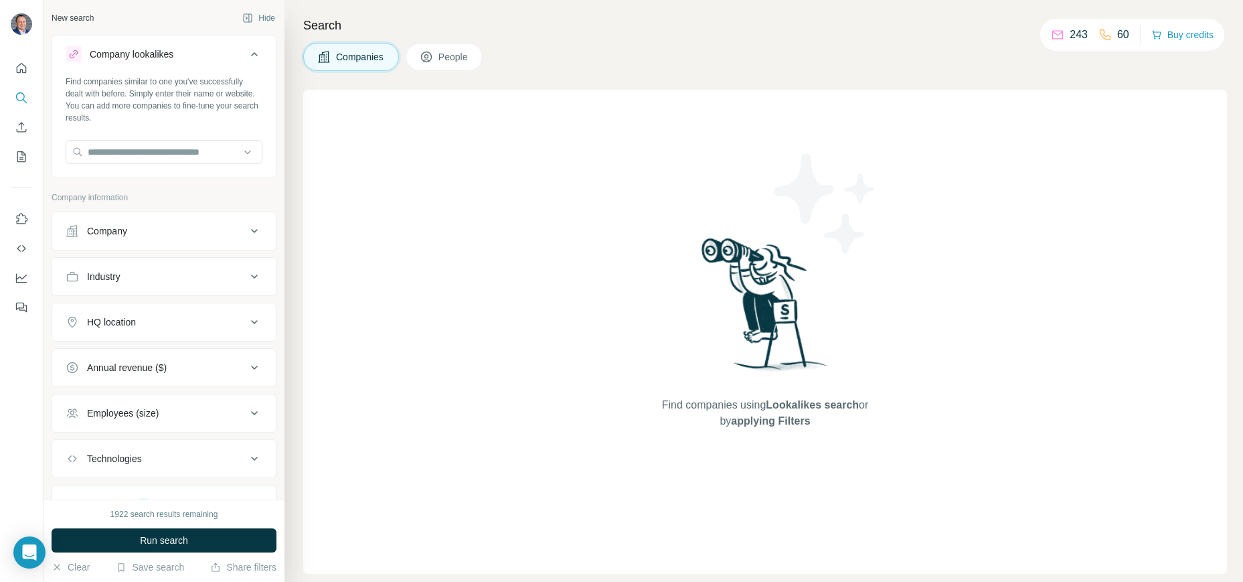
click at [229, 228] on div "Company" at bounding box center [156, 230] width 181 height 13
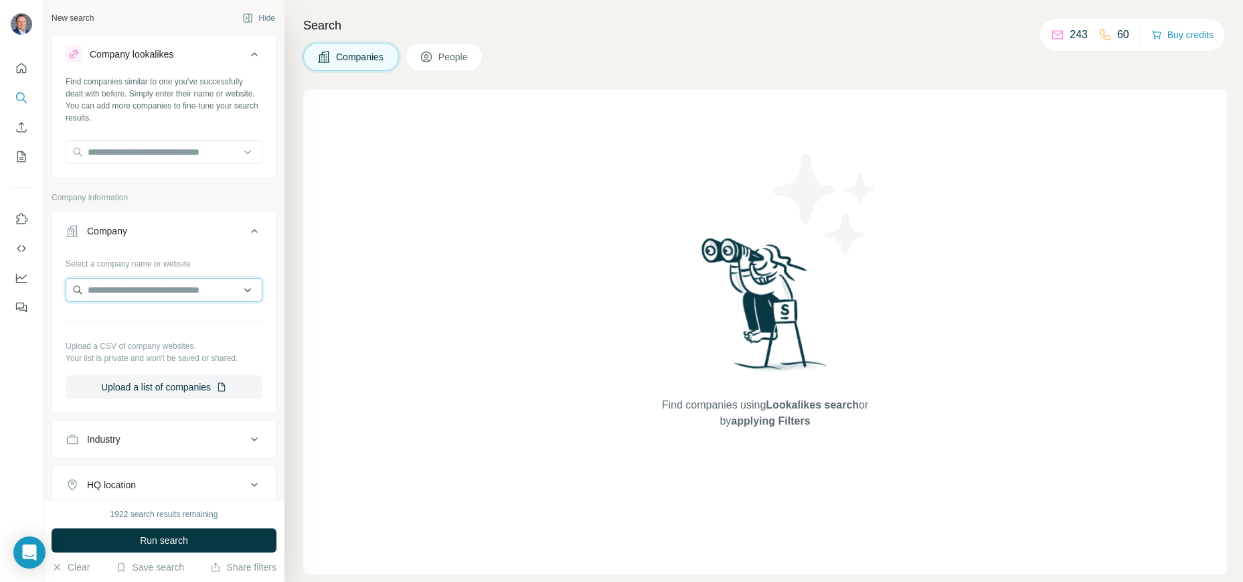
click at [181, 289] on input "text" at bounding box center [164, 290] width 197 height 24
paste input "**********"
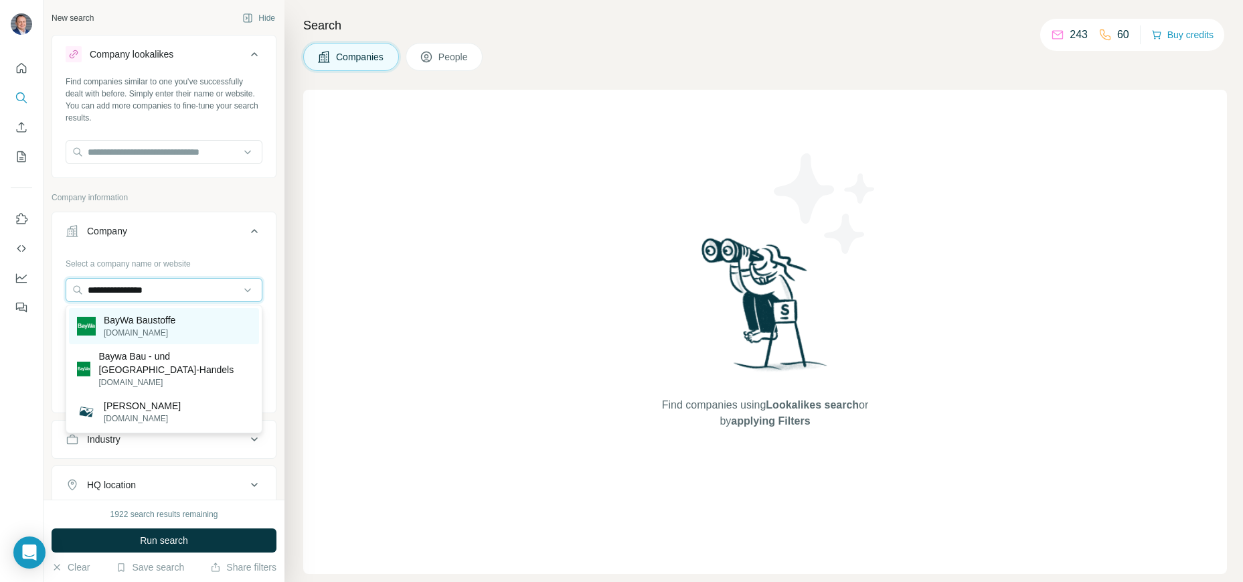
type input "**********"
click at [157, 327] on p "baywa-baustoffe.de" at bounding box center [140, 333] width 72 height 12
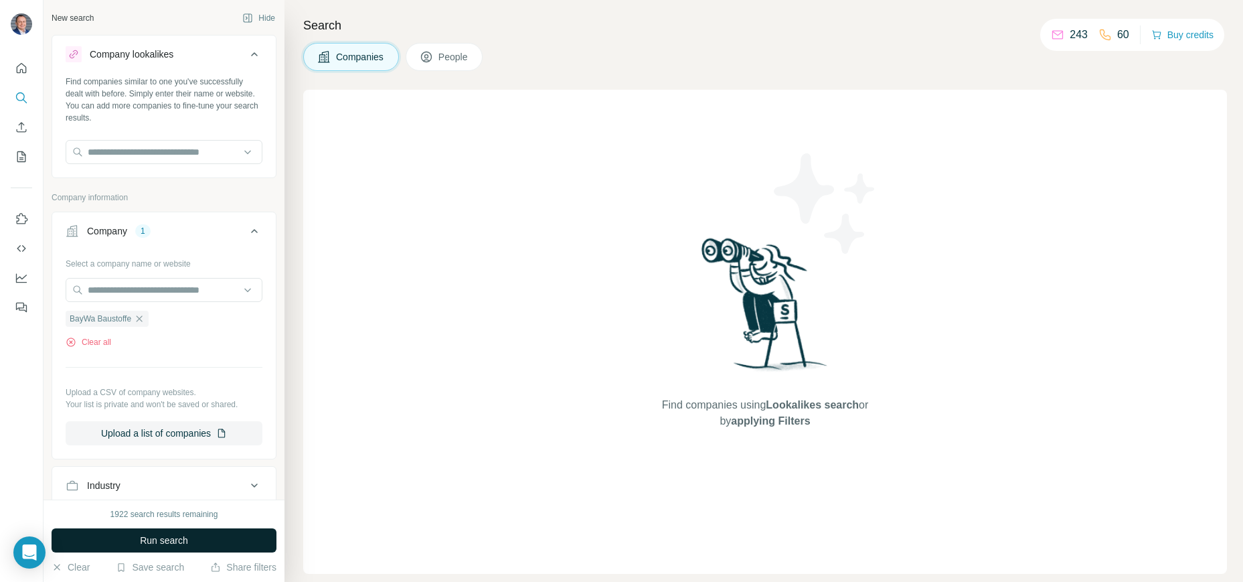
click at [182, 543] on span "Run search" at bounding box center [164, 539] width 48 height 13
click at [463, 64] on button "People" at bounding box center [445, 57] width 78 height 28
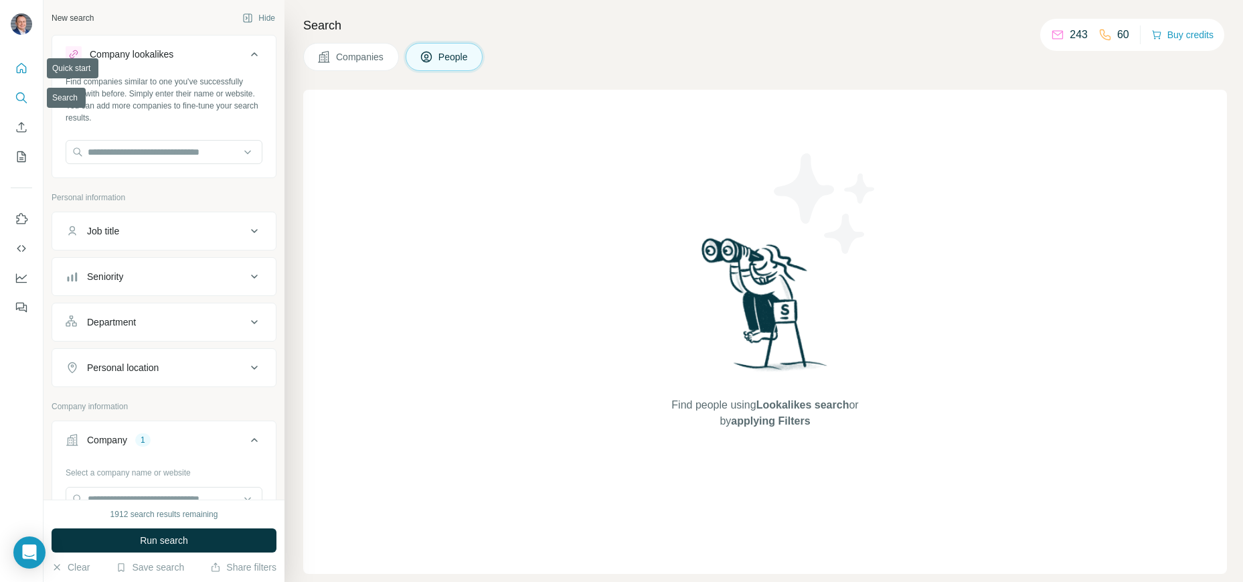
click at [22, 60] on button "Quick start" at bounding box center [21, 68] width 21 height 24
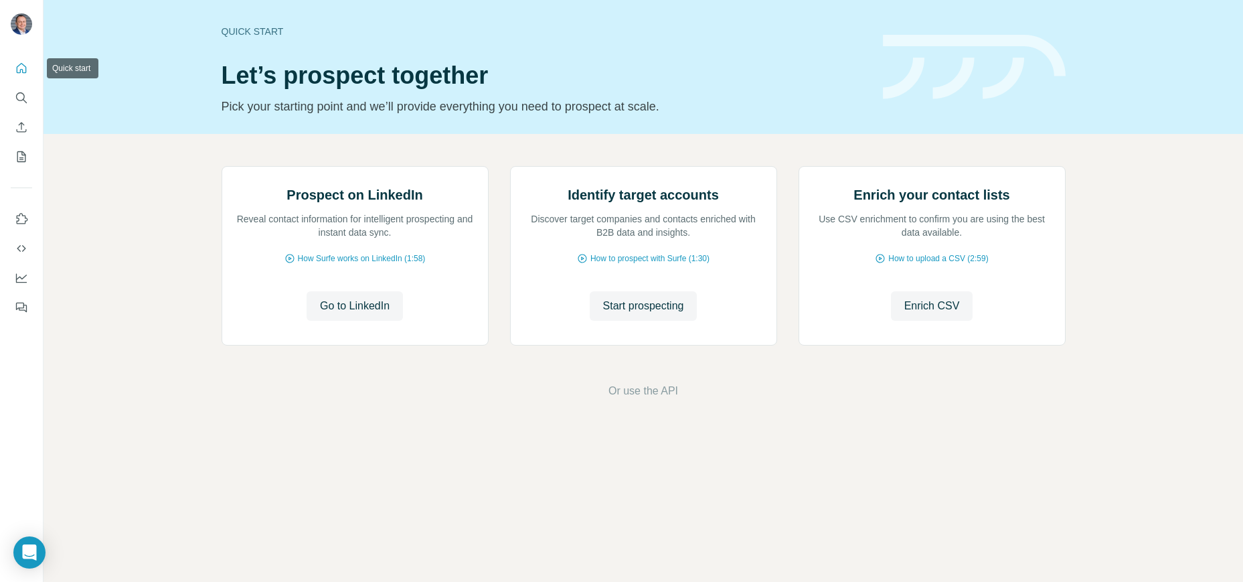
click at [22, 77] on button "Quick start" at bounding box center [21, 68] width 21 height 24
click at [20, 94] on icon "Search" at bounding box center [21, 97] width 13 height 13
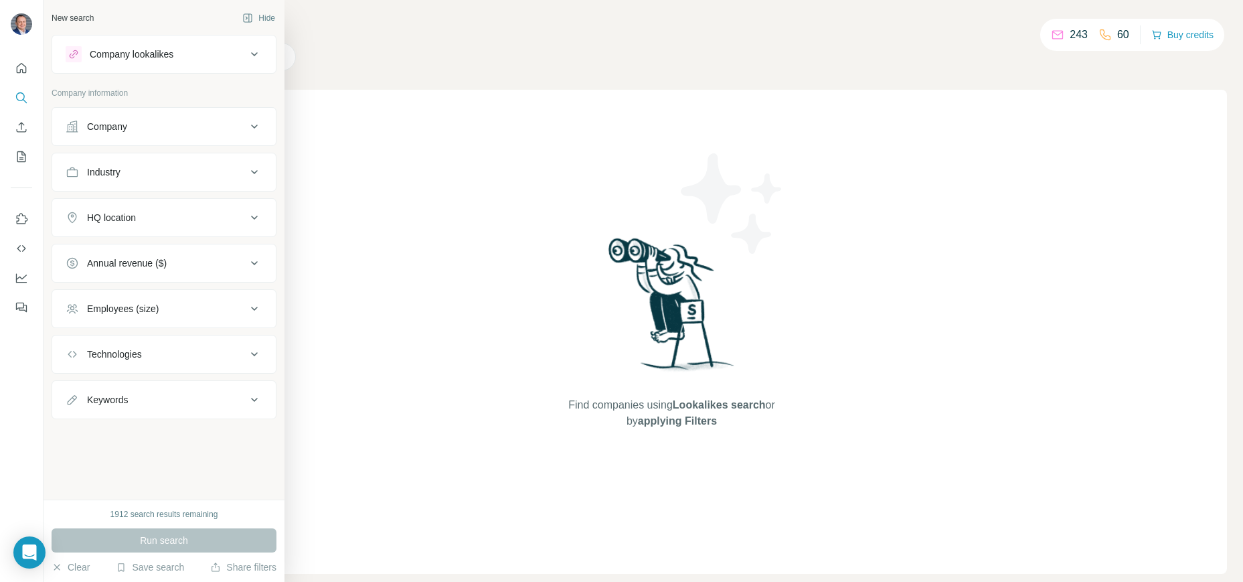
click at [197, 133] on button "Company" at bounding box center [164, 126] width 224 height 32
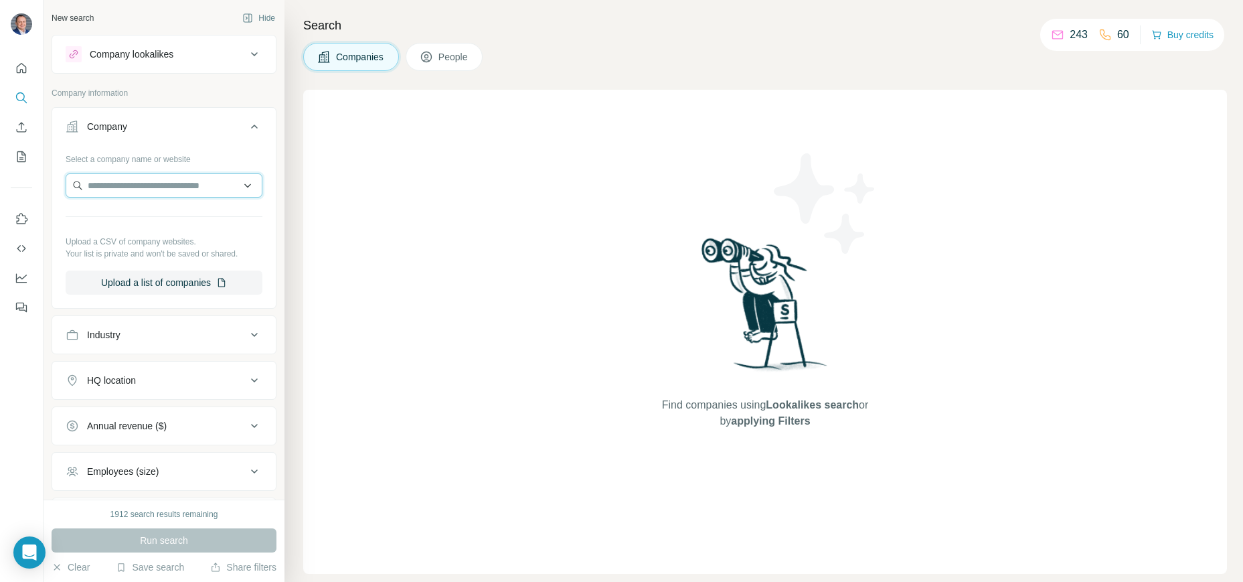
click at [164, 192] on input "text" at bounding box center [164, 185] width 197 height 24
paste input "**********"
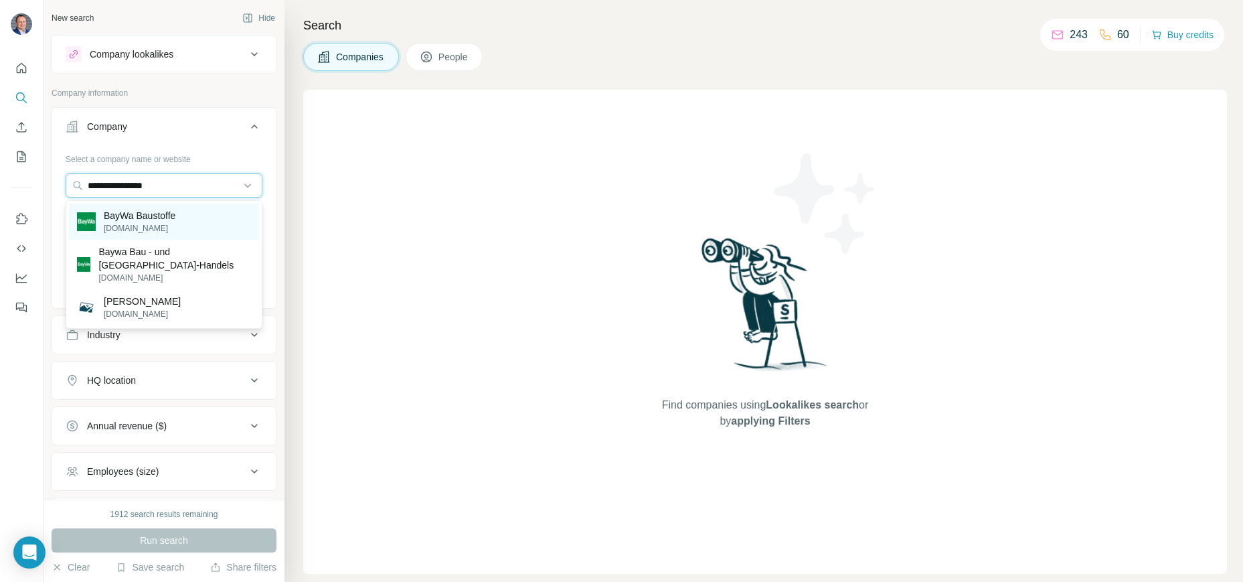
type input "**********"
click at [160, 219] on p "BayWa Baustoffe" at bounding box center [140, 215] width 72 height 13
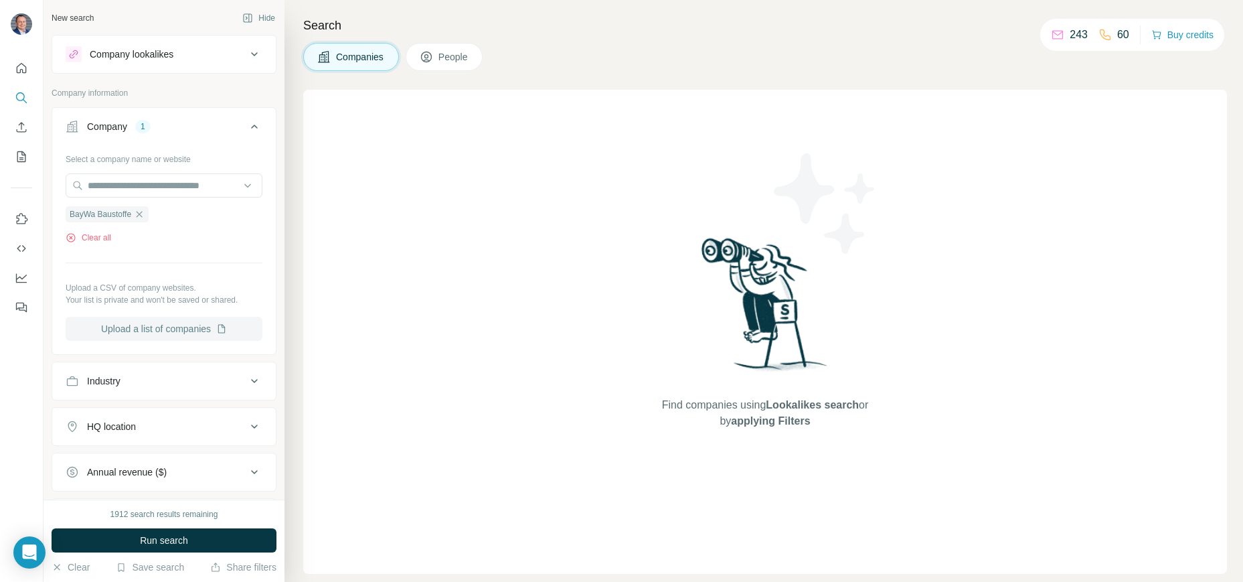
click at [163, 327] on button "Upload a list of companies" at bounding box center [164, 329] width 197 height 24
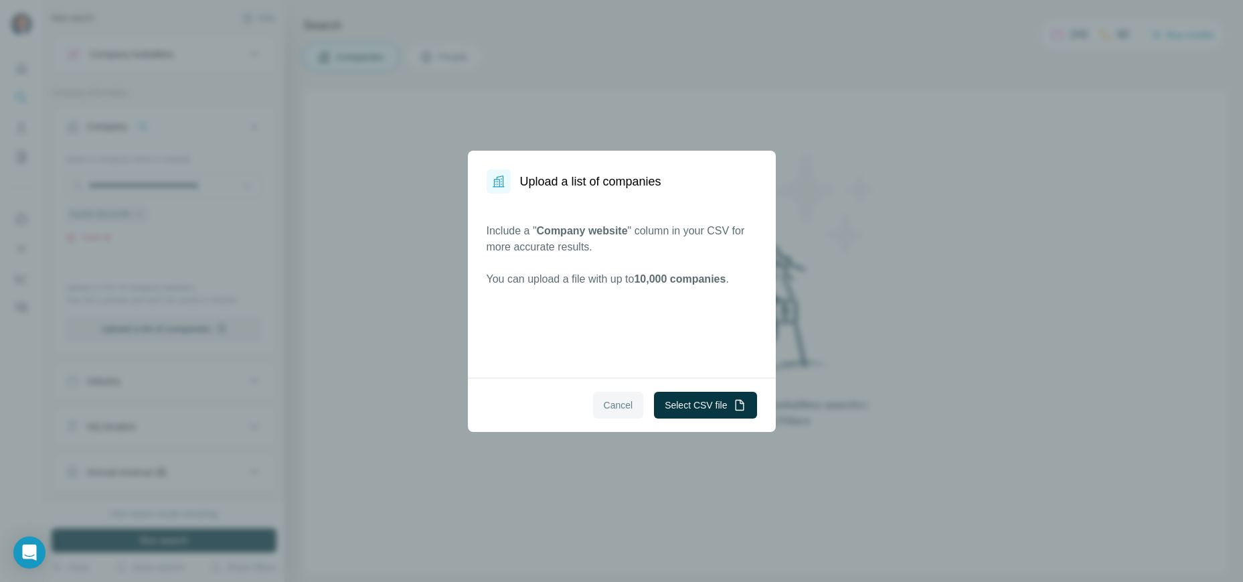
click at [625, 402] on span "Cancel" at bounding box center [618, 404] width 29 height 13
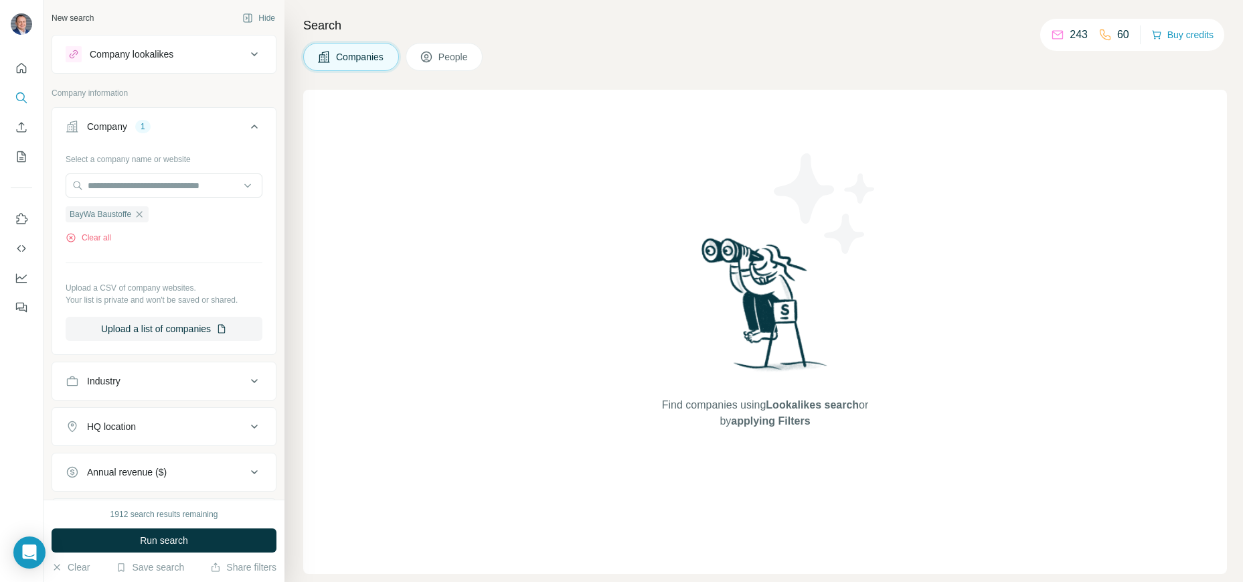
click at [461, 55] on span "People" at bounding box center [453, 56] width 31 height 13
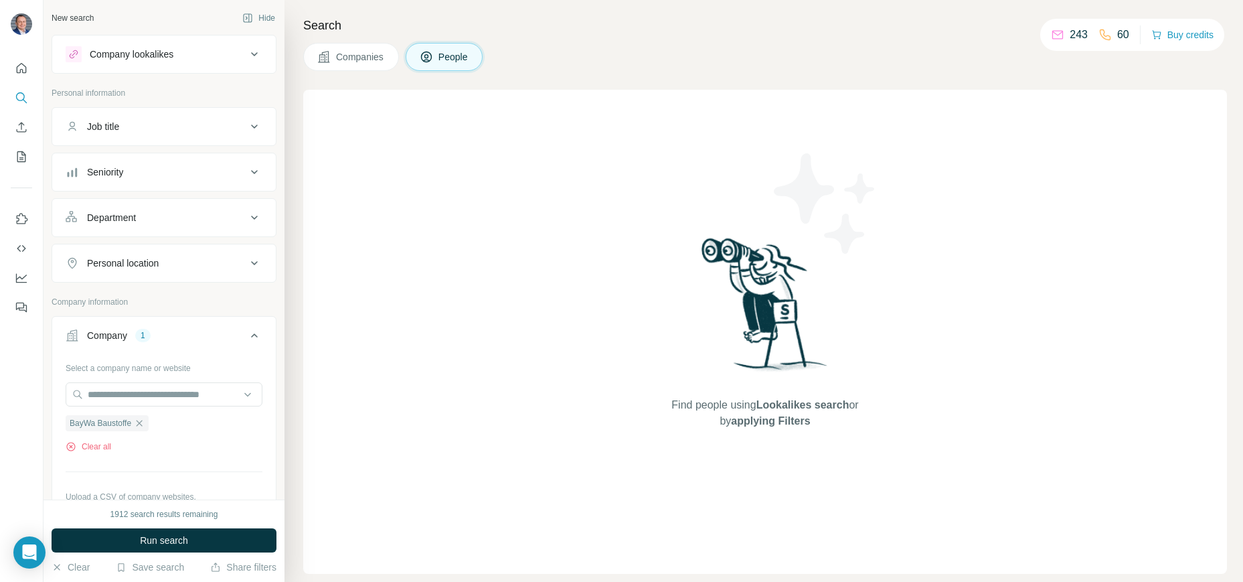
click at [366, 60] on span "Companies" at bounding box center [360, 56] width 49 height 13
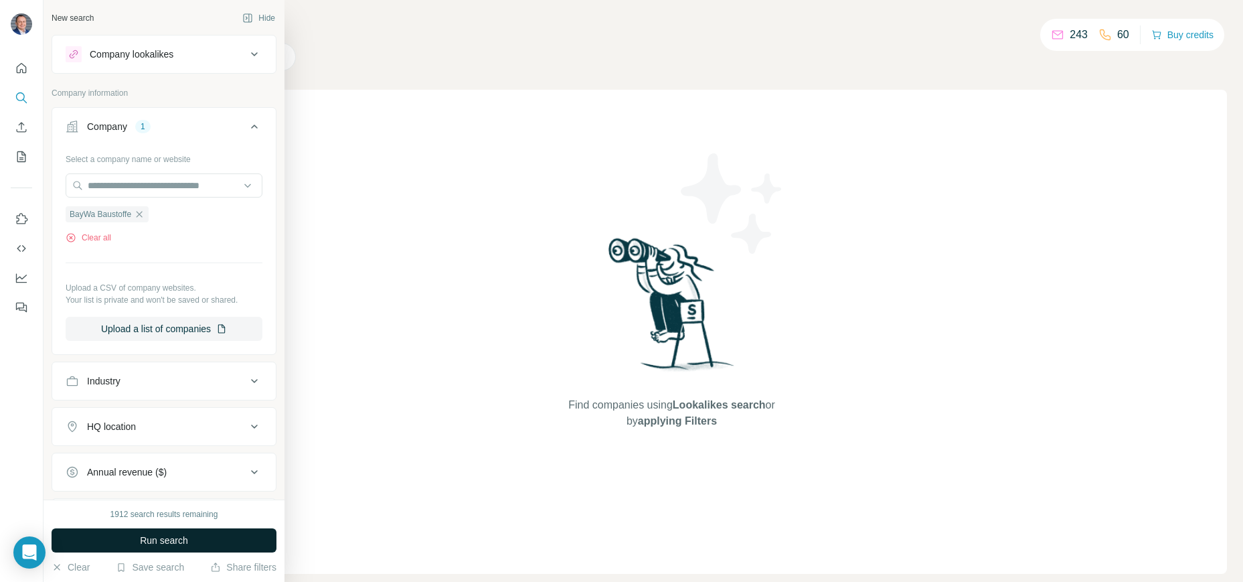
click at [122, 543] on button "Run search" at bounding box center [164, 540] width 225 height 24
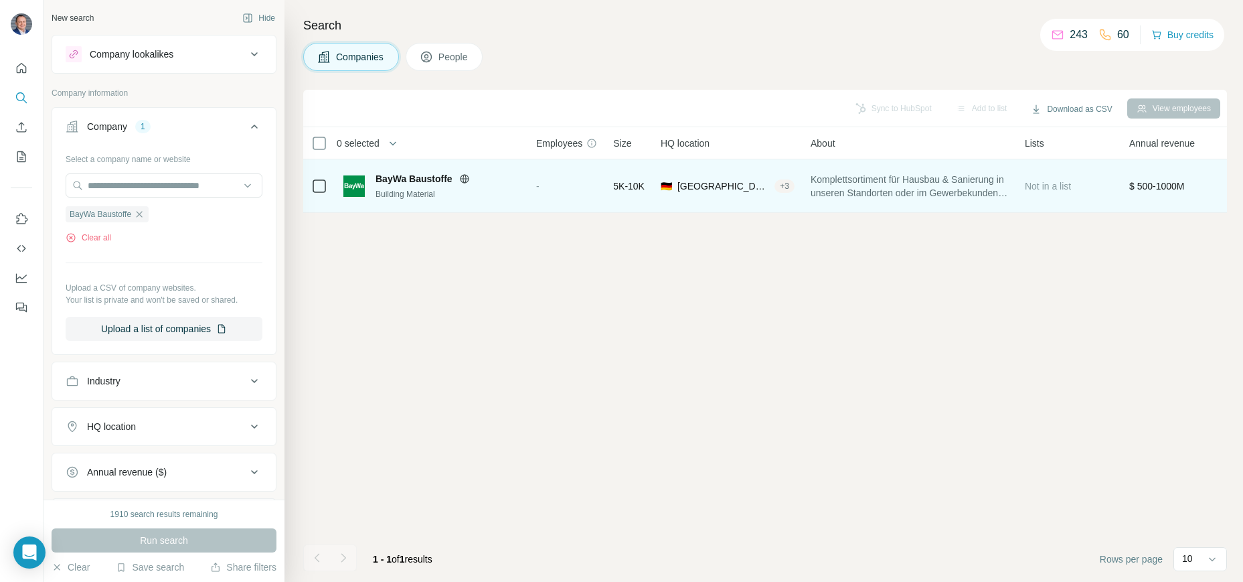
click at [413, 175] on span "BayWa Baustoffe" at bounding box center [414, 178] width 77 height 13
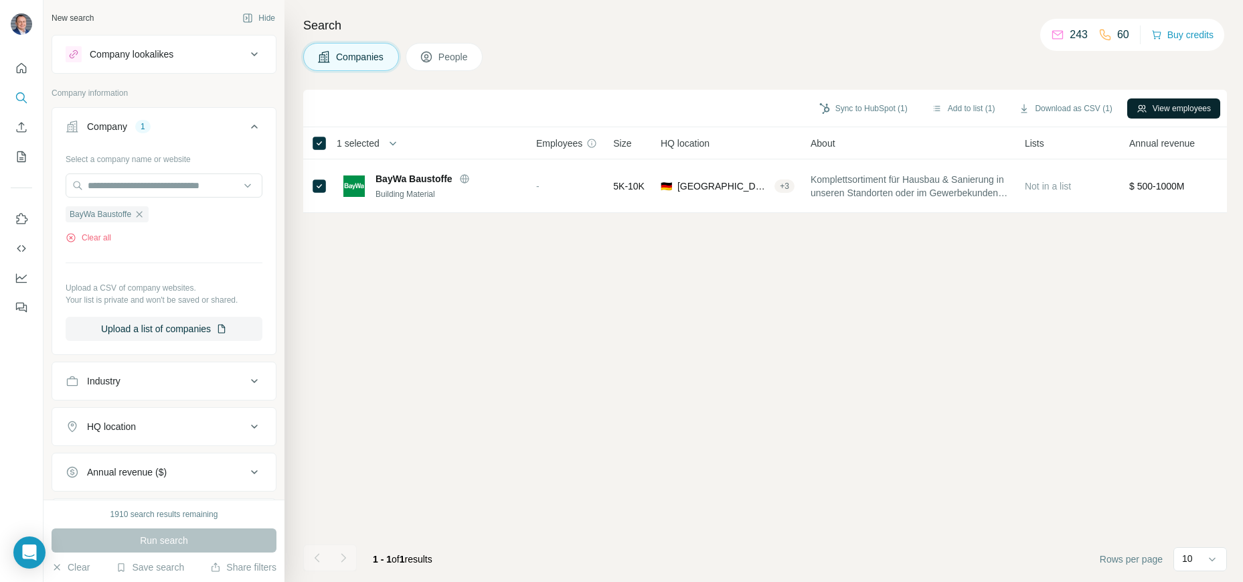
click at [1180, 108] on button "View employees" at bounding box center [1173, 108] width 93 height 20
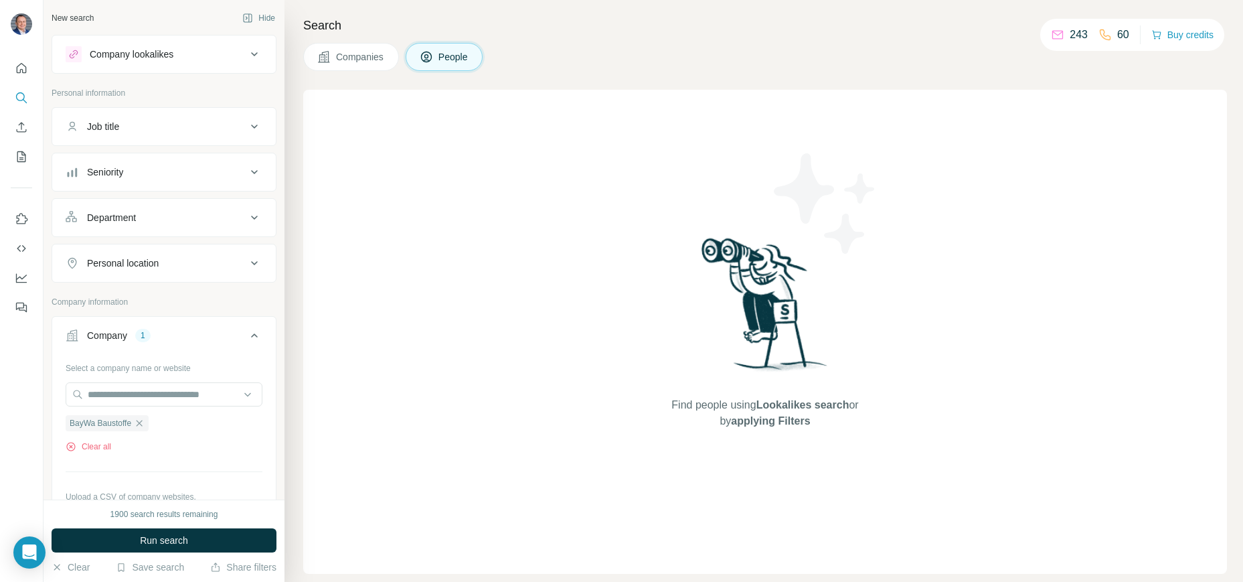
click at [367, 57] on span "Companies" at bounding box center [360, 56] width 49 height 13
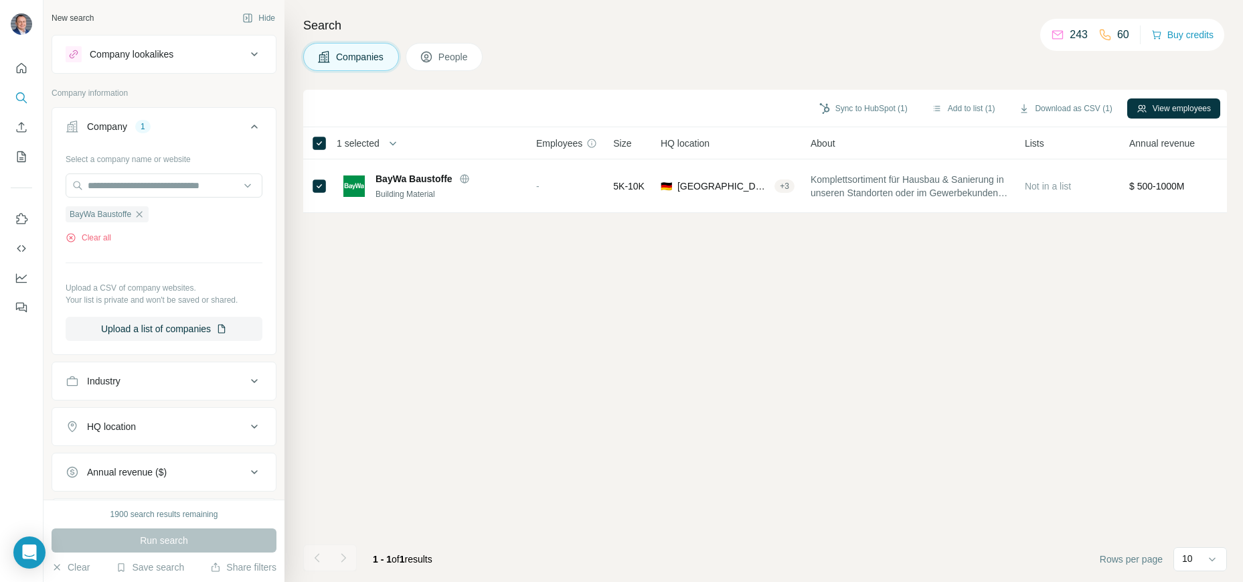
click at [257, 126] on icon at bounding box center [254, 126] width 16 height 16
